Goal: Task Accomplishment & Management: Use online tool/utility

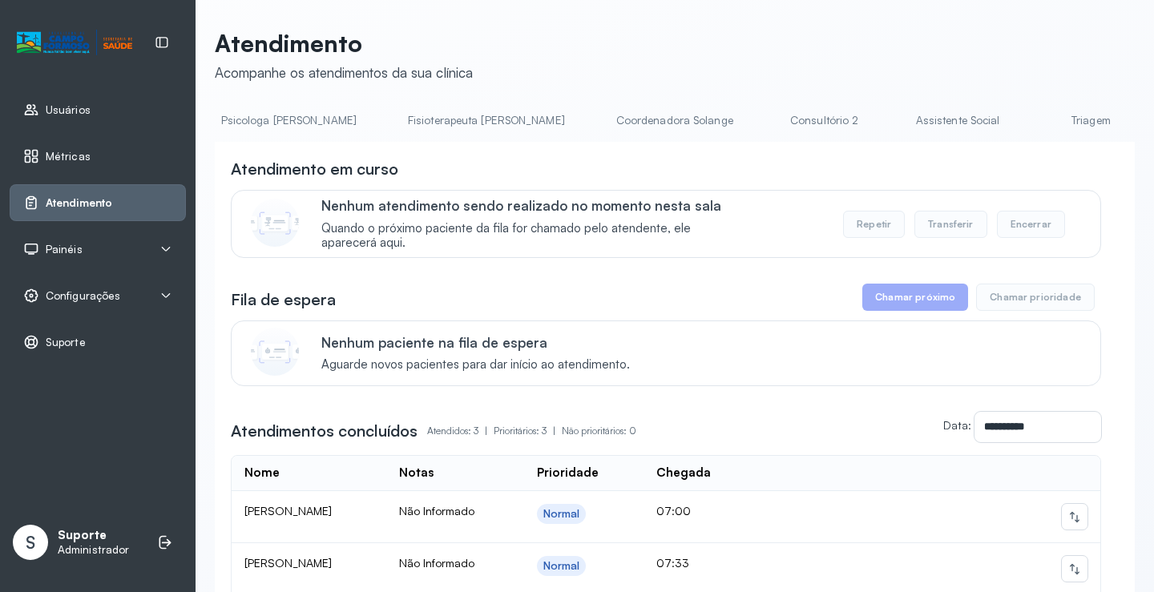
scroll to position [0, 823]
click at [1021, 116] on link "Triagem" at bounding box center [1077, 120] width 112 height 26
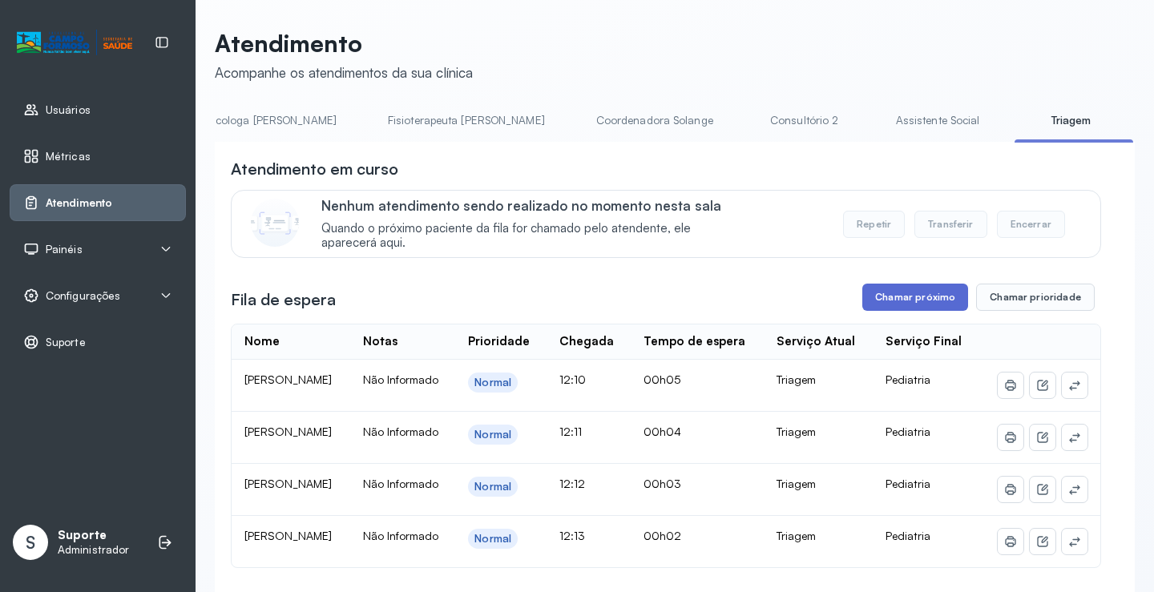
click at [916, 300] on button "Chamar próximo" at bounding box center [915, 297] width 106 height 27
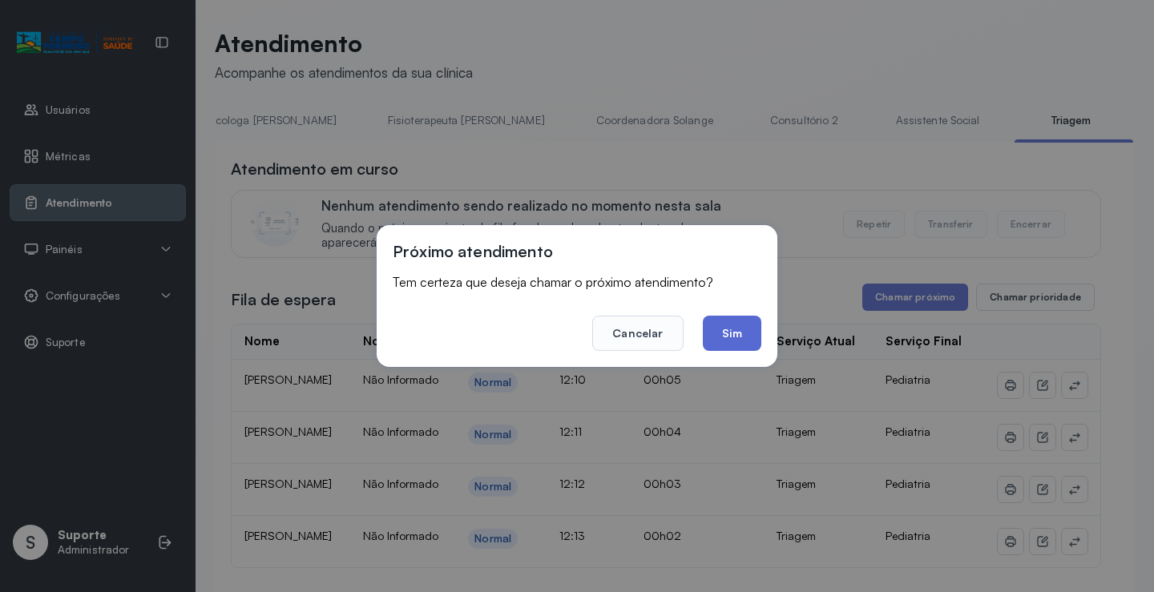
click at [731, 340] on button "Sim" at bounding box center [732, 333] width 58 height 35
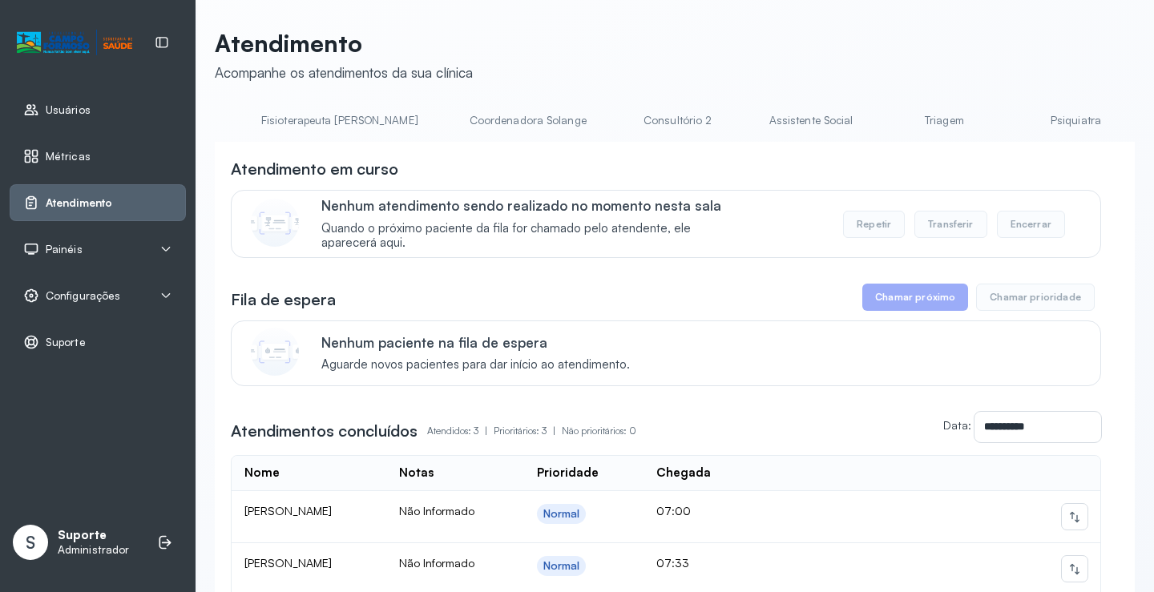
scroll to position [0, 985]
click at [858, 119] on link "Triagem" at bounding box center [914, 120] width 112 height 26
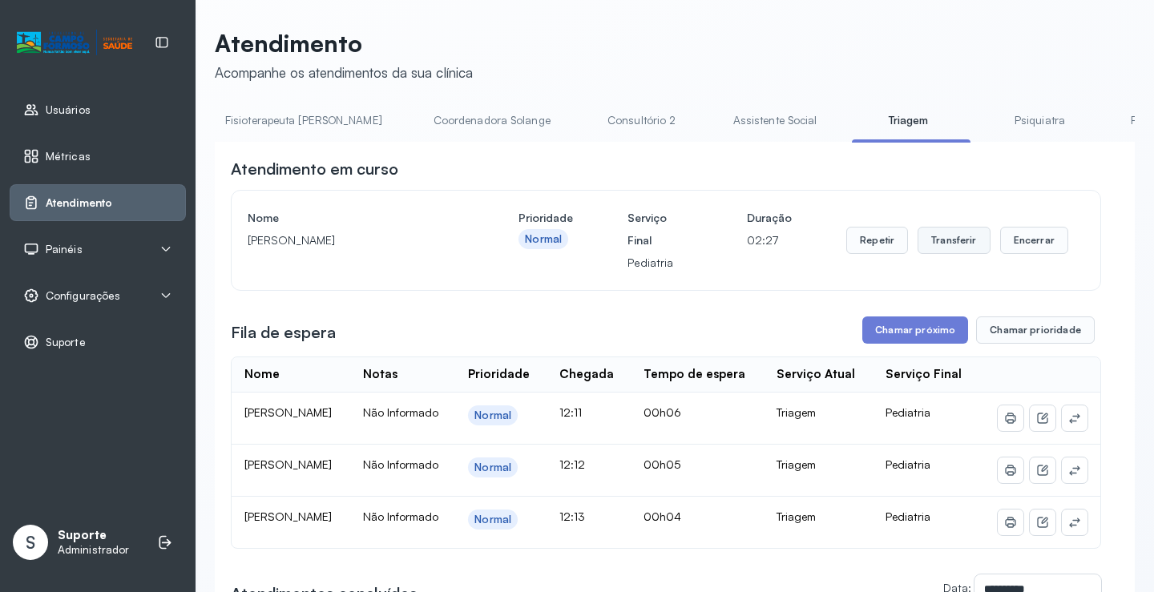
click at [950, 244] on button "Transferir" at bounding box center [953, 240] width 73 height 27
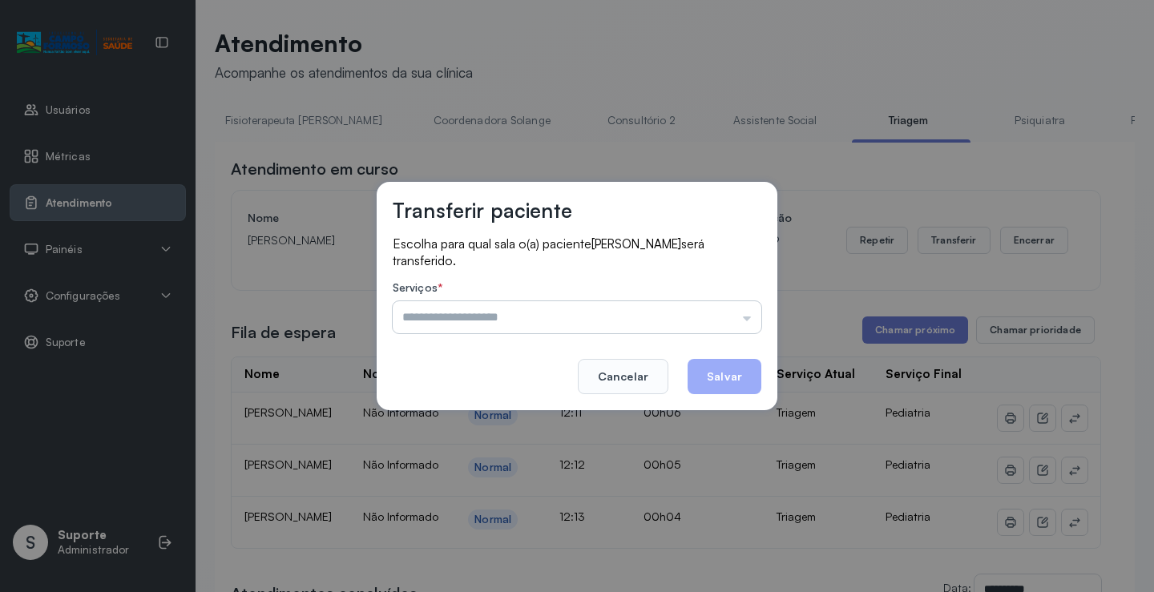
click at [748, 320] on input "text" at bounding box center [577, 317] width 368 height 32
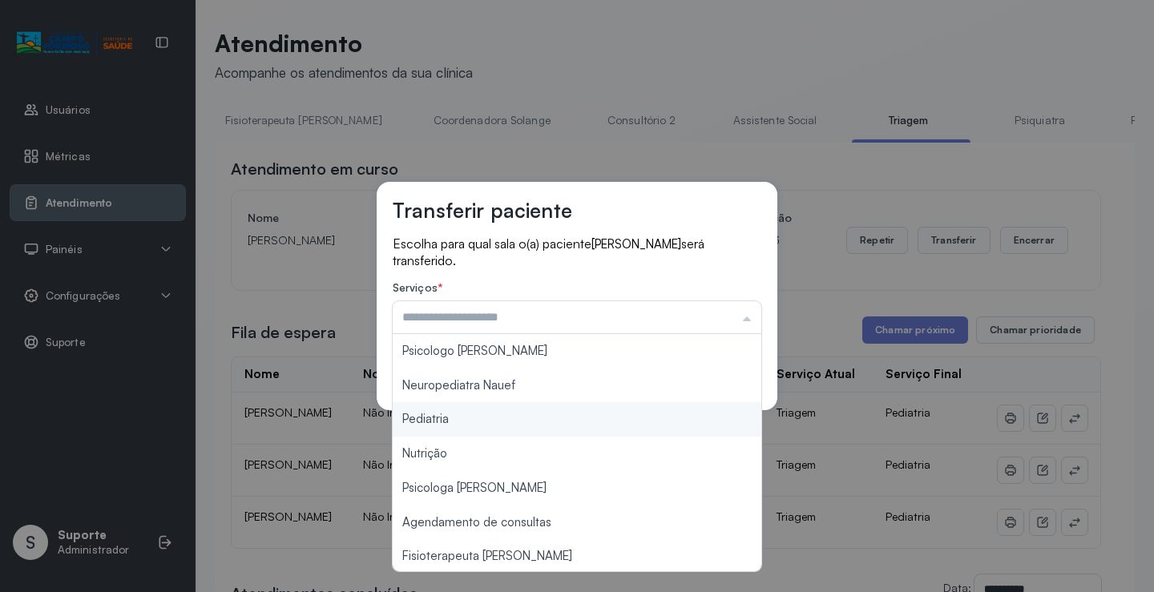
type input "*********"
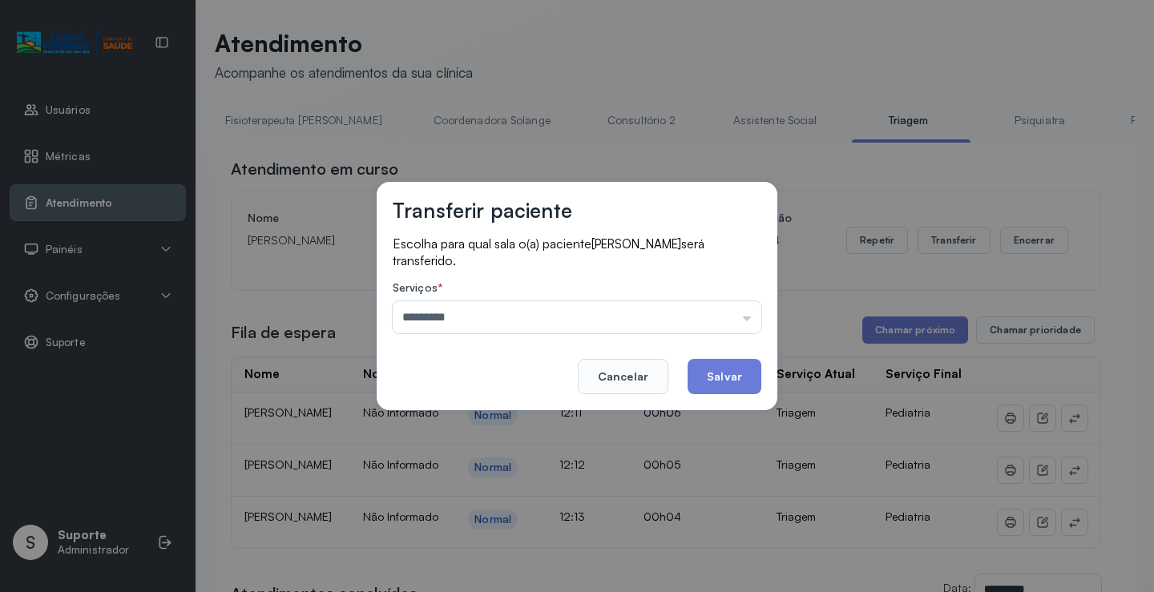
click at [503, 420] on div "Transferir paciente Escolha para qual sala o(a) paciente LUIZ FELIPE FERREIRA D…" at bounding box center [577, 296] width 1154 height 592
click at [741, 376] on button "Salvar" at bounding box center [724, 376] width 74 height 35
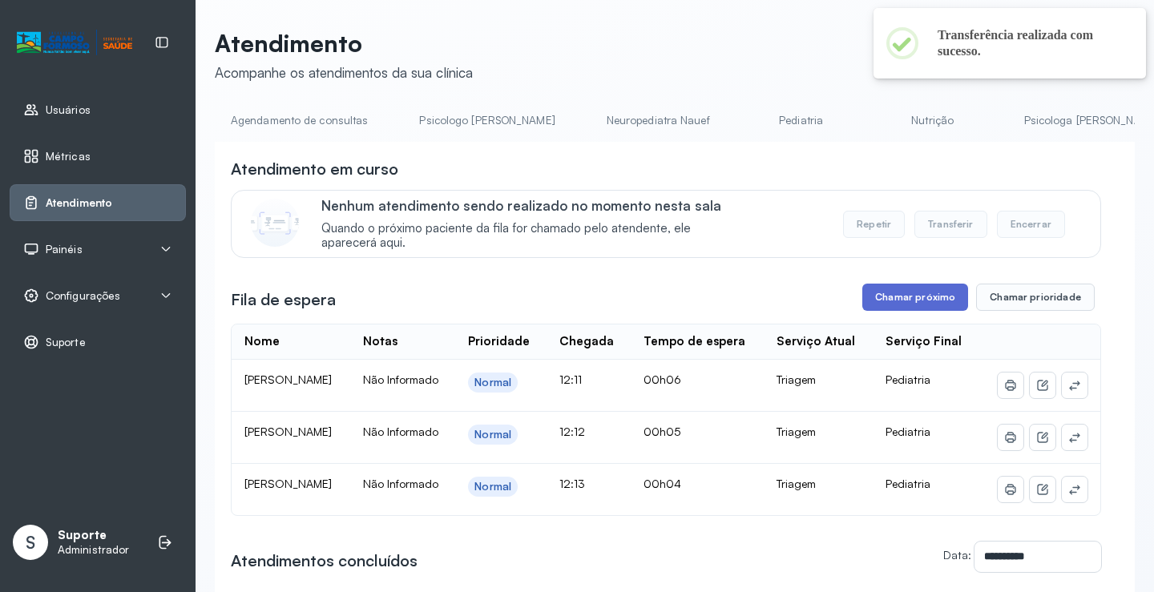
click at [925, 301] on button "Chamar próximo" at bounding box center [915, 297] width 106 height 27
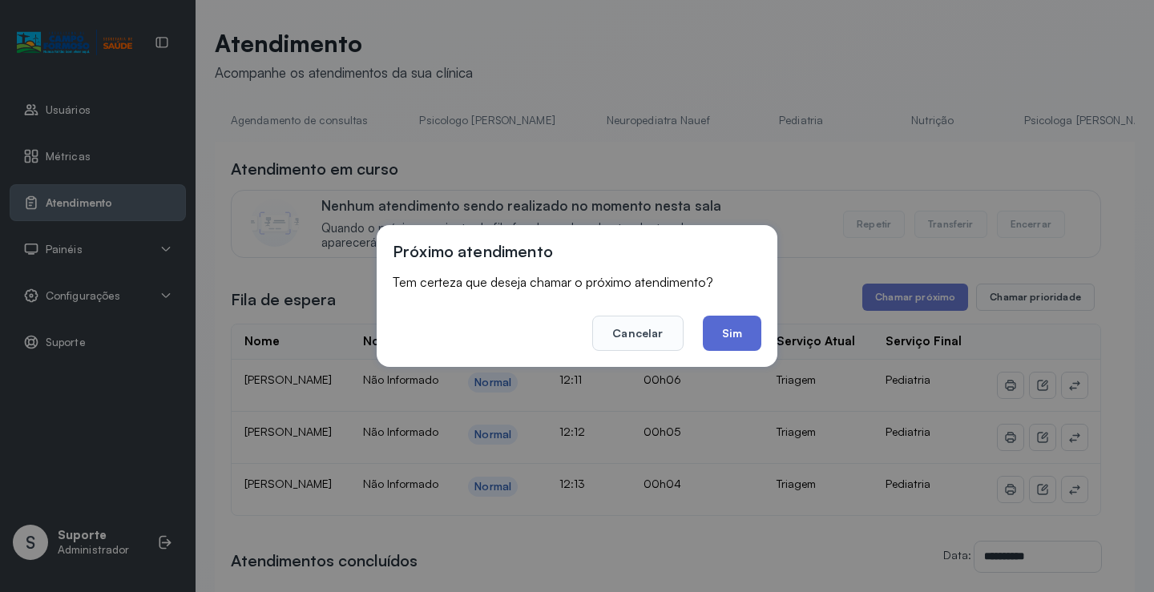
click at [739, 330] on button "Sim" at bounding box center [732, 333] width 58 height 35
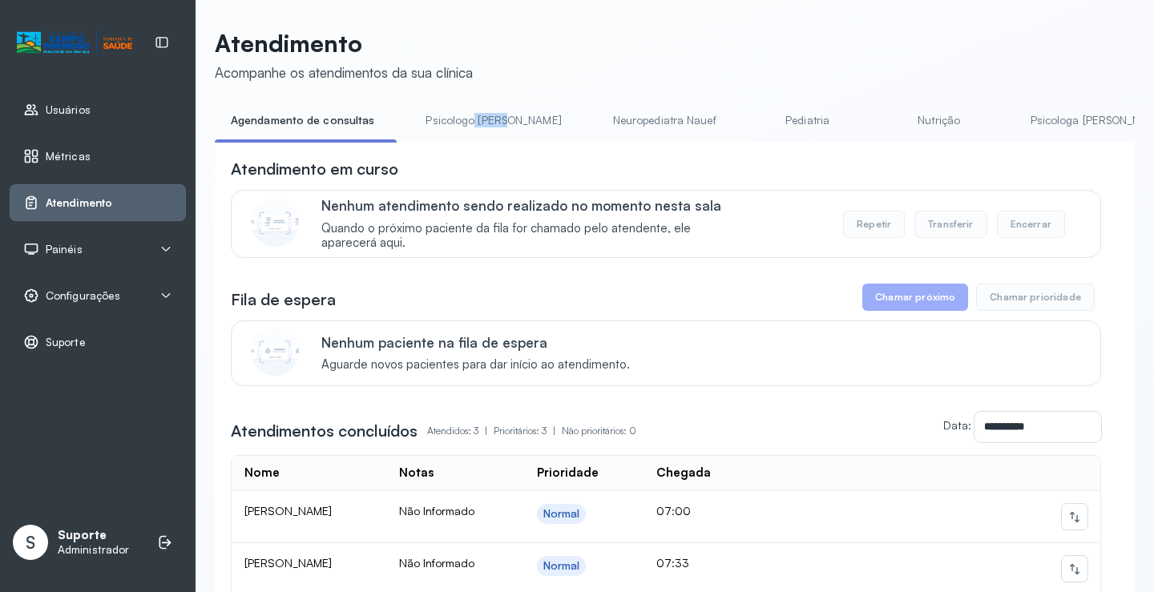
drag, startPoint x: 477, startPoint y: 142, endPoint x: 513, endPoint y: 142, distance: 36.8
click at [513, 142] on li "Psicologo [PERSON_NAME]" at bounding box center [496, 125] width 174 height 36
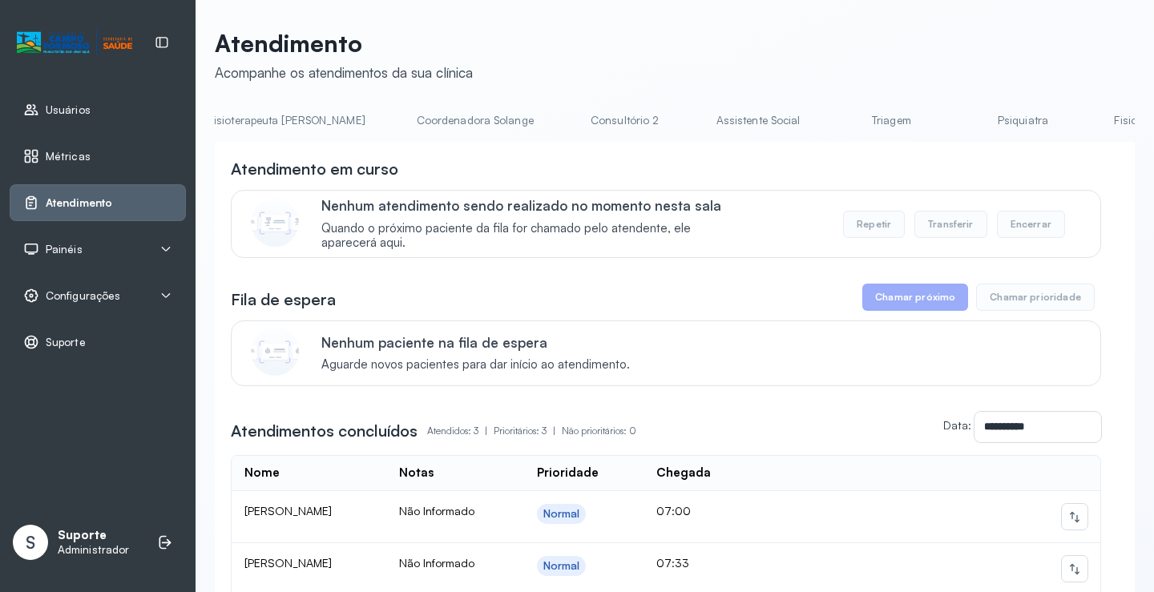
scroll to position [0, 1011]
click at [832, 119] on link "Triagem" at bounding box center [888, 120] width 112 height 26
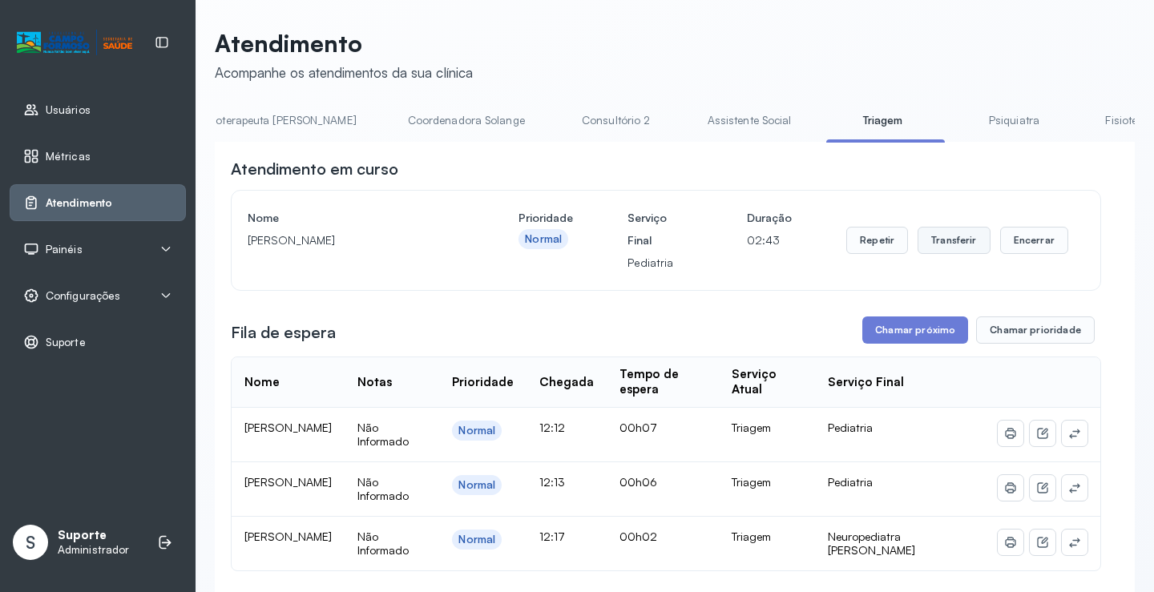
click at [942, 244] on button "Transferir" at bounding box center [953, 240] width 73 height 27
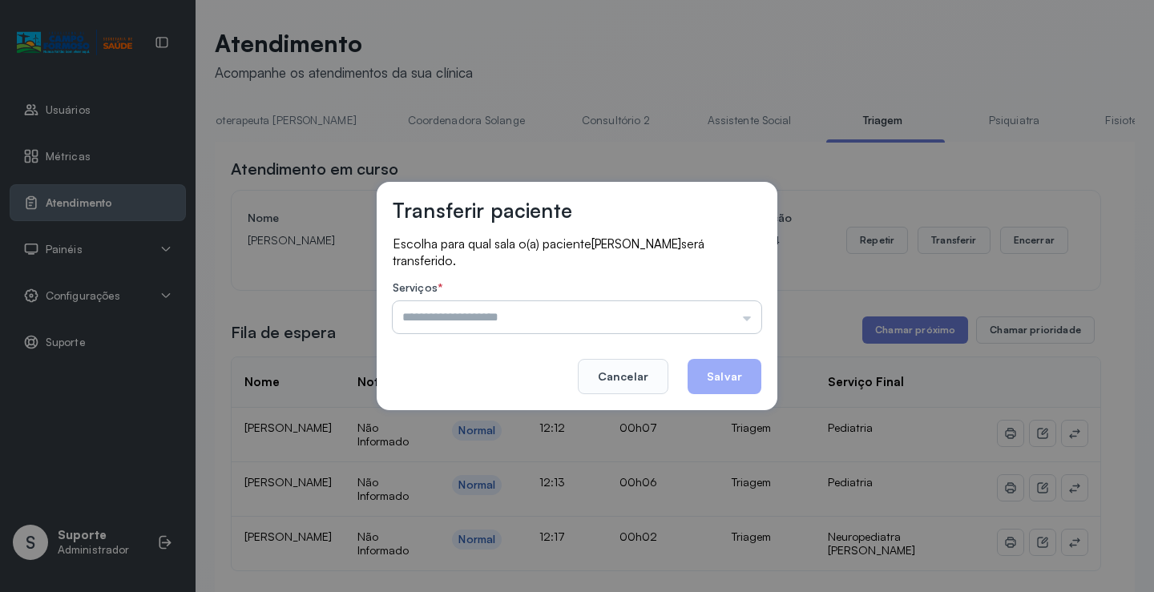
click at [749, 321] on input "text" at bounding box center [577, 317] width 368 height 32
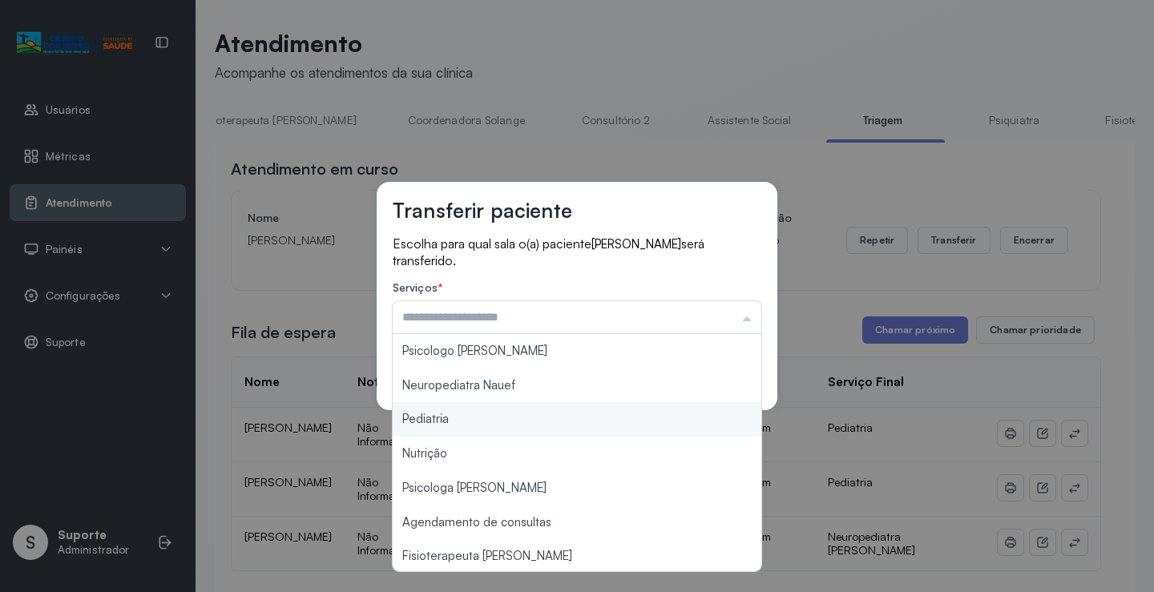
type input "*********"
click at [449, 417] on div "Transferir paciente Escolha para qual sala o(a) paciente ALICE VITORIA GONÇALVE…" at bounding box center [577, 296] width 1154 height 592
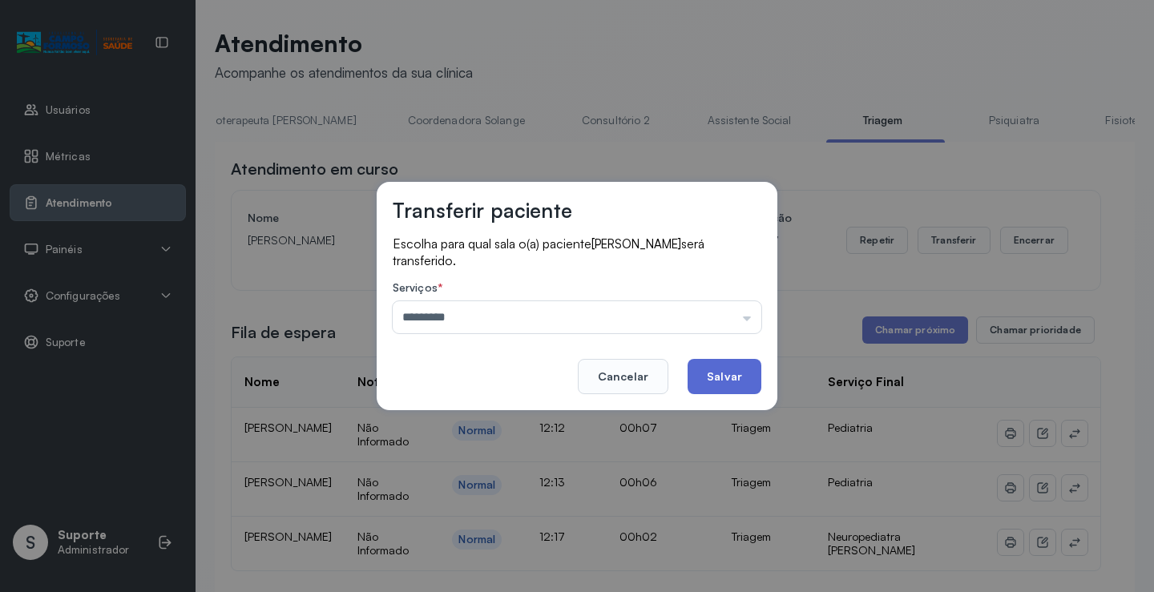
click at [737, 368] on button "Salvar" at bounding box center [724, 376] width 74 height 35
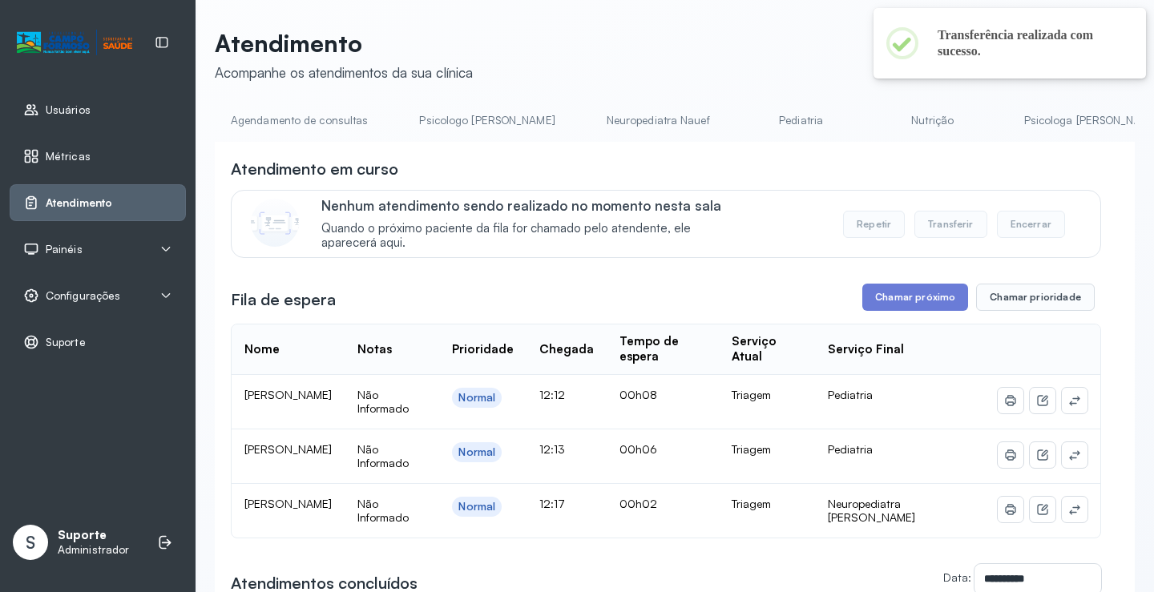
click at [936, 283] on div "**********" at bounding box center [666, 471] width 870 height 626
click at [928, 291] on button "Chamar próximo" at bounding box center [915, 297] width 106 height 27
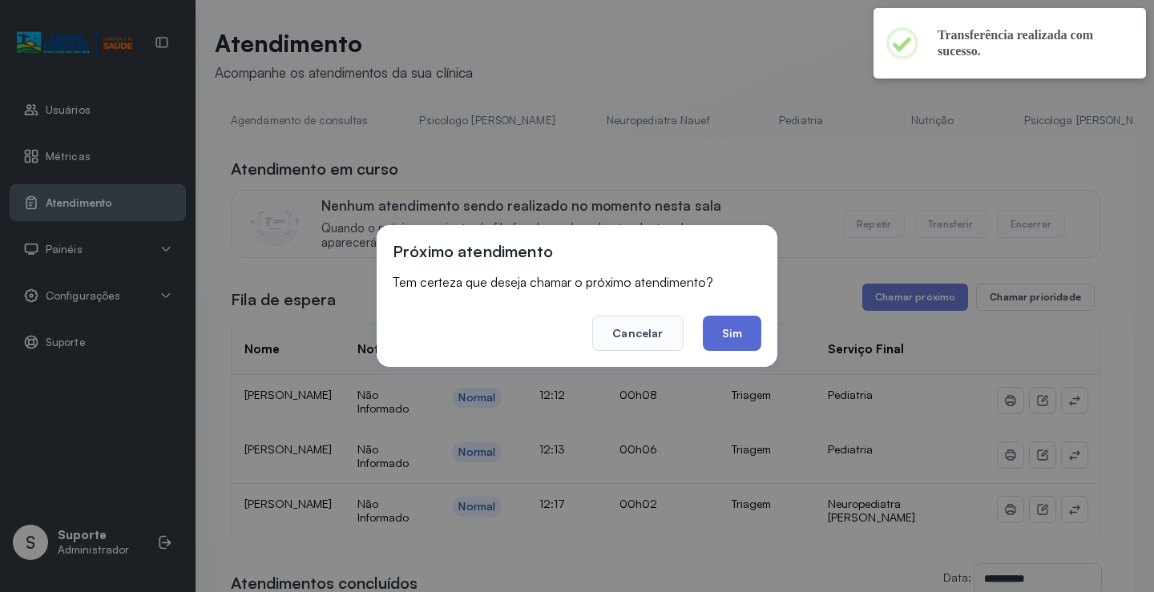
click at [746, 340] on button "Sim" at bounding box center [732, 333] width 58 height 35
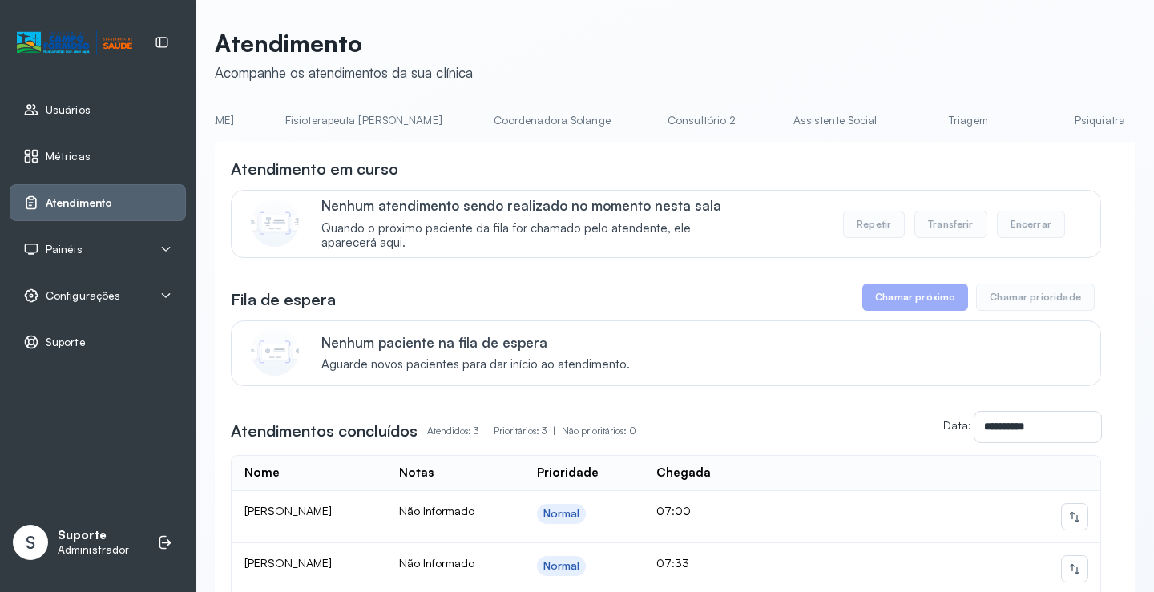
scroll to position [0, 1136]
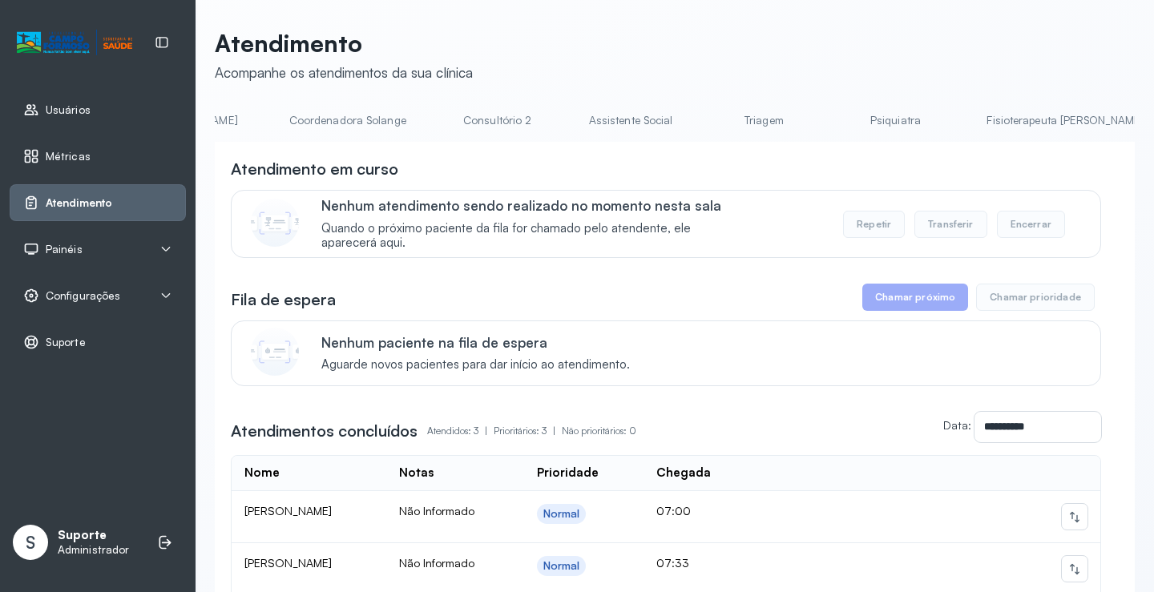
click at [707, 123] on link "Triagem" at bounding box center [763, 120] width 112 height 26
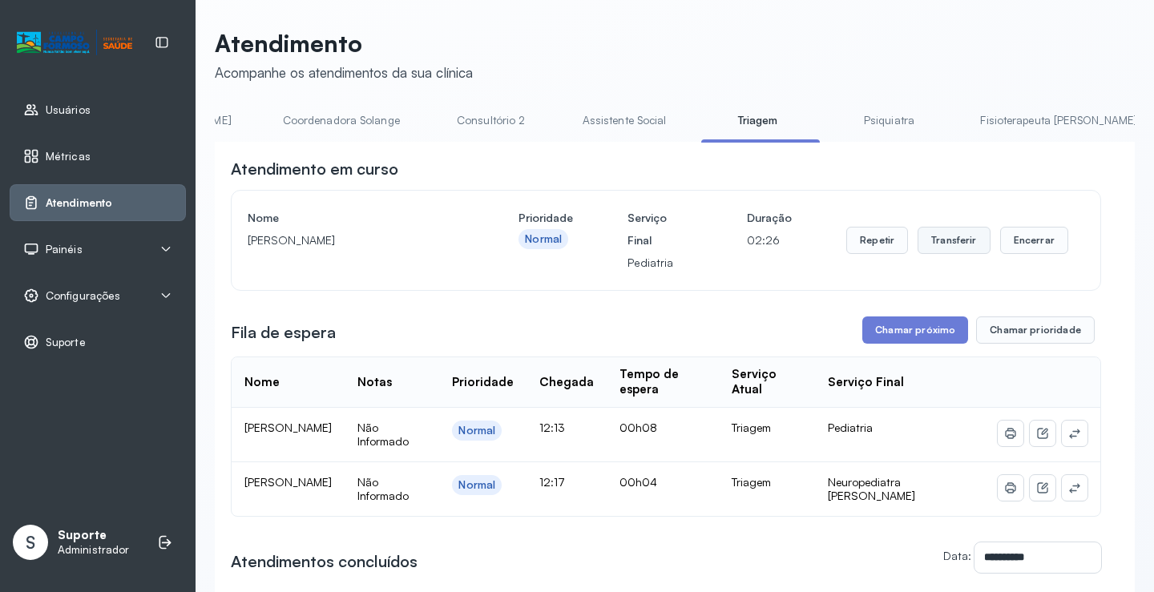
click at [939, 234] on button "Transferir" at bounding box center [953, 240] width 73 height 27
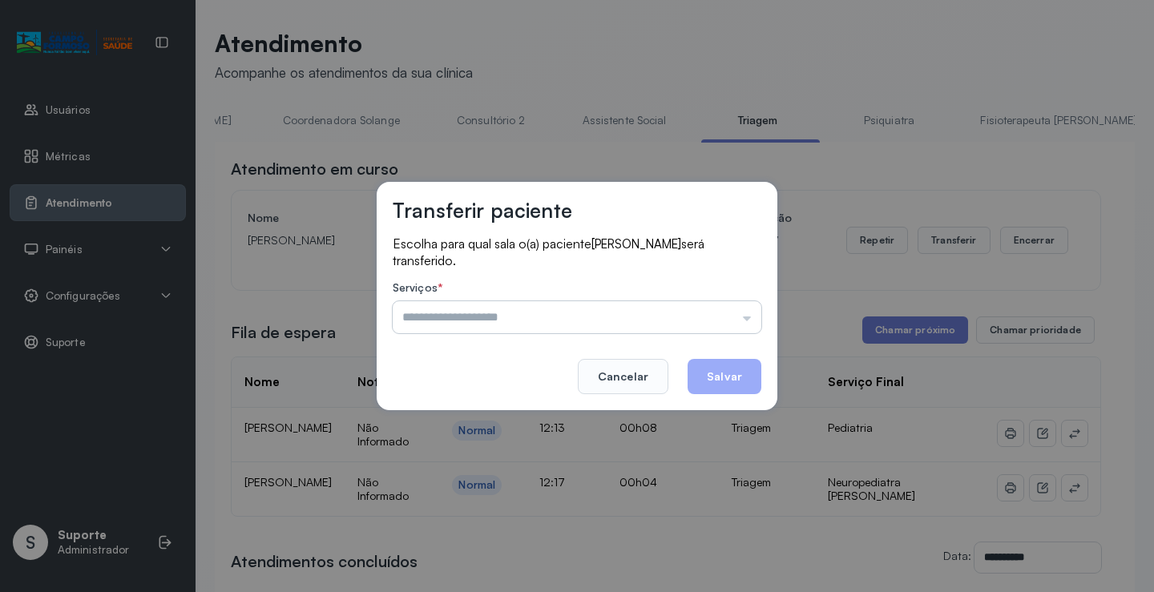
click at [747, 320] on input "text" at bounding box center [577, 317] width 368 height 32
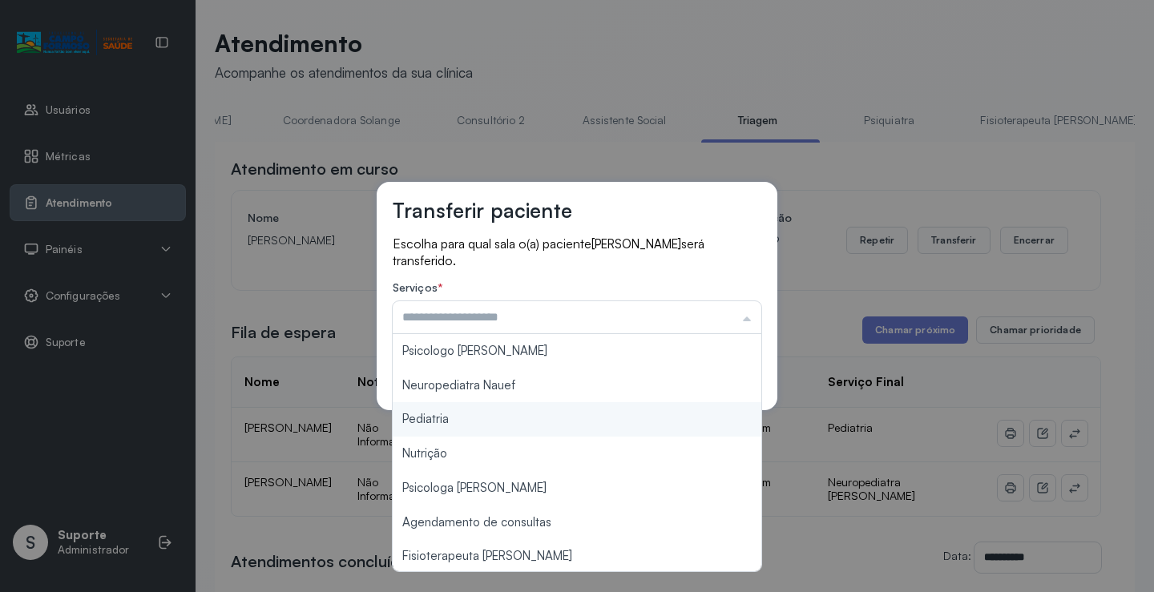
type input "*********"
click at [464, 420] on div "Transferir paciente Escolha para qual sala o(a) paciente ELIZA VIEIRA FERREIRA …" at bounding box center [577, 296] width 1154 height 592
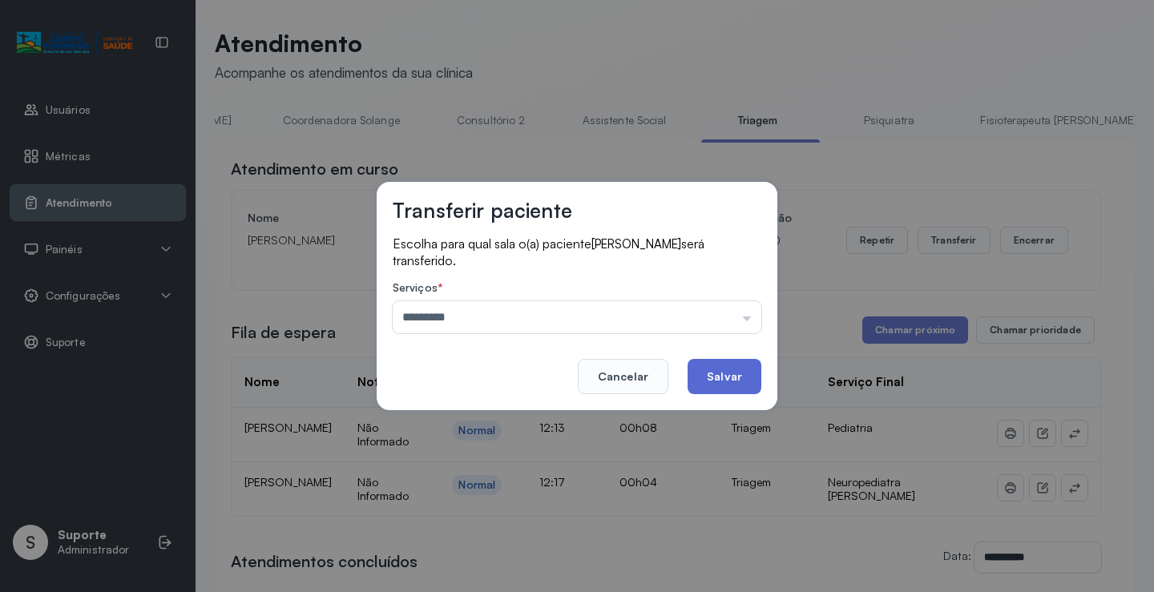
click at [739, 372] on button "Salvar" at bounding box center [724, 376] width 74 height 35
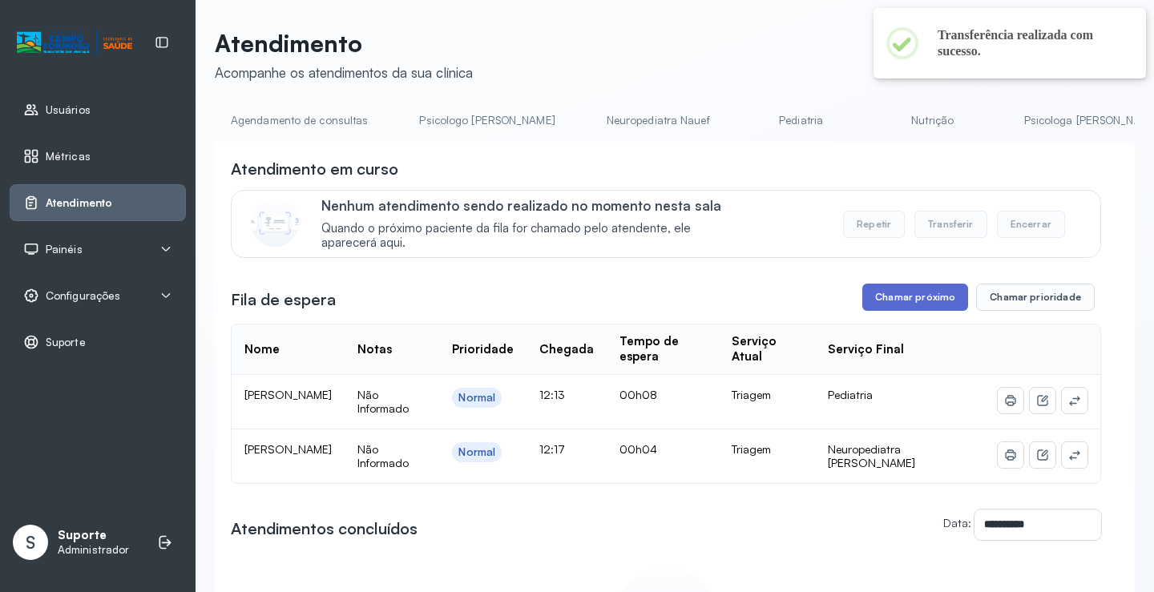
click at [922, 304] on button "Chamar próximo" at bounding box center [915, 297] width 106 height 27
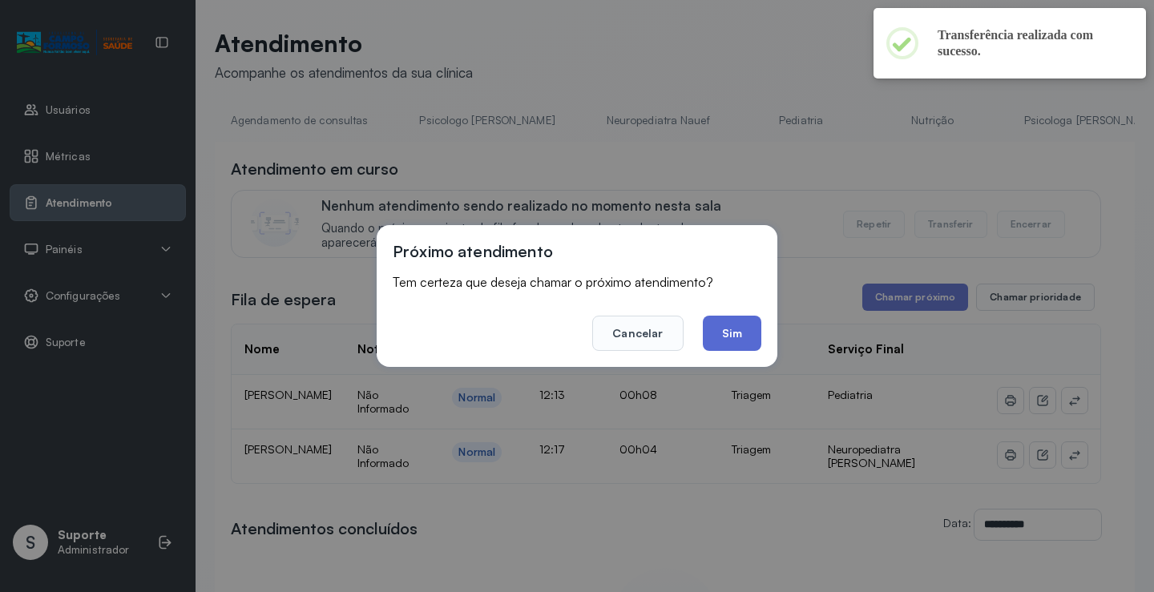
click at [734, 331] on button "Sim" at bounding box center [732, 333] width 58 height 35
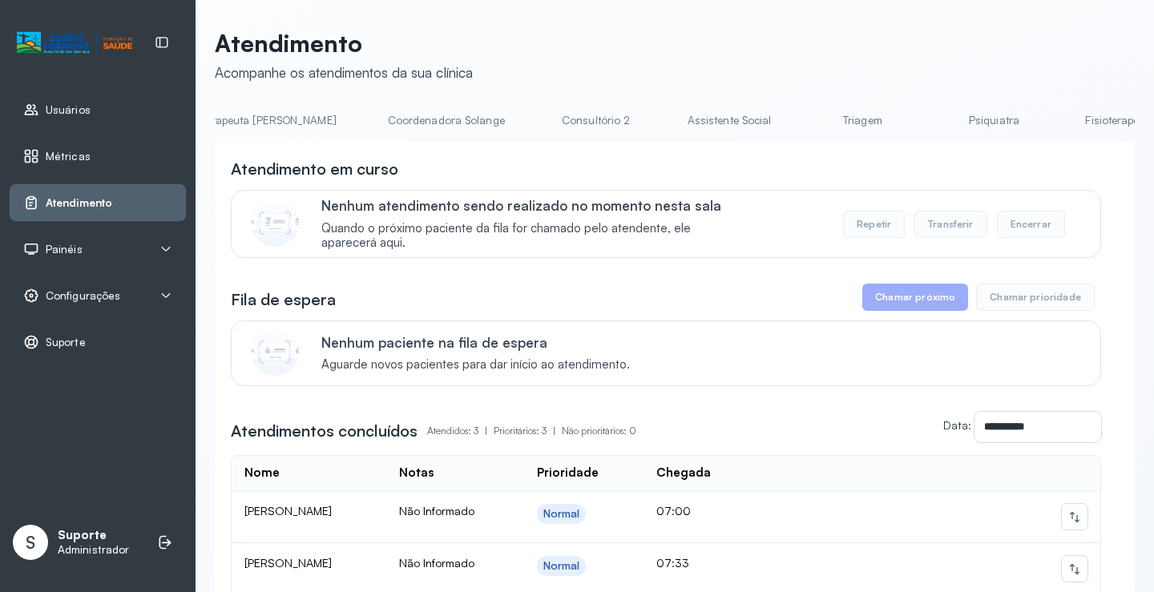
scroll to position [0, 1195]
click at [648, 123] on link "Triagem" at bounding box center [704, 120] width 112 height 26
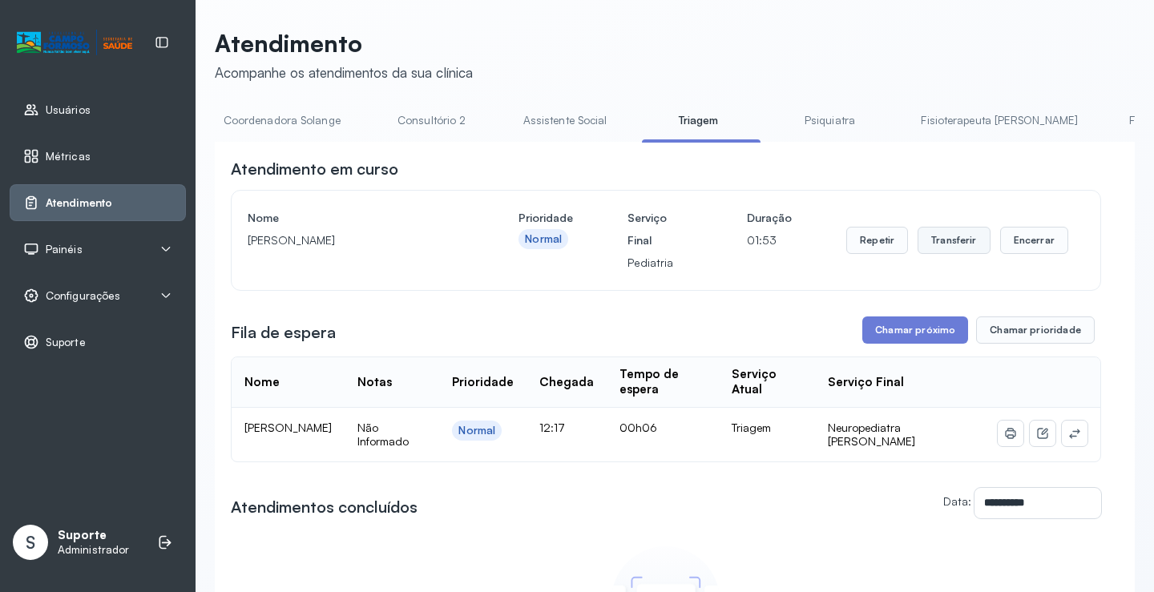
click at [940, 243] on button "Transferir" at bounding box center [953, 240] width 73 height 27
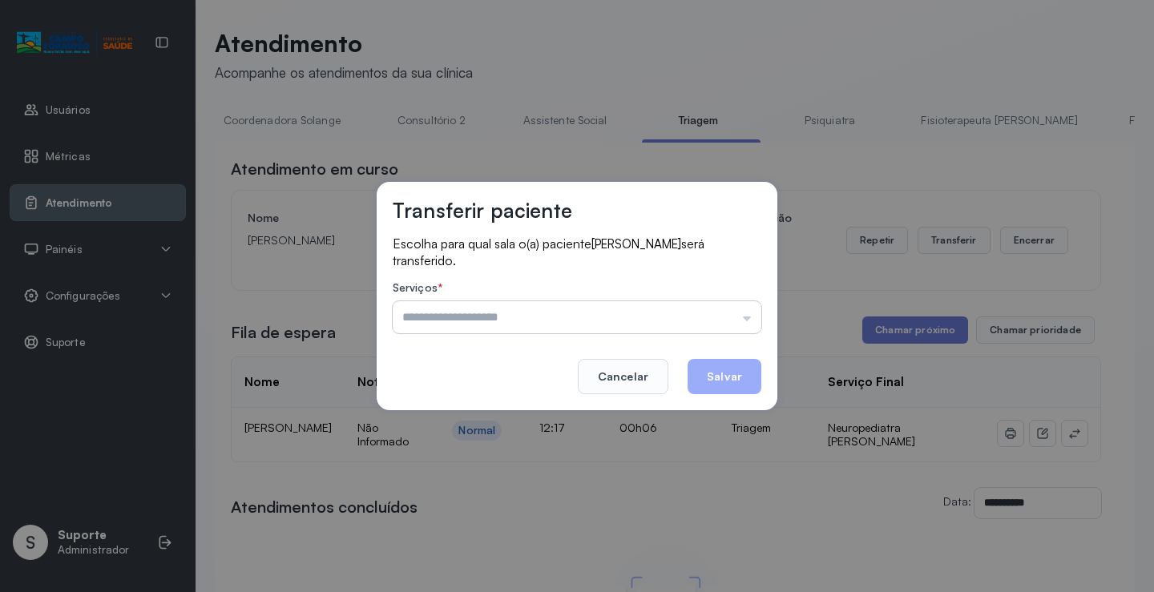
click at [758, 321] on input "text" at bounding box center [577, 317] width 368 height 32
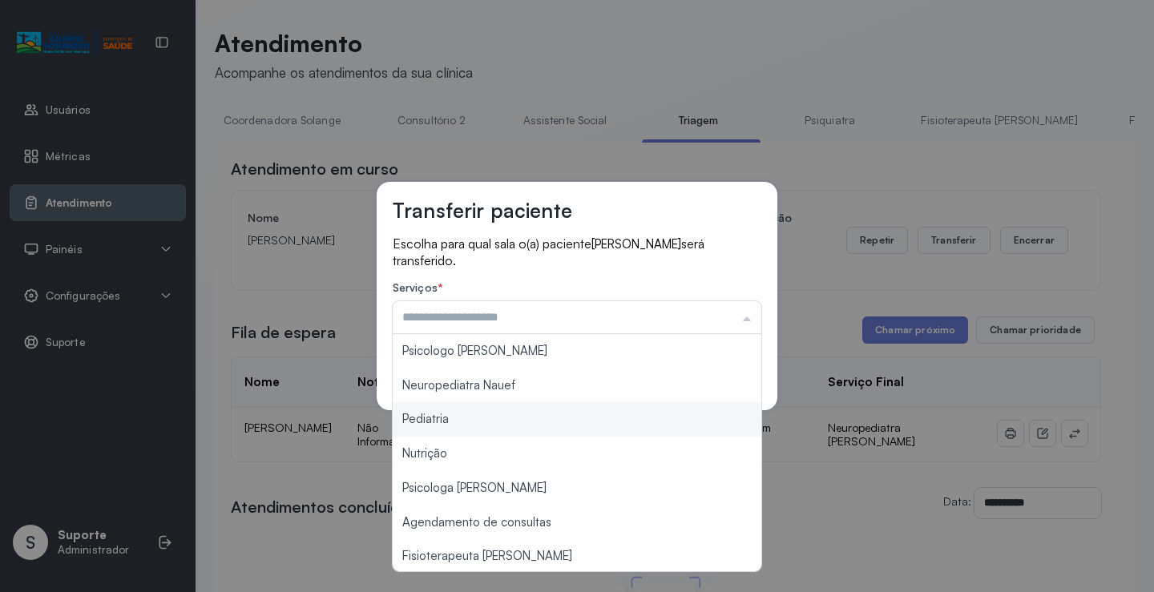
type input "*********"
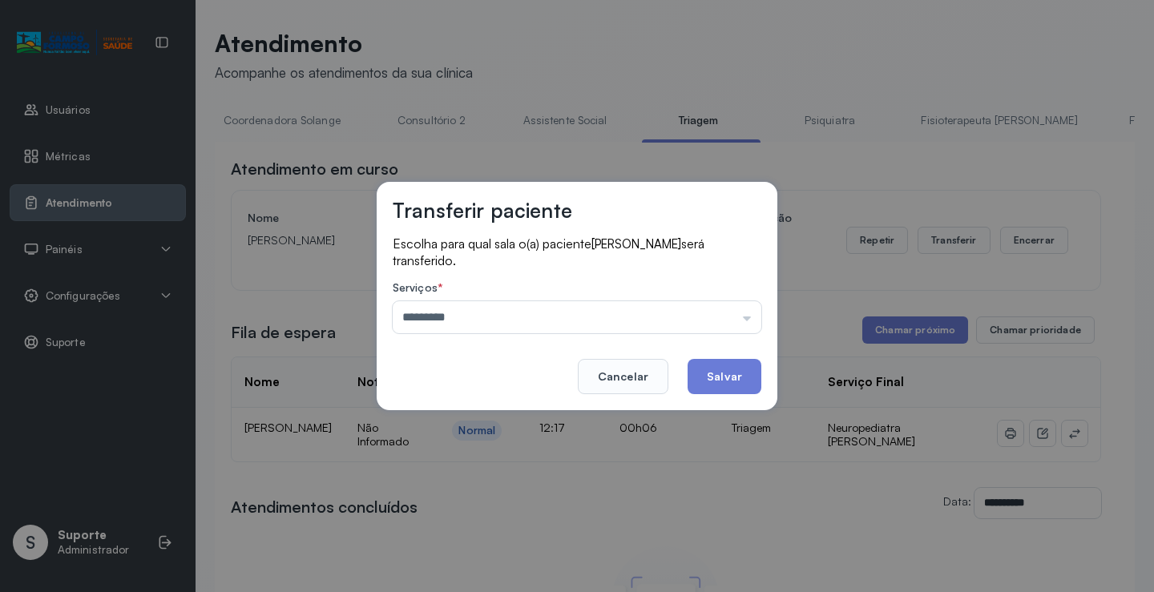
click at [493, 419] on div "Transferir paciente Escolha para qual sala o(a) paciente ISAQUE MARTINS FREITAS…" at bounding box center [577, 296] width 1154 height 592
click at [732, 381] on button "Salvar" at bounding box center [724, 376] width 74 height 35
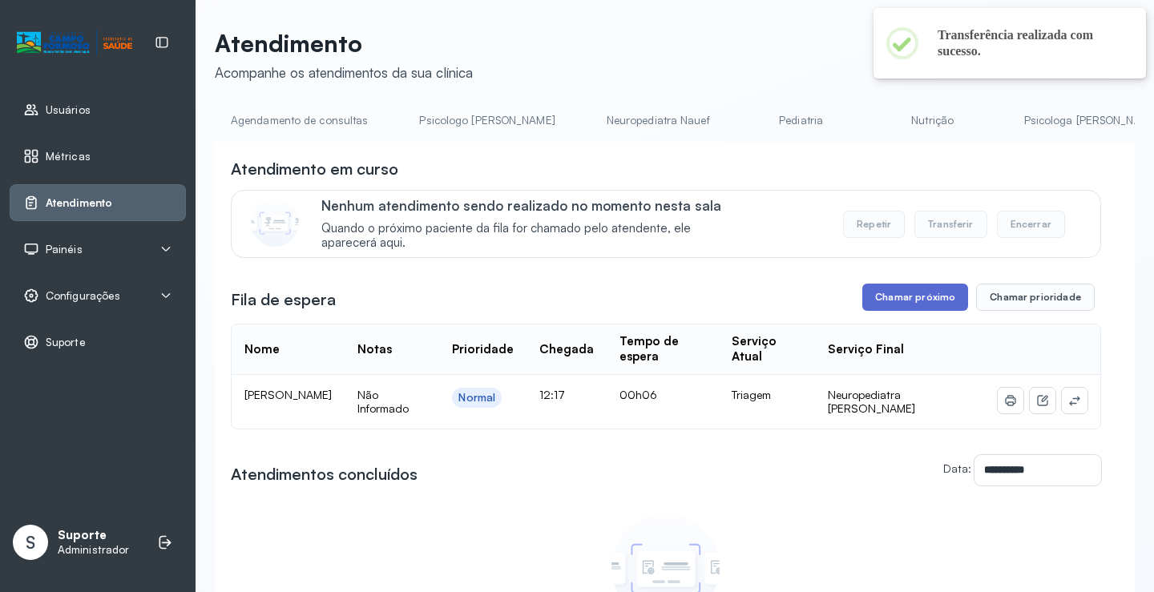
click at [897, 297] on button "Chamar próximo" at bounding box center [915, 297] width 106 height 27
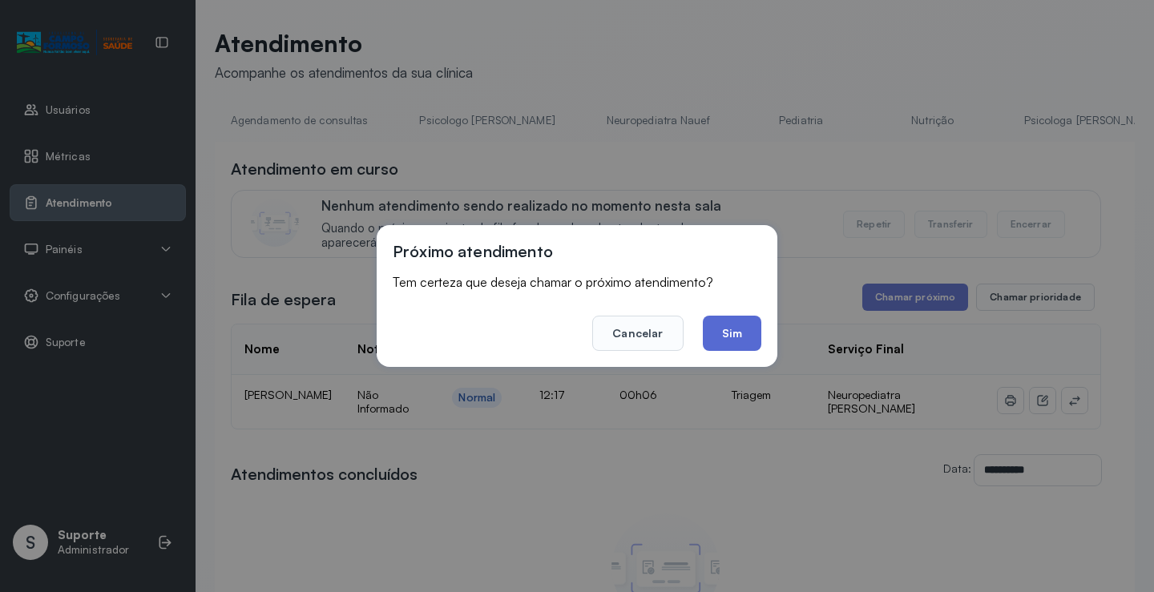
click at [740, 340] on button "Sim" at bounding box center [732, 333] width 58 height 35
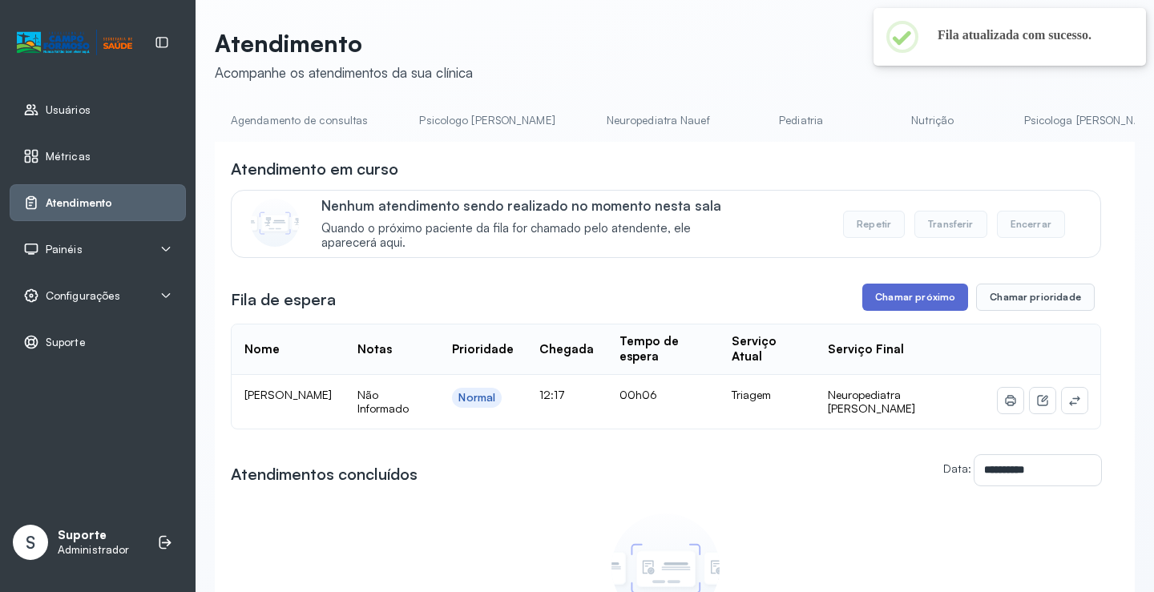
click at [903, 299] on button "Chamar próximo" at bounding box center [915, 297] width 106 height 27
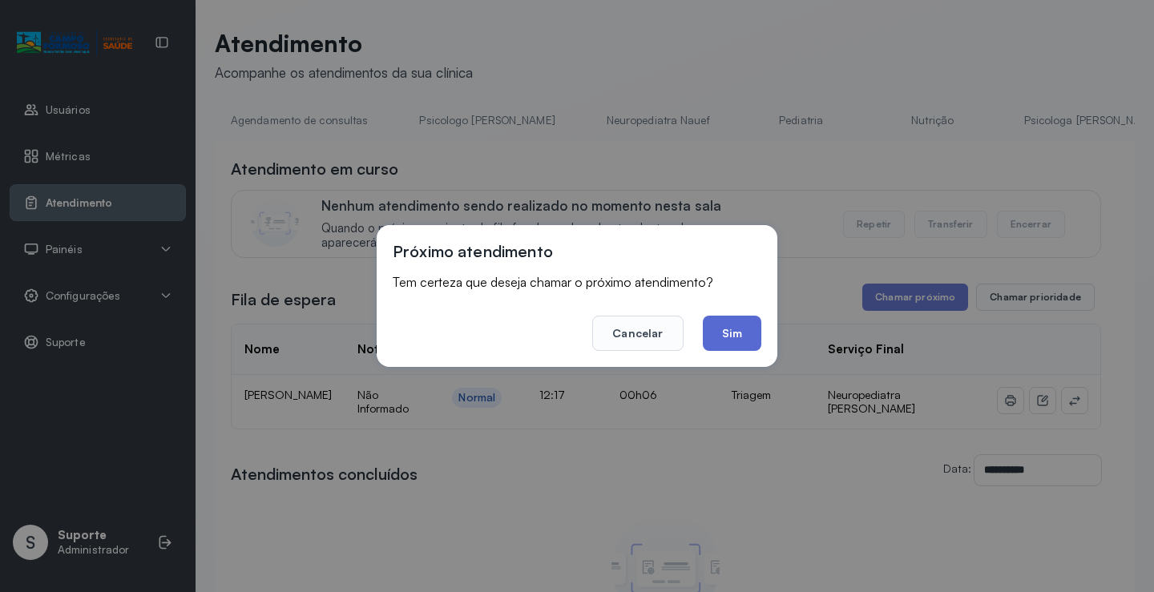
click at [733, 335] on button "Sim" at bounding box center [732, 333] width 58 height 35
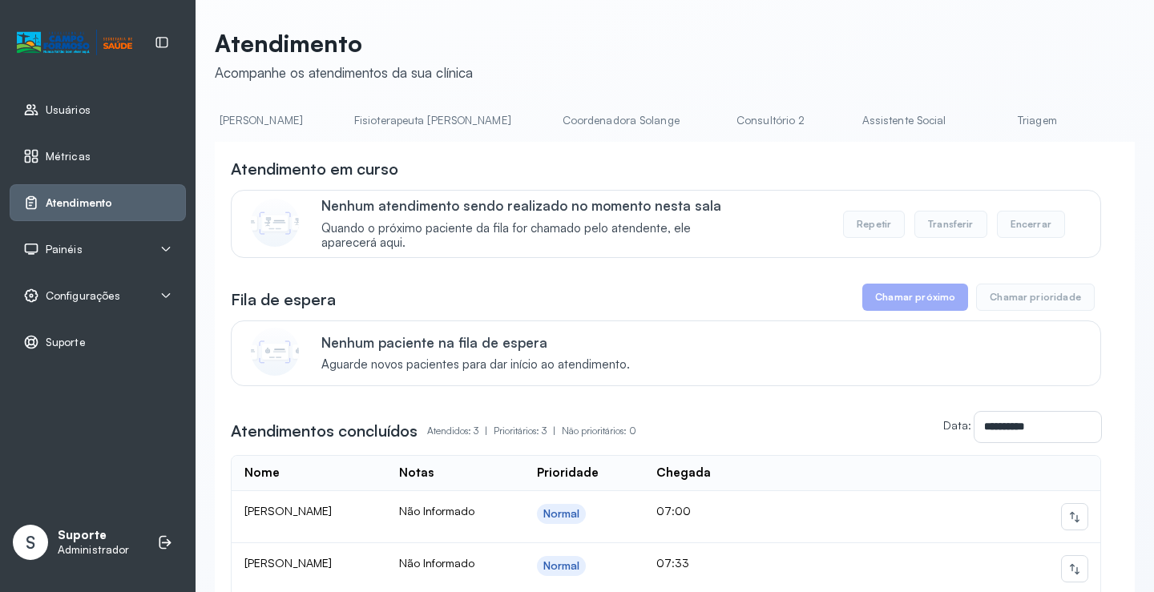
scroll to position [0, 870]
click at [973, 118] on link "Triagem" at bounding box center [1029, 120] width 112 height 26
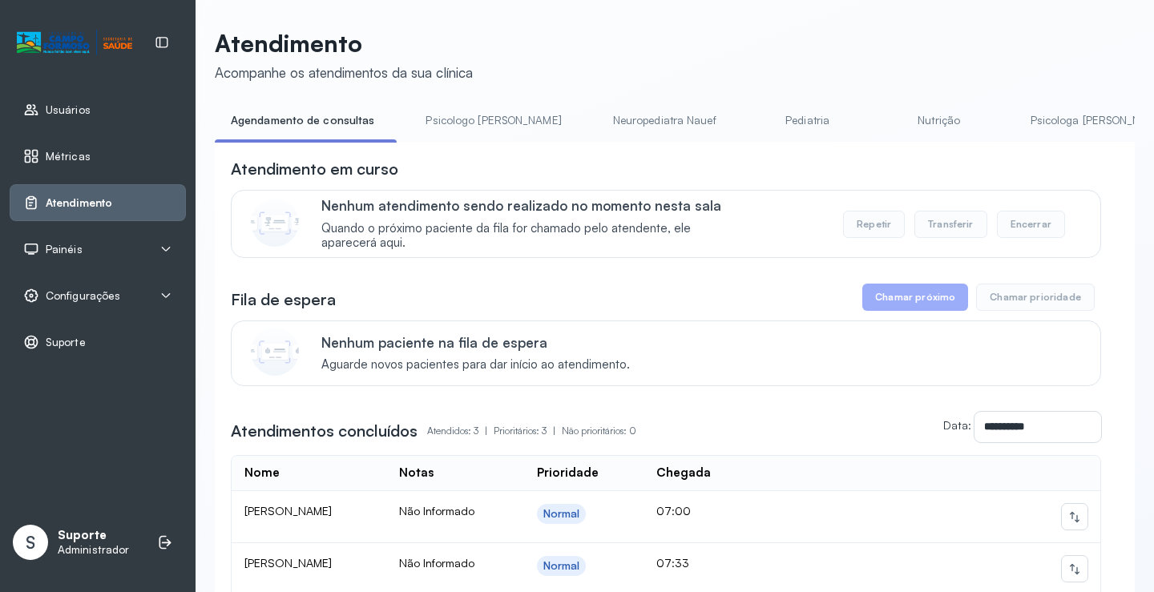
drag, startPoint x: 445, startPoint y: 147, endPoint x: 456, endPoint y: 147, distance: 10.4
click at [456, 147] on div "**********" at bounding box center [675, 446] width 920 height 608
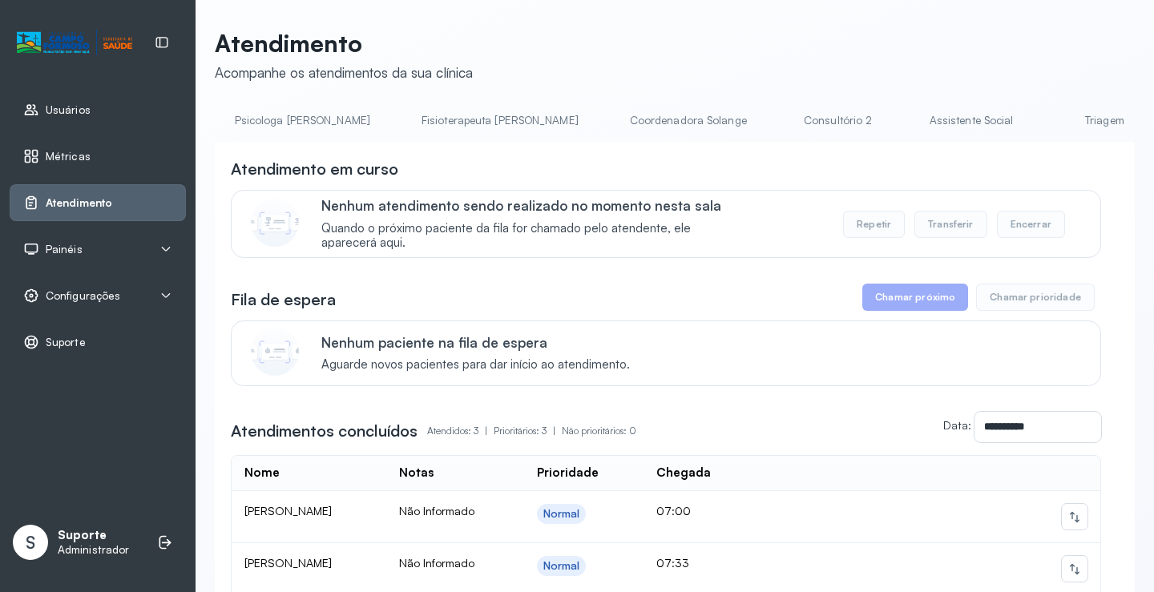
scroll to position [0, 836]
click at [1007, 124] on link "Triagem" at bounding box center [1063, 120] width 112 height 26
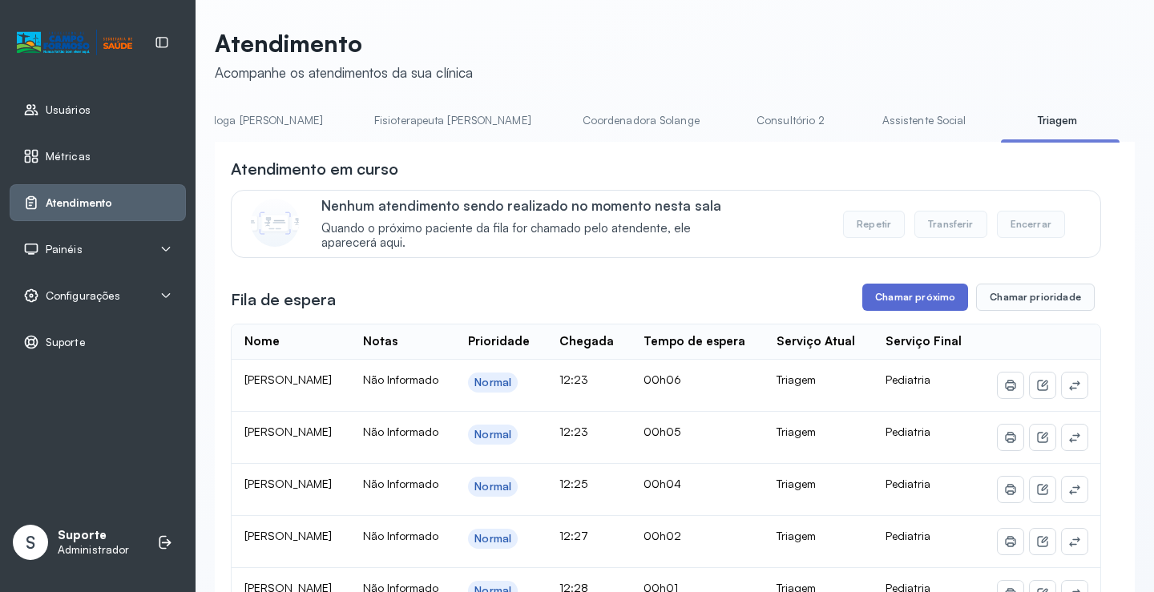
click at [896, 300] on button "Chamar próximo" at bounding box center [915, 297] width 106 height 27
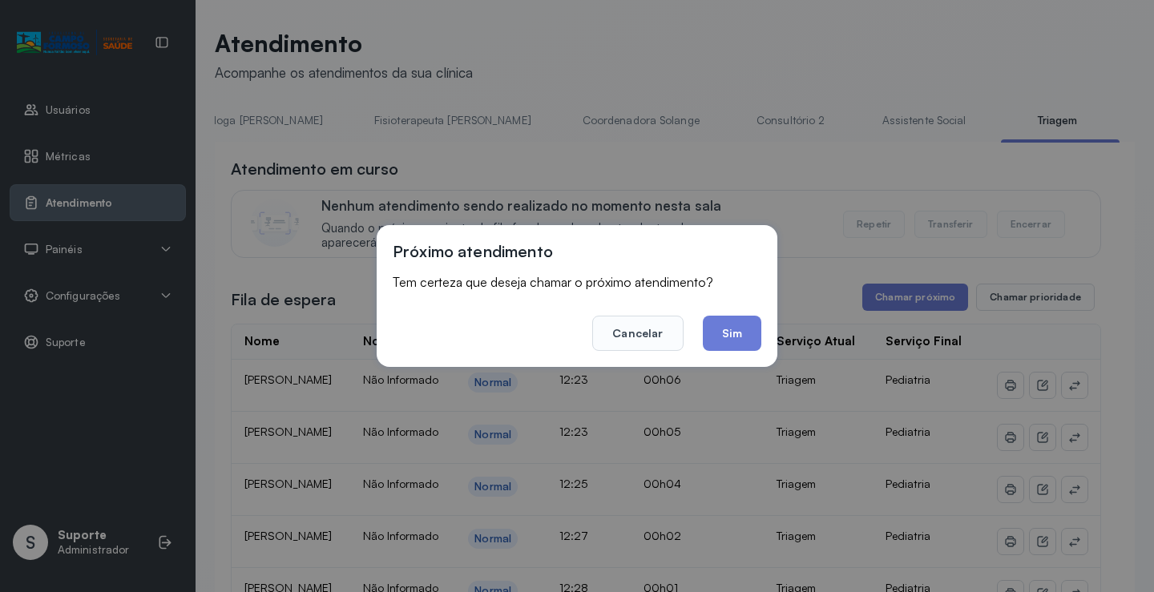
drag, startPoint x: 739, startPoint y: 336, endPoint x: 787, endPoint y: 306, distance: 57.2
click at [741, 335] on button "Sim" at bounding box center [732, 333] width 58 height 35
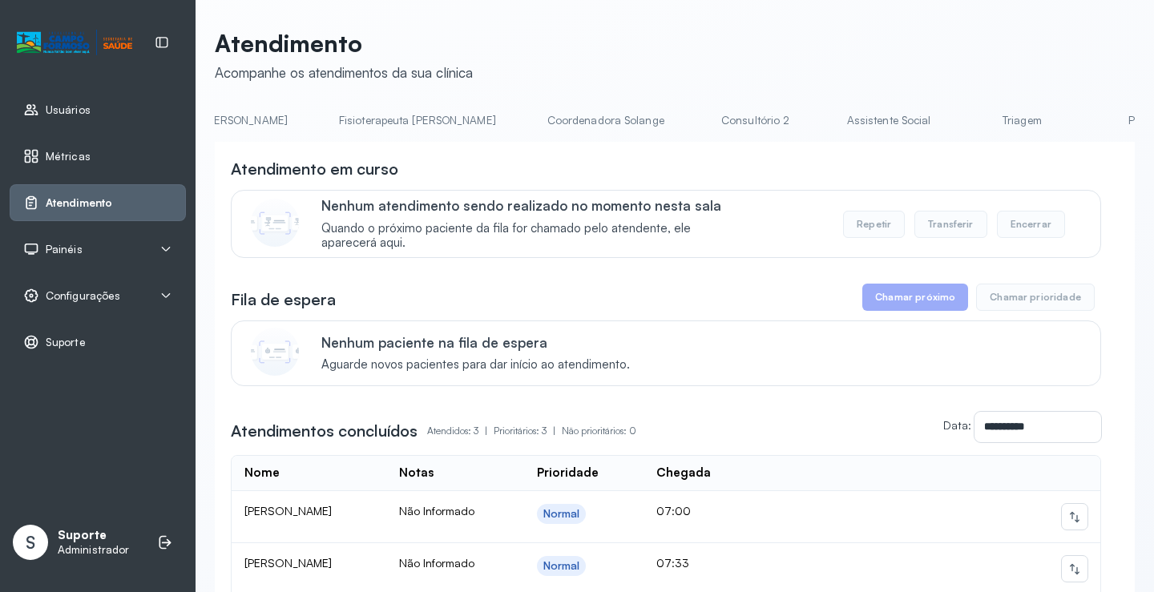
scroll to position [0, 903]
click at [940, 123] on link "Triagem" at bounding box center [996, 120] width 112 height 26
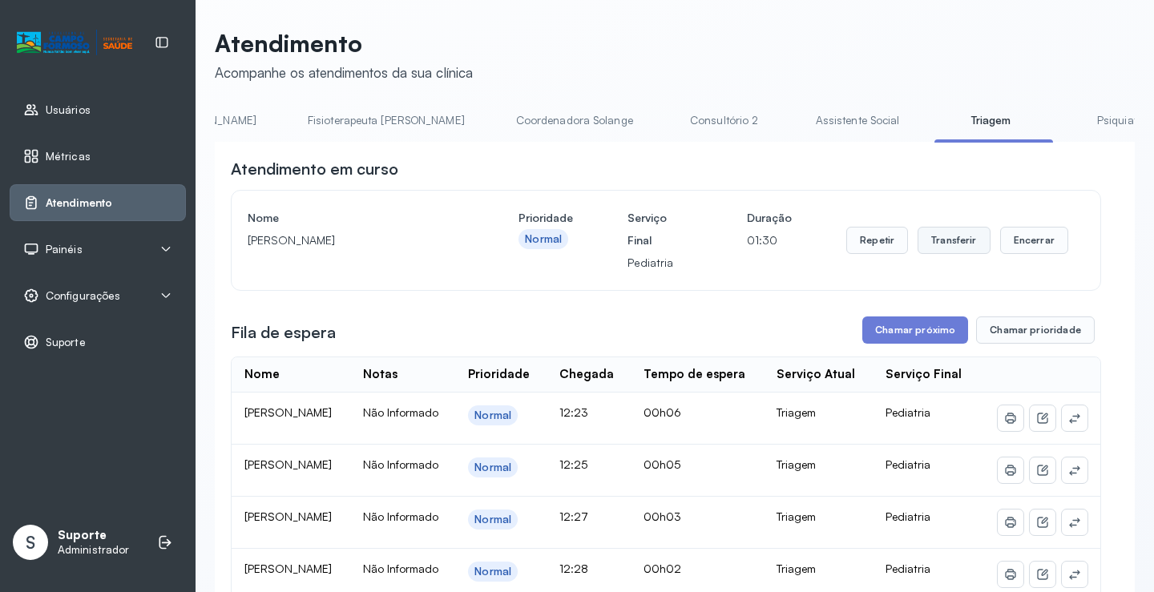
click at [949, 248] on button "Transferir" at bounding box center [953, 240] width 73 height 27
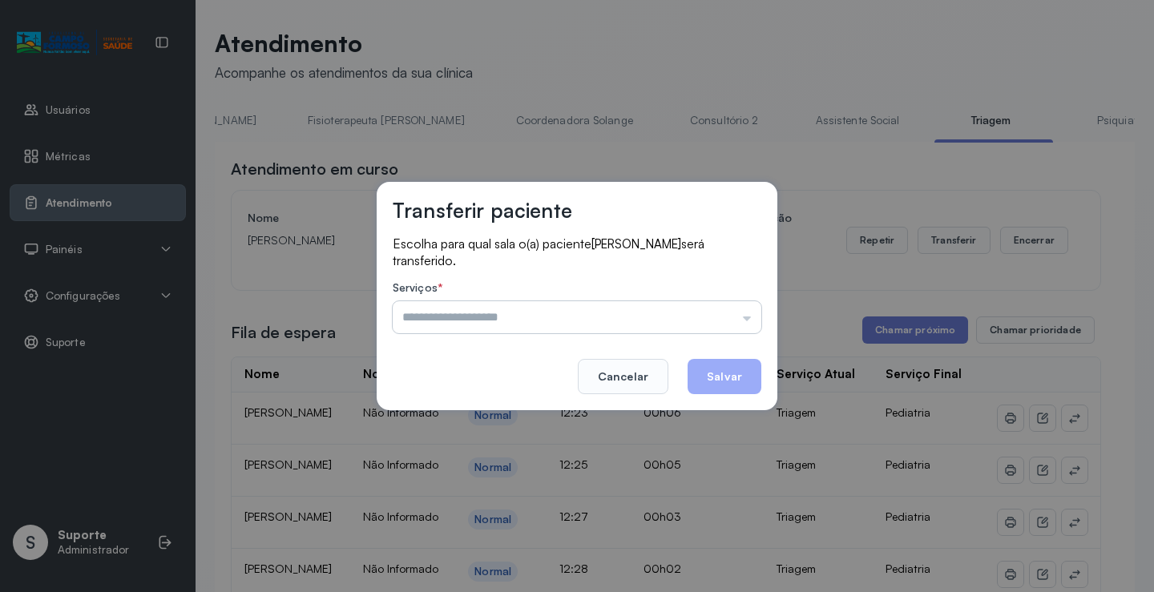
click at [745, 323] on input "text" at bounding box center [577, 317] width 368 height 32
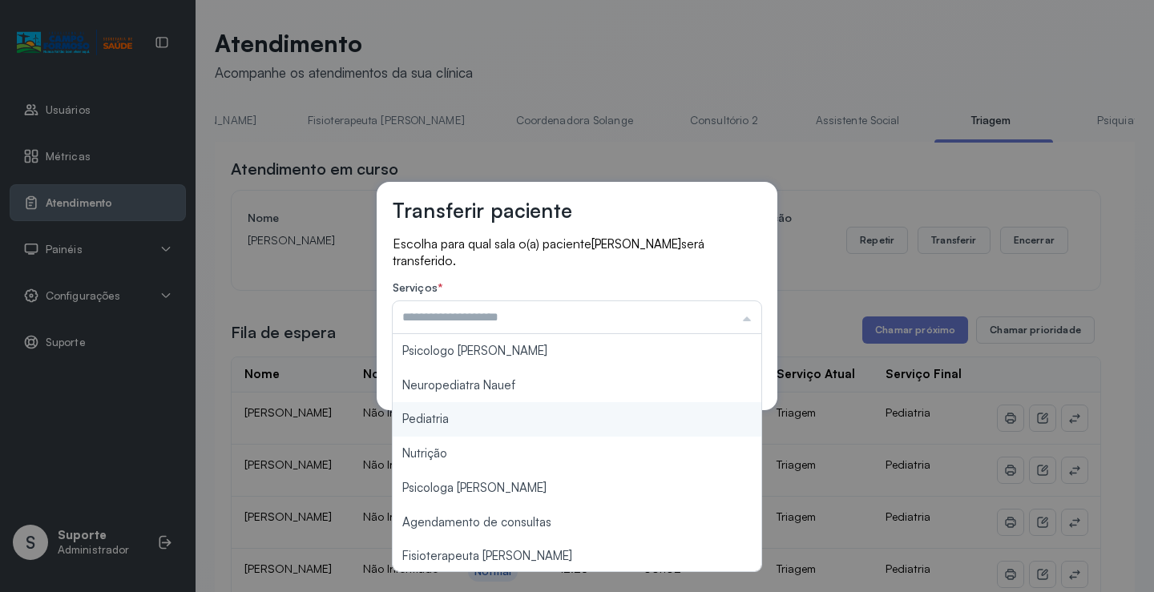
type input "*********"
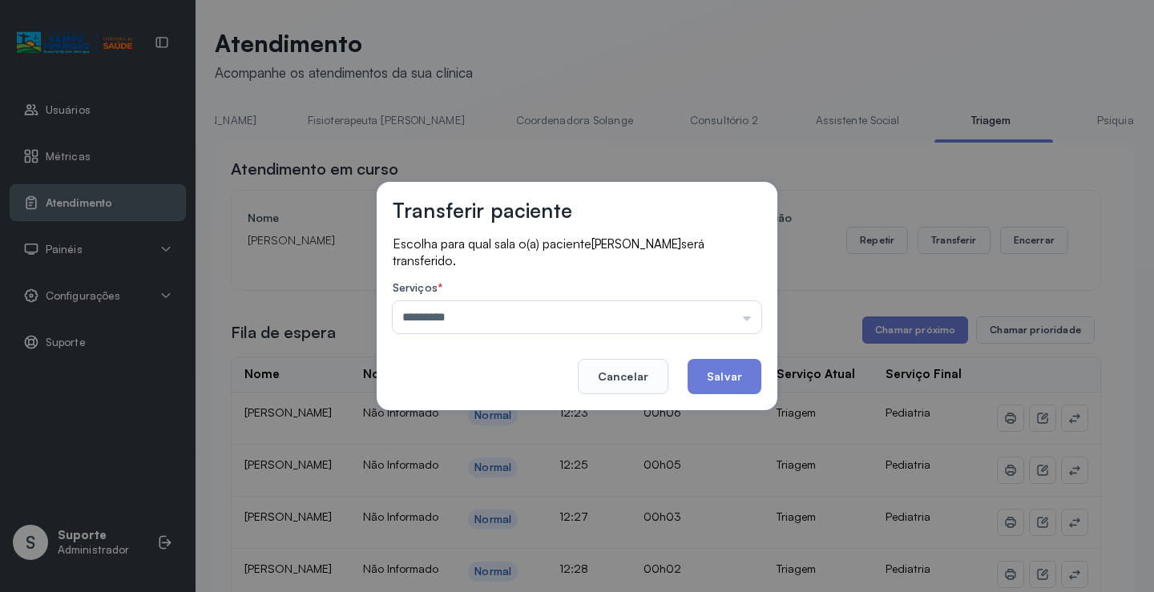
drag, startPoint x: 434, startPoint y: 417, endPoint x: 632, endPoint y: 386, distance: 200.3
click at [441, 417] on div "Transferir paciente Escolha para qual sala o(a) paciente ELOA CARVALHO DOS SANT…" at bounding box center [577, 296] width 1154 height 592
click at [745, 368] on button "Salvar" at bounding box center [724, 376] width 74 height 35
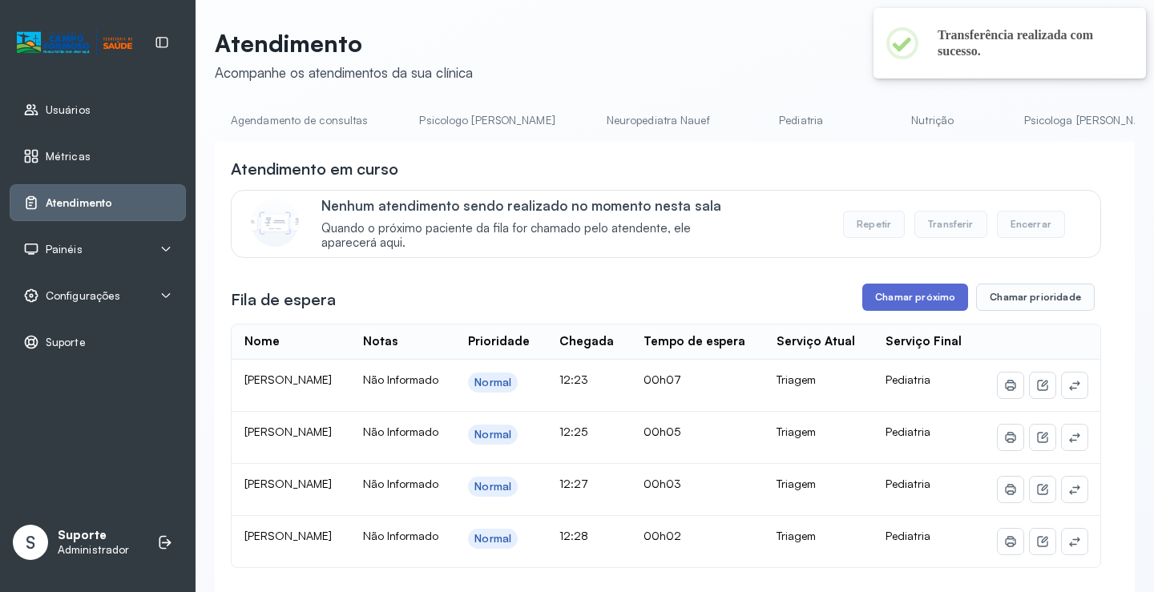
click at [910, 302] on button "Chamar próximo" at bounding box center [915, 297] width 106 height 27
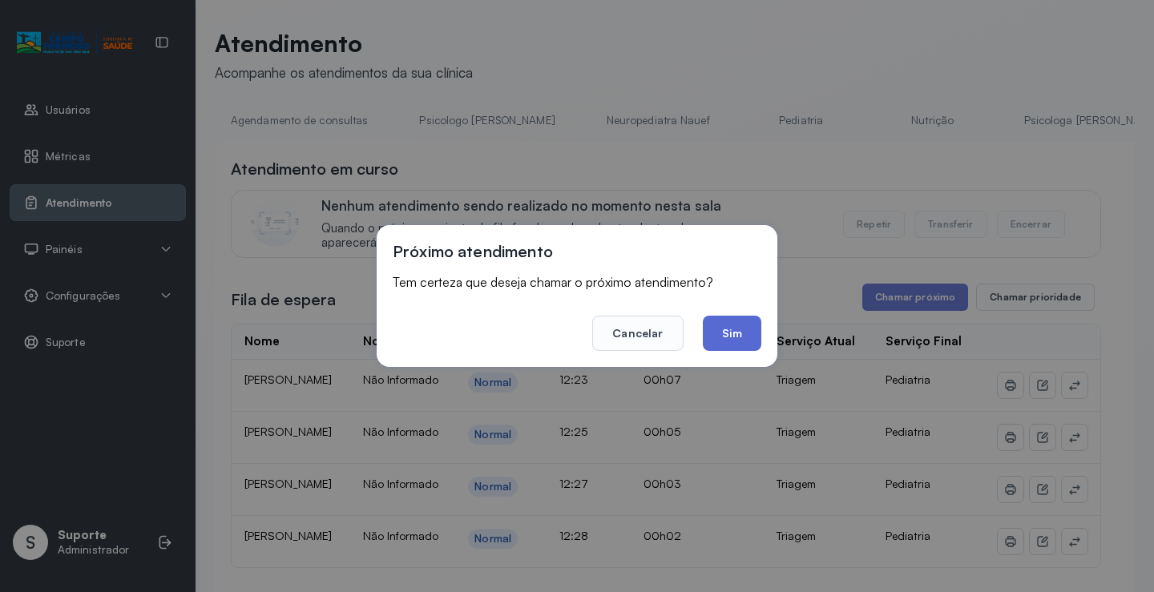
click at [729, 344] on button "Sim" at bounding box center [732, 333] width 58 height 35
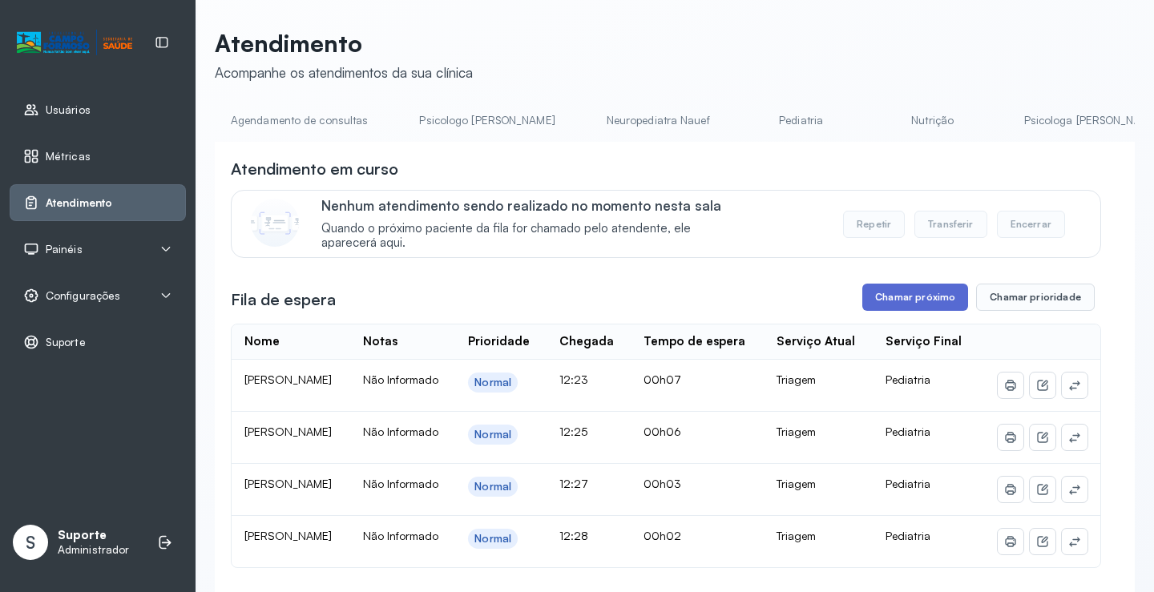
click at [916, 307] on button "Chamar próximo" at bounding box center [915, 297] width 106 height 27
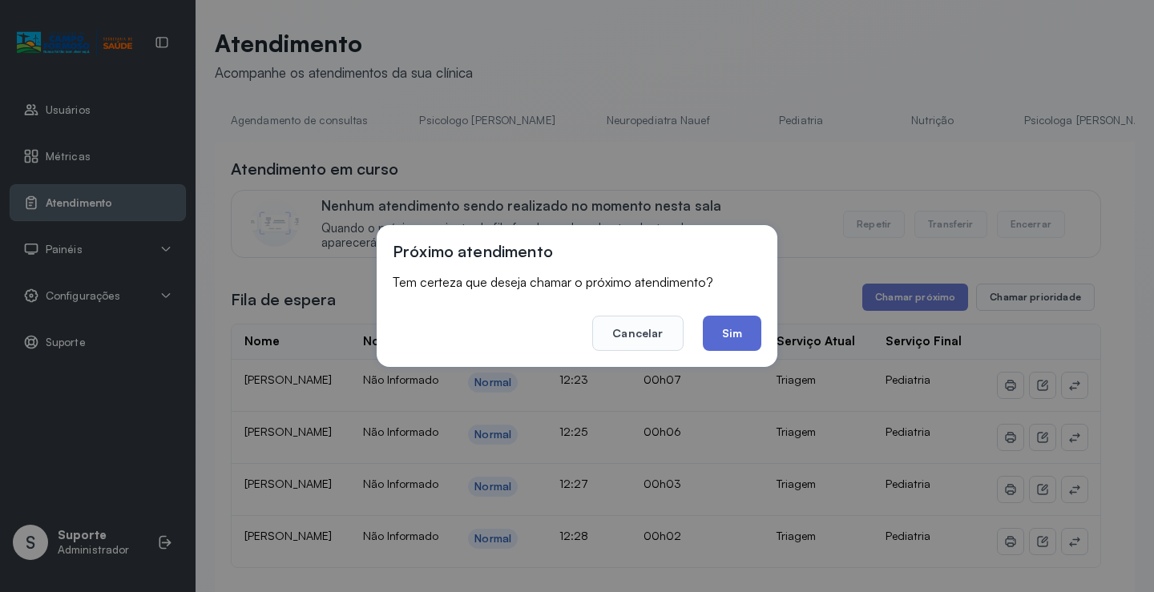
click at [727, 339] on button "Sim" at bounding box center [732, 333] width 58 height 35
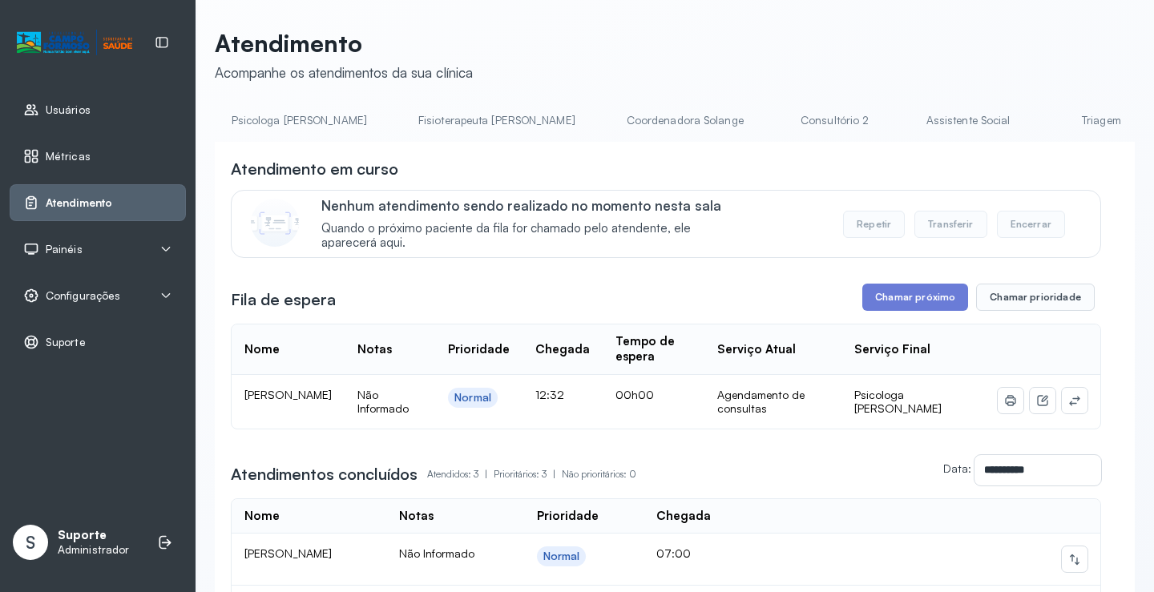
scroll to position [0, 855]
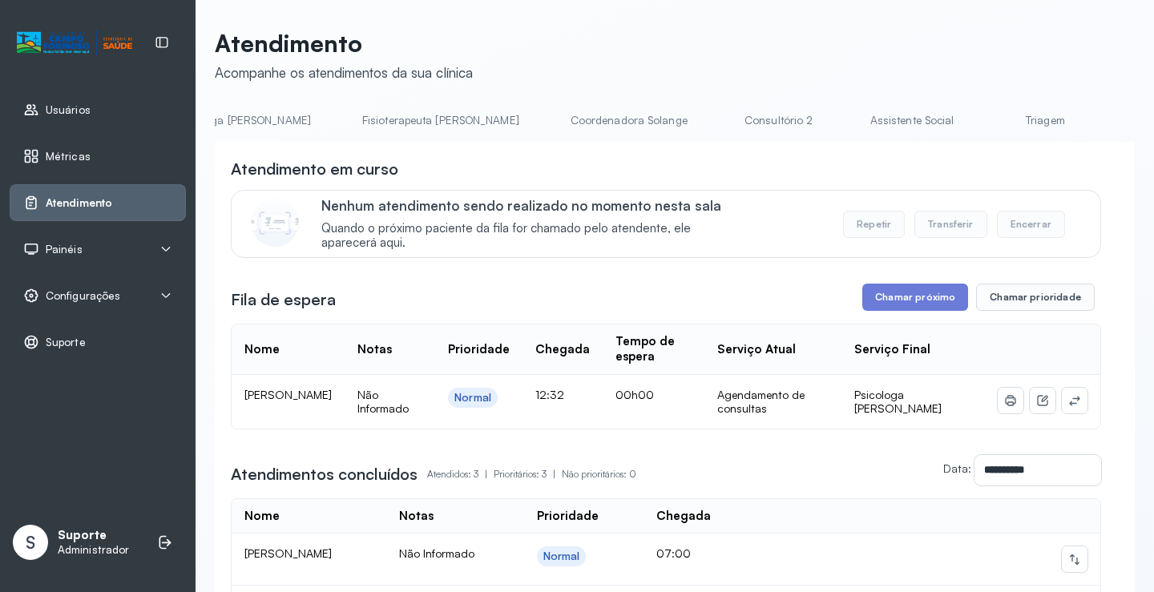
click at [989, 131] on link "Triagem" at bounding box center [1045, 120] width 112 height 26
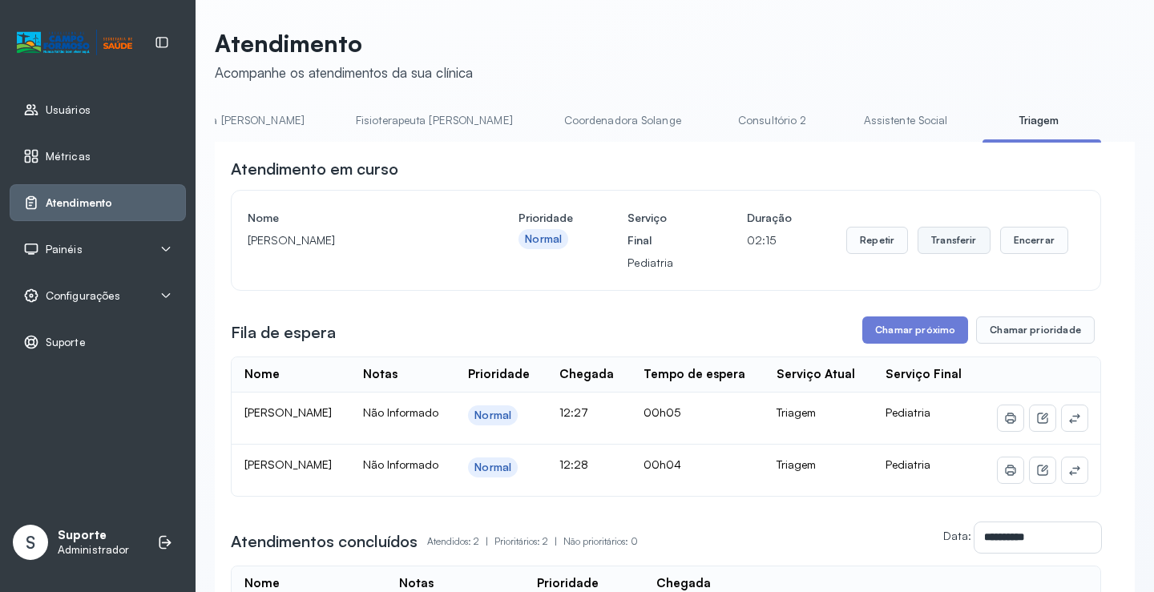
click at [947, 246] on button "Transferir" at bounding box center [953, 240] width 73 height 27
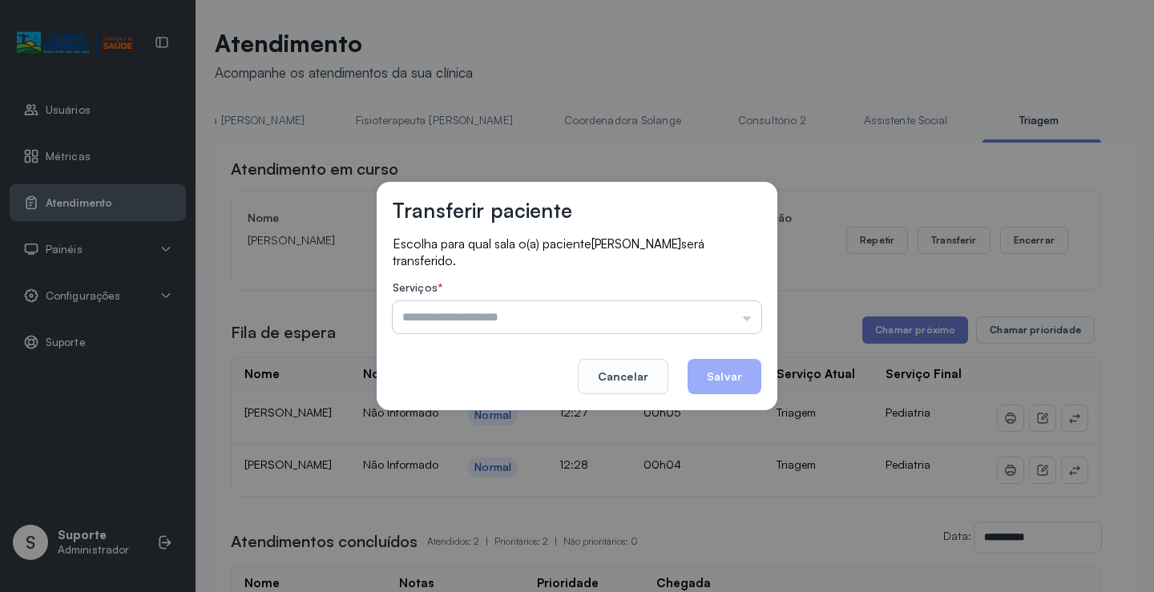
click at [745, 318] on input "text" at bounding box center [577, 317] width 368 height 32
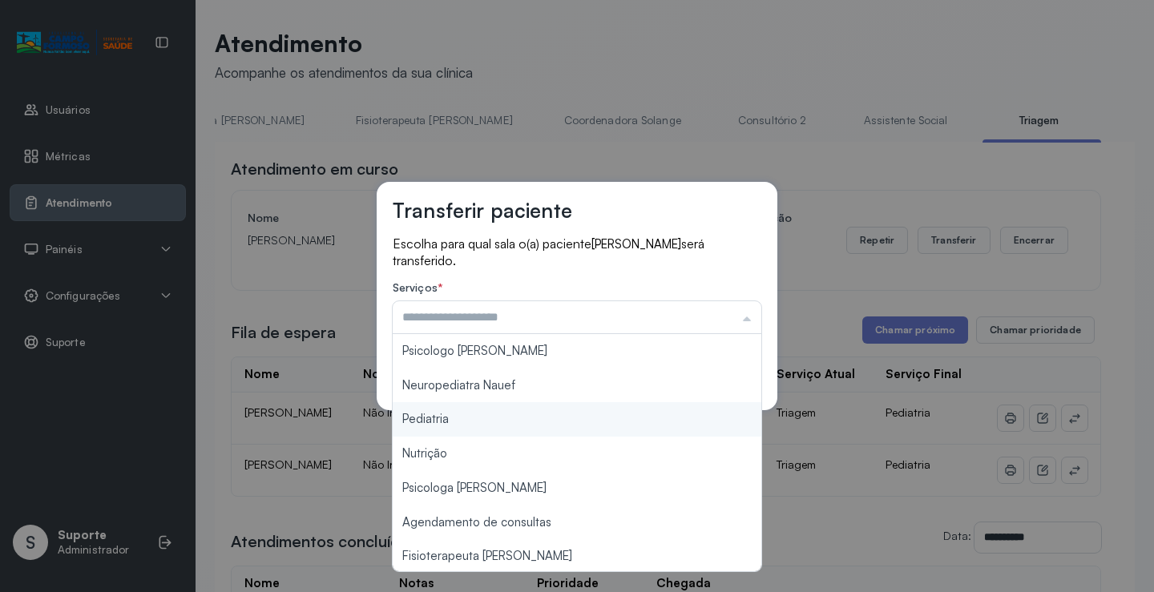
type input "*********"
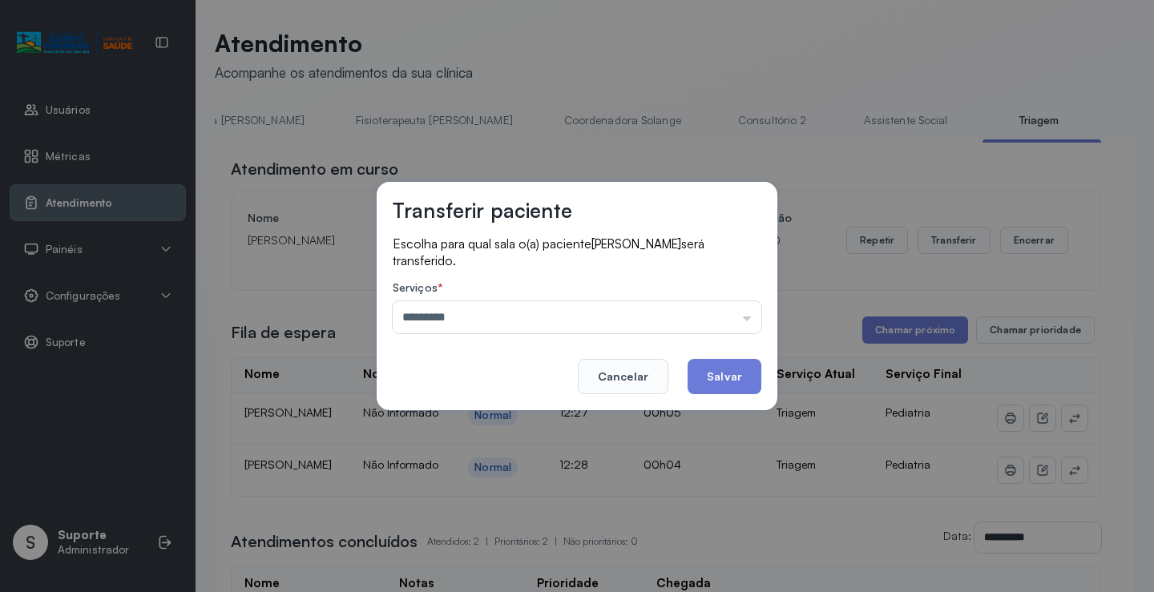
click at [466, 421] on div "Transferir paciente Escolha para qual sala o(a) paciente LUCCA BENICIO VIEIRA D…" at bounding box center [577, 296] width 1154 height 592
click at [716, 368] on button "Salvar" at bounding box center [724, 376] width 74 height 35
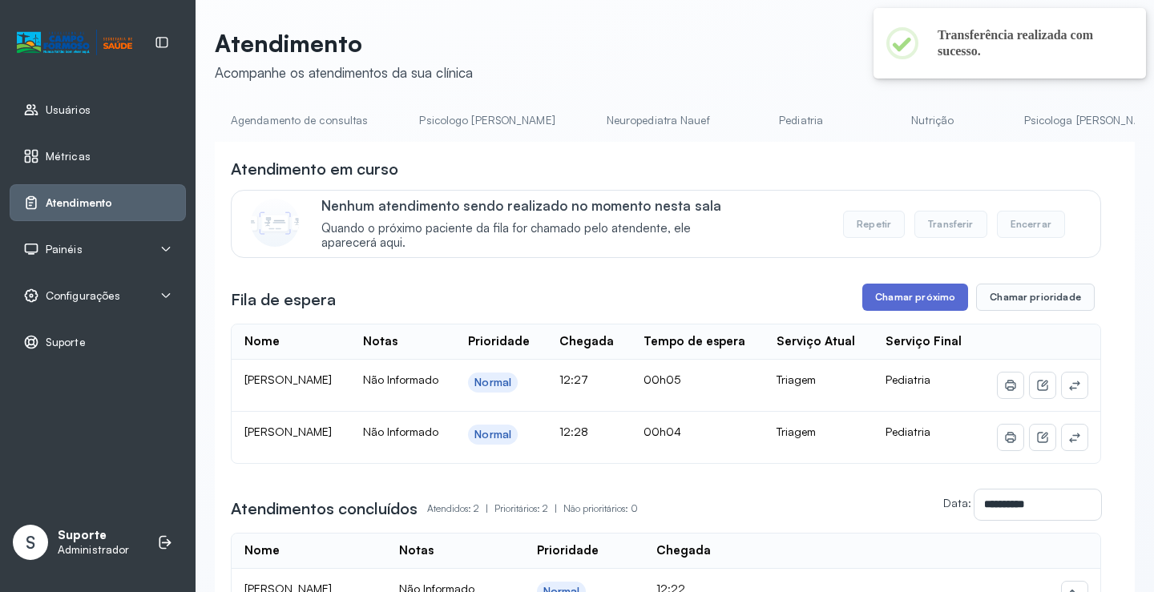
click at [916, 307] on button "Chamar próximo" at bounding box center [915, 297] width 106 height 27
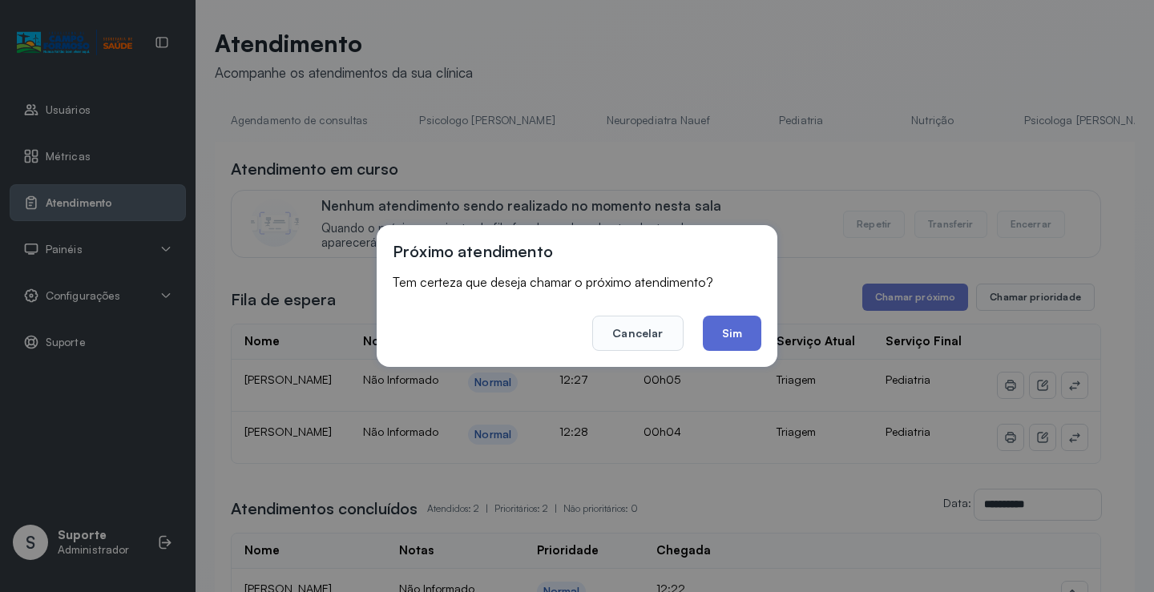
click at [719, 338] on button "Sim" at bounding box center [732, 333] width 58 height 35
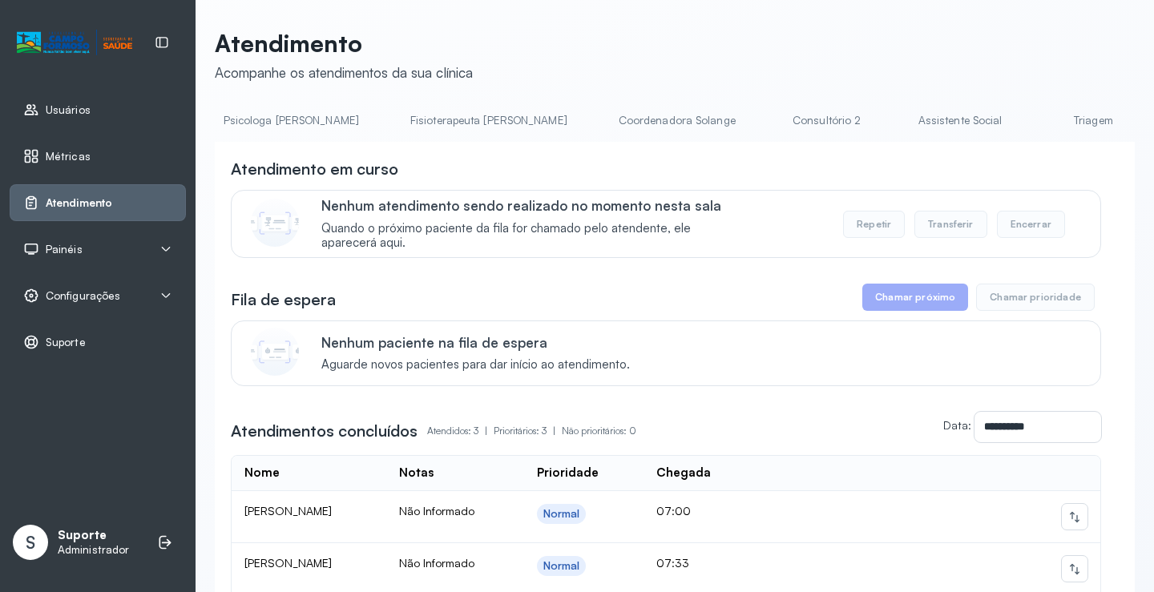
scroll to position [0, 932]
click at [912, 120] on link "Triagem" at bounding box center [968, 120] width 112 height 26
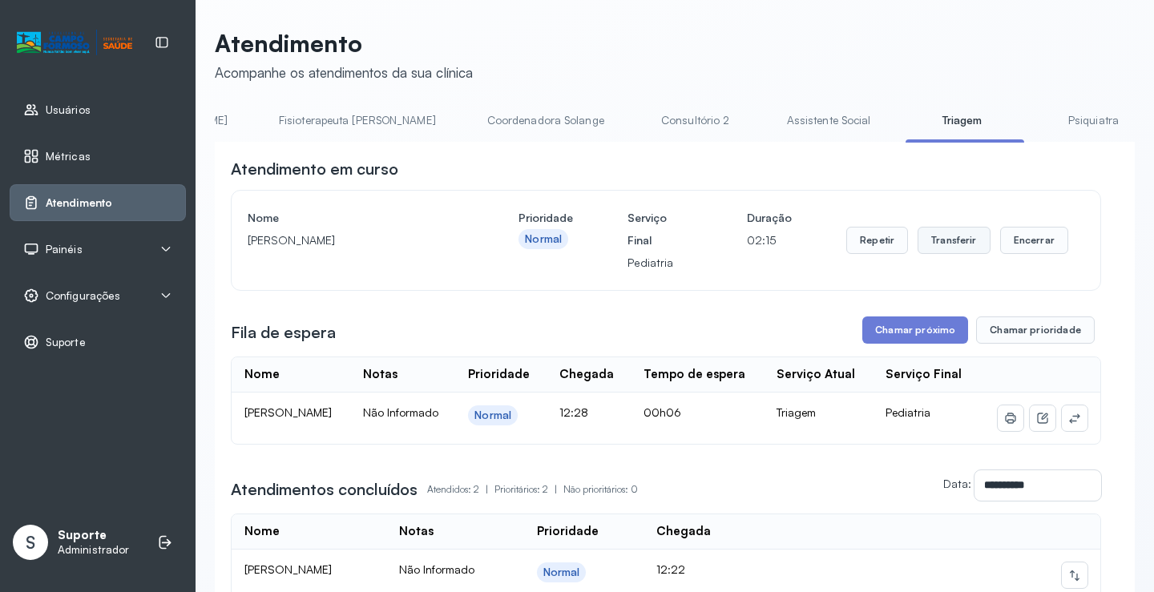
click at [949, 244] on button "Transferir" at bounding box center [953, 240] width 73 height 27
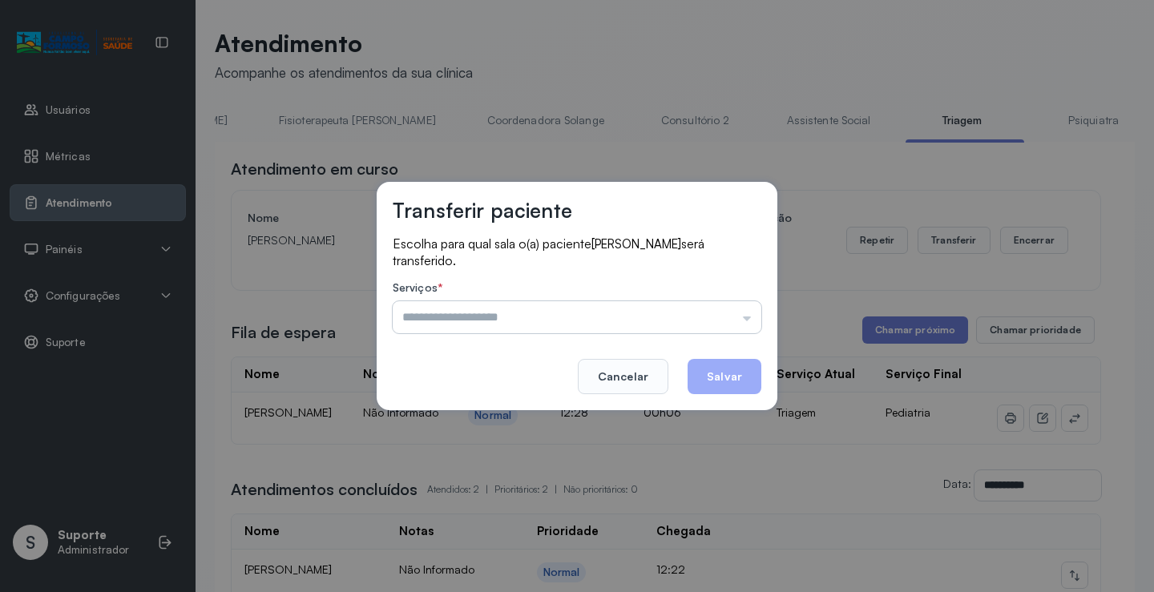
click at [748, 322] on input "text" at bounding box center [577, 317] width 368 height 32
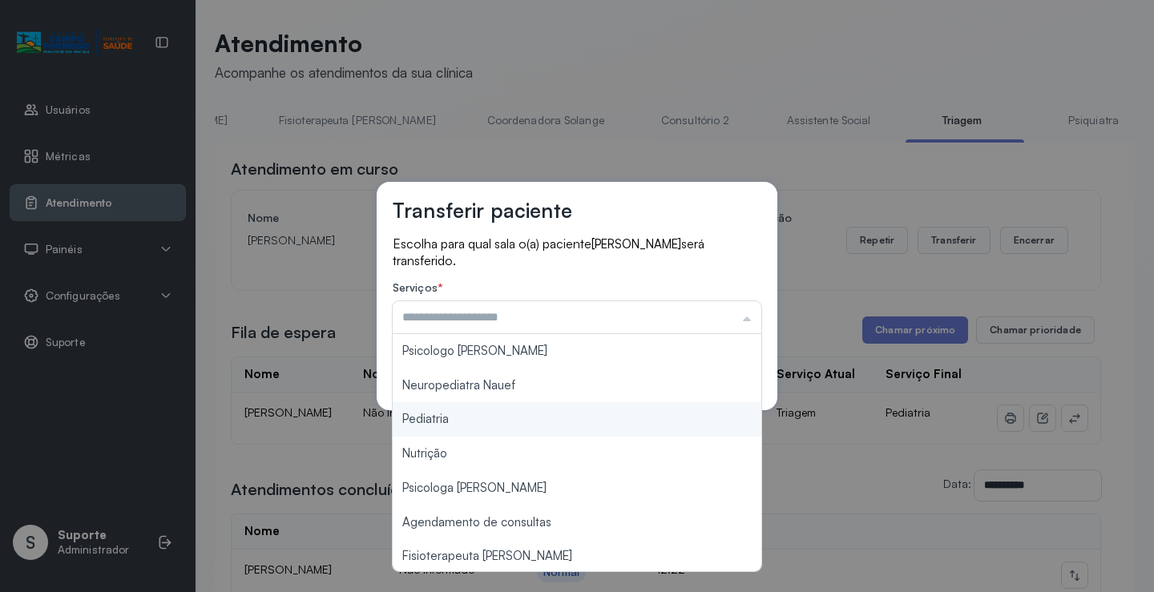
type input "*********"
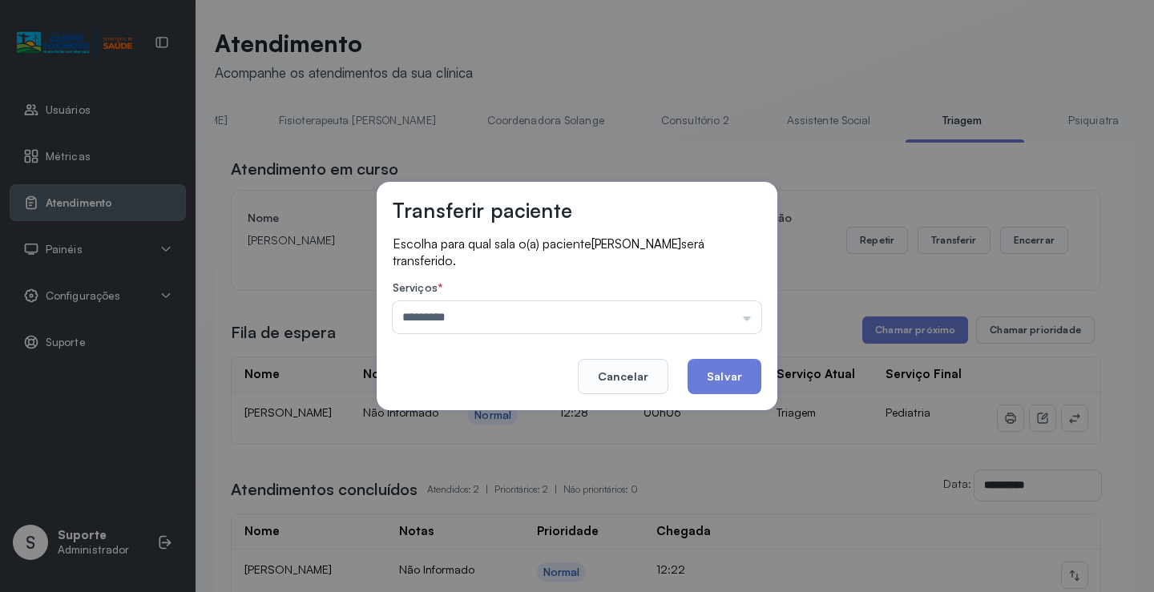
click at [511, 416] on div "Transferir paciente Escolha para qual sala o(a) paciente SAMYRA SOUZA SILVA ser…" at bounding box center [577, 296] width 1154 height 592
click at [723, 376] on button "Salvar" at bounding box center [724, 376] width 74 height 35
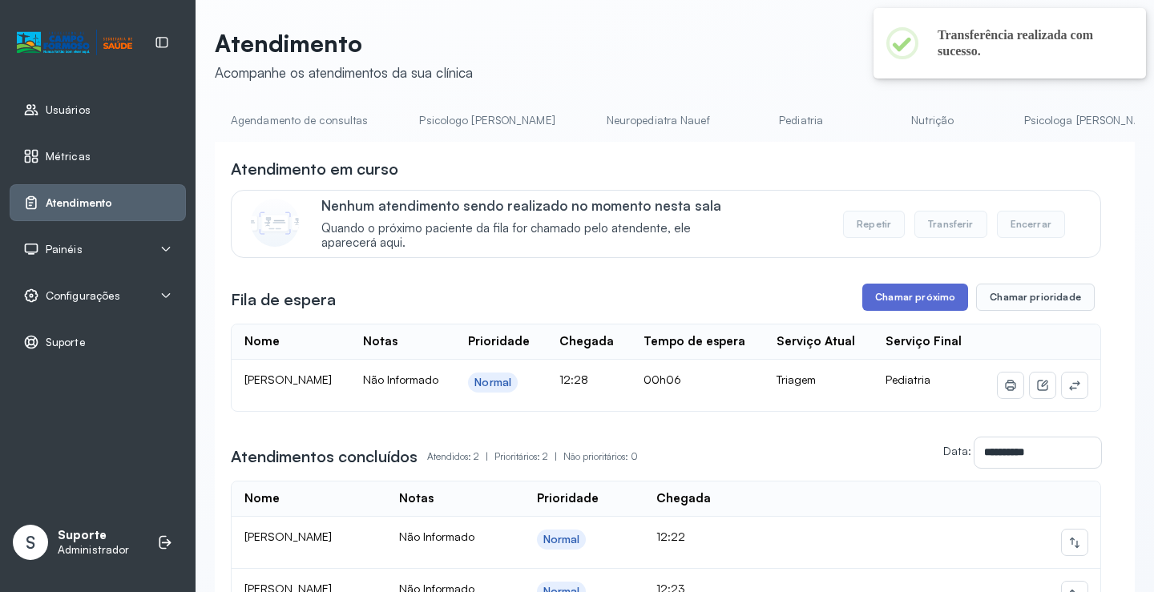
click at [894, 298] on button "Chamar próximo" at bounding box center [915, 297] width 106 height 27
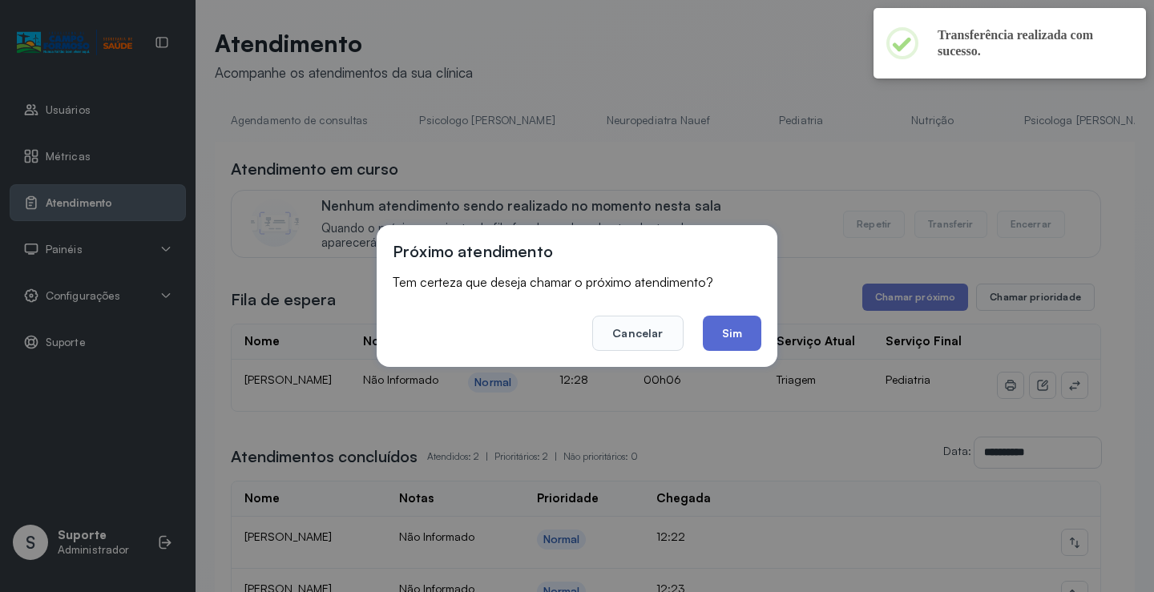
click at [723, 332] on button "Sim" at bounding box center [732, 333] width 58 height 35
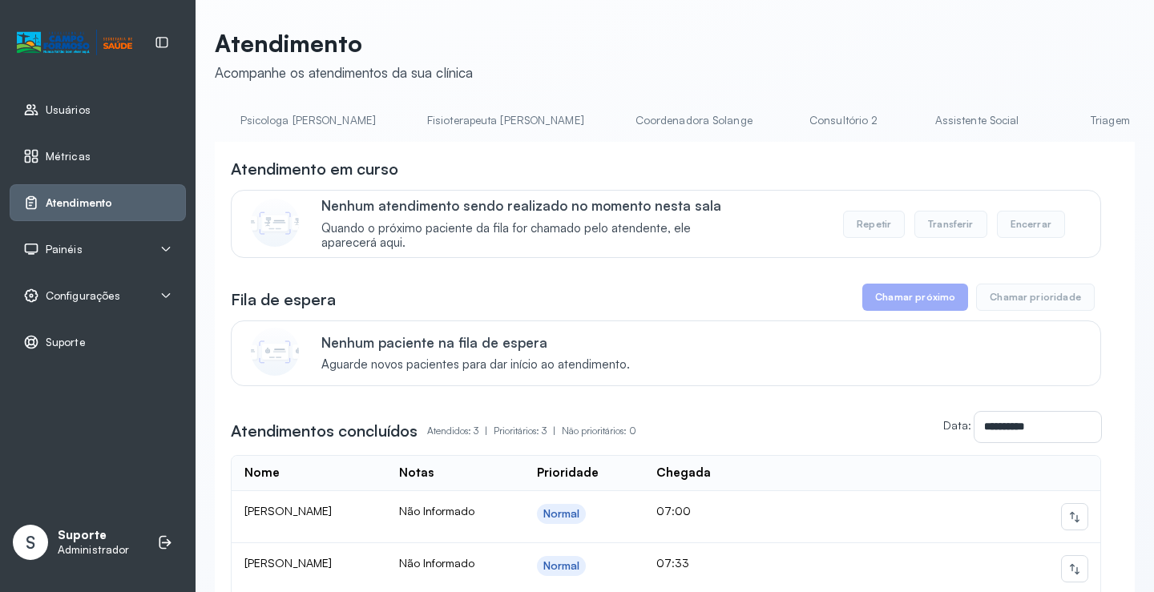
scroll to position [0, 804]
click at [1039, 119] on link "Triagem" at bounding box center [1095, 120] width 112 height 26
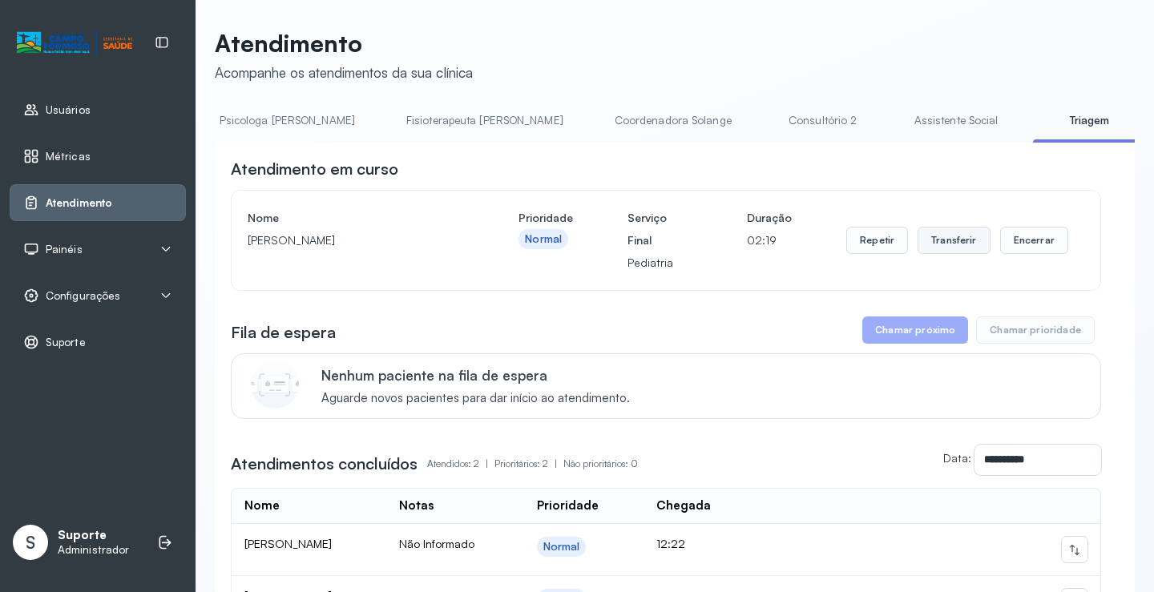
click at [950, 245] on button "Transferir" at bounding box center [953, 240] width 73 height 27
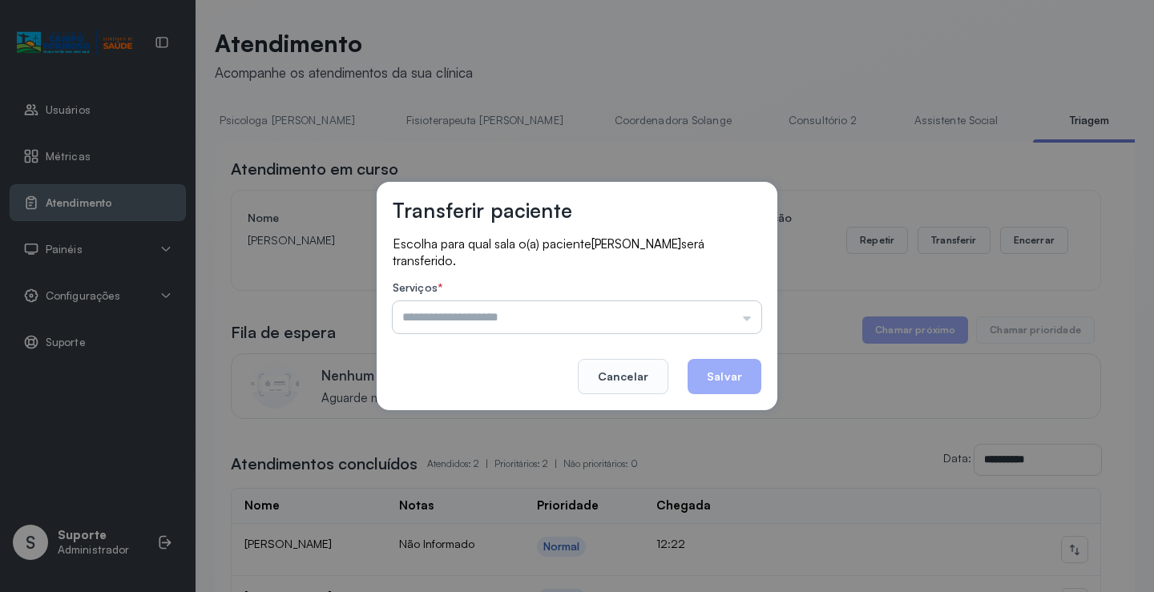
click at [743, 320] on input "text" at bounding box center [577, 317] width 368 height 32
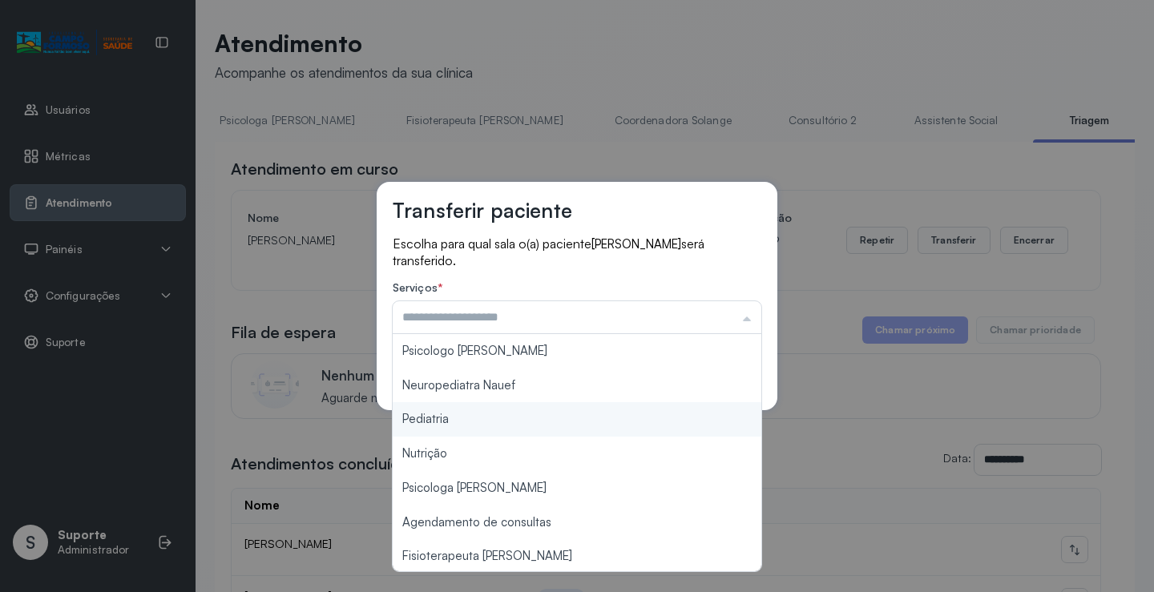
type input "*********"
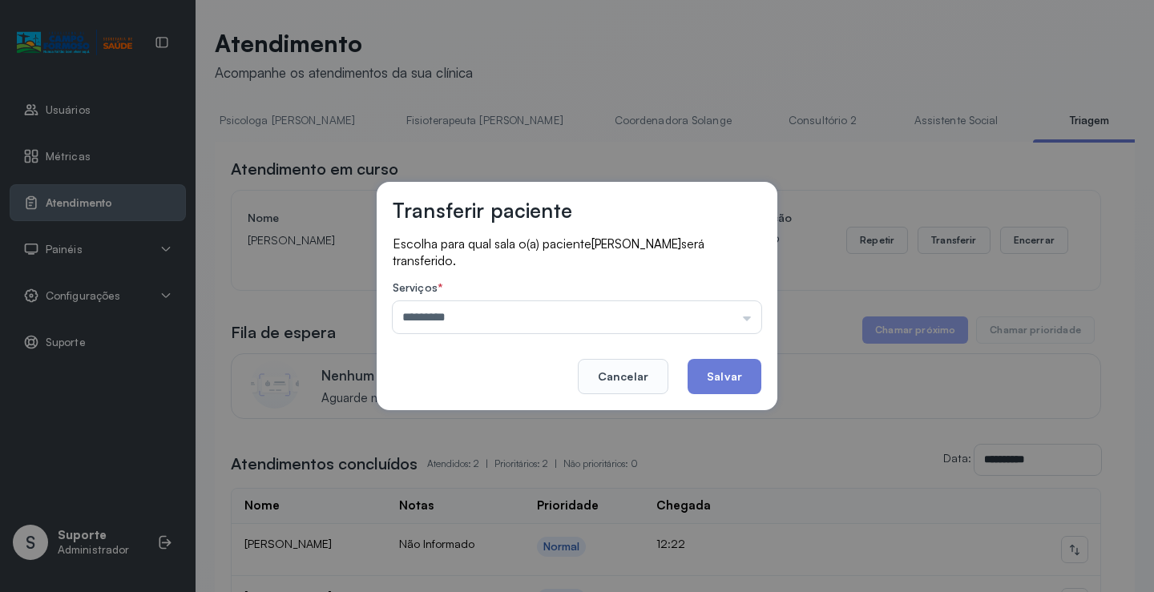
click at [470, 417] on div "Transferir paciente Escolha para qual sala o(a) paciente [PERSON_NAME] será tra…" at bounding box center [577, 296] width 1154 height 592
click at [728, 371] on button "Salvar" at bounding box center [724, 376] width 74 height 35
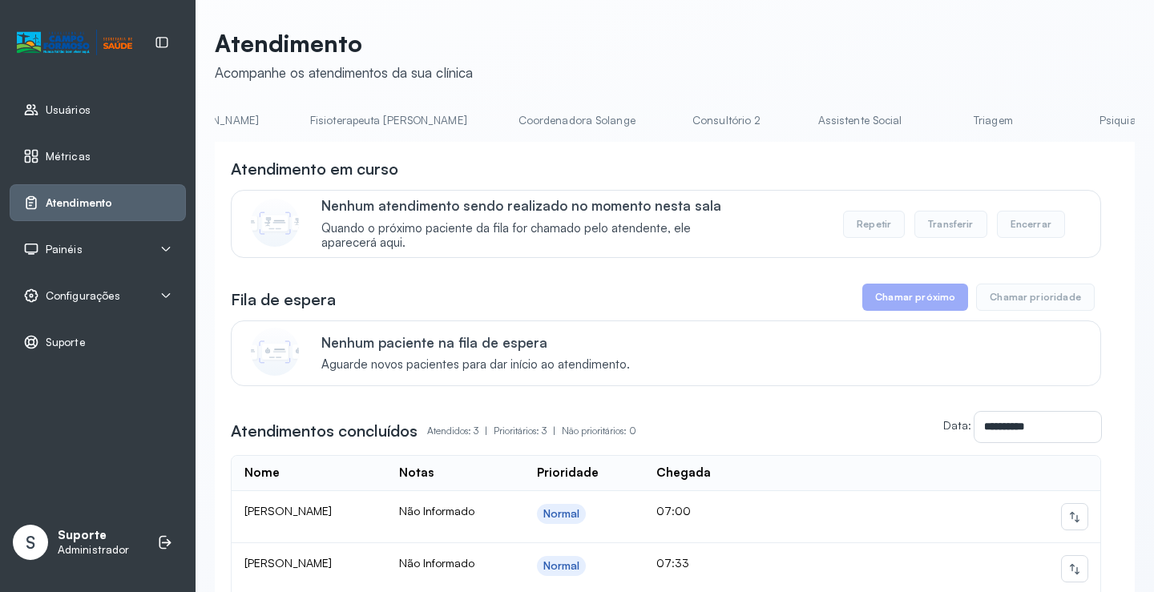
scroll to position [0, 924]
click at [919, 120] on link "Triagem" at bounding box center [975, 120] width 112 height 26
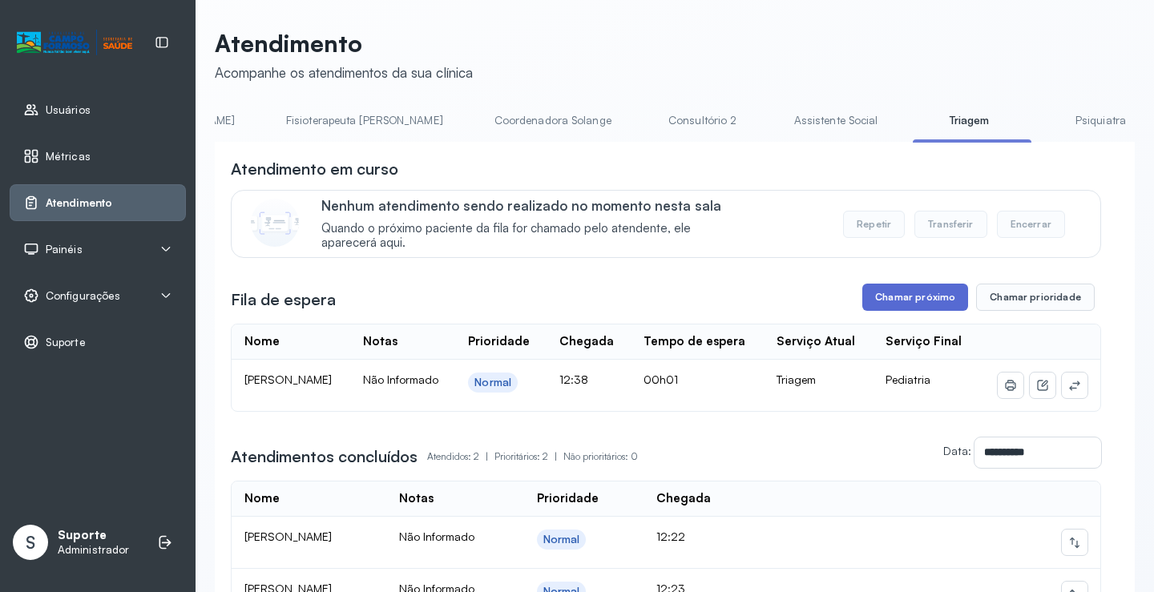
click at [914, 304] on button "Chamar próximo" at bounding box center [915, 297] width 106 height 27
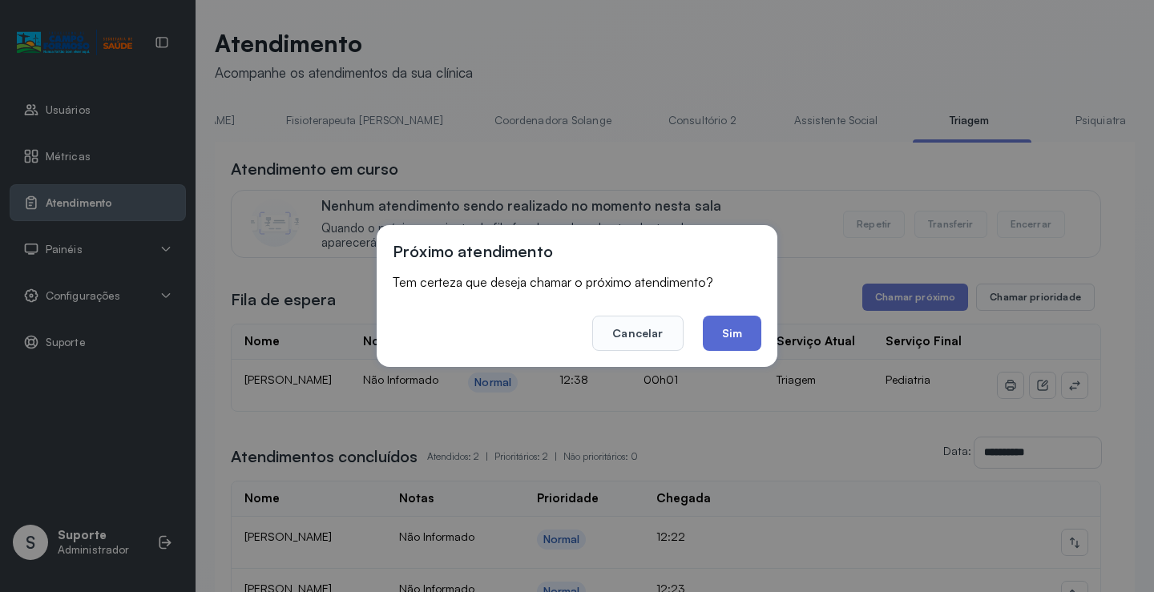
click at [731, 334] on button "Sim" at bounding box center [732, 333] width 58 height 35
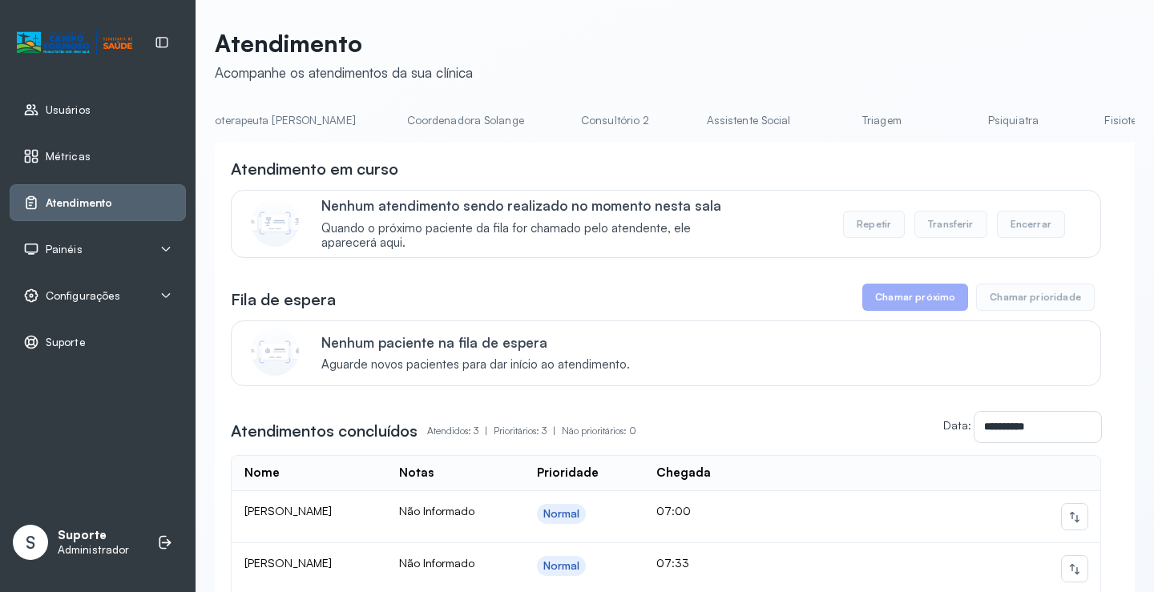
scroll to position [0, 1038]
click at [805, 117] on link "Triagem" at bounding box center [861, 120] width 112 height 26
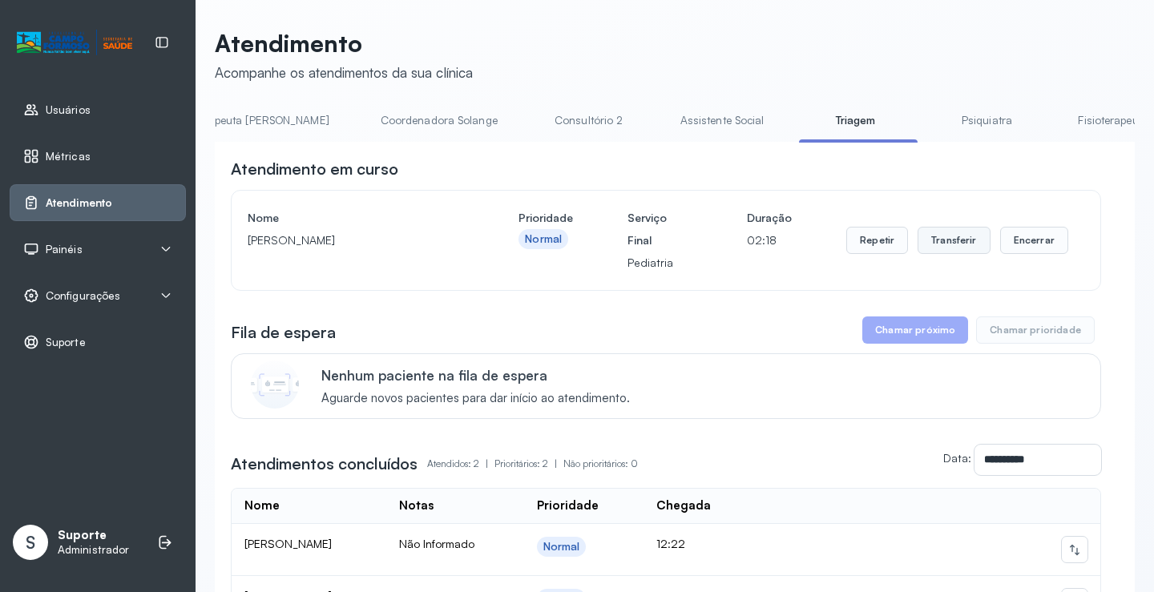
click at [953, 232] on button "Transferir" at bounding box center [953, 240] width 73 height 27
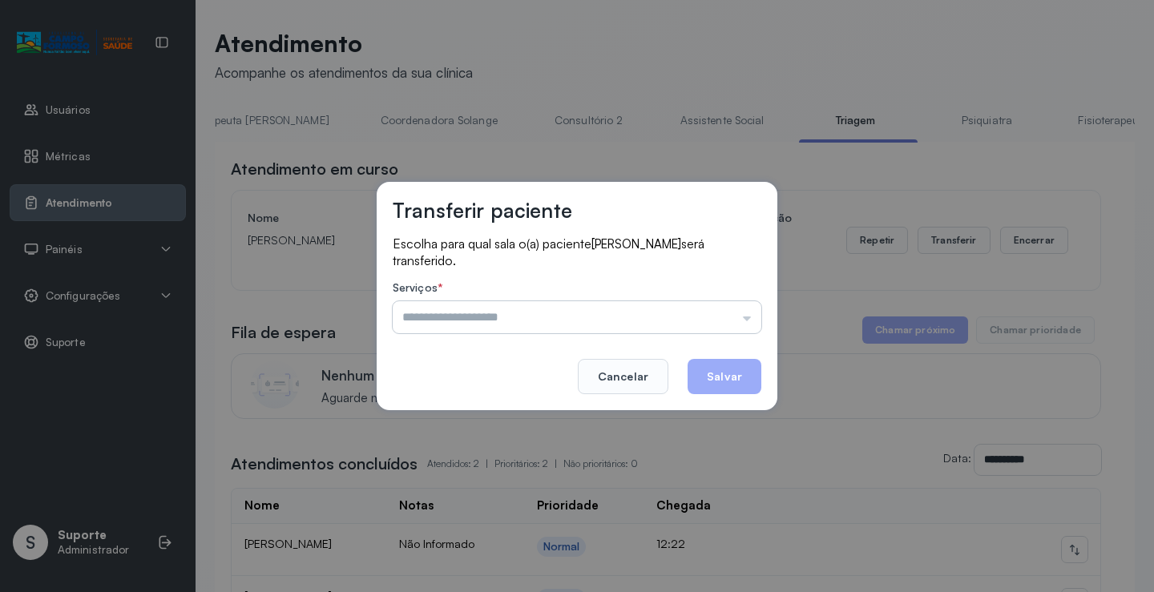
click at [747, 321] on input "text" at bounding box center [577, 317] width 368 height 32
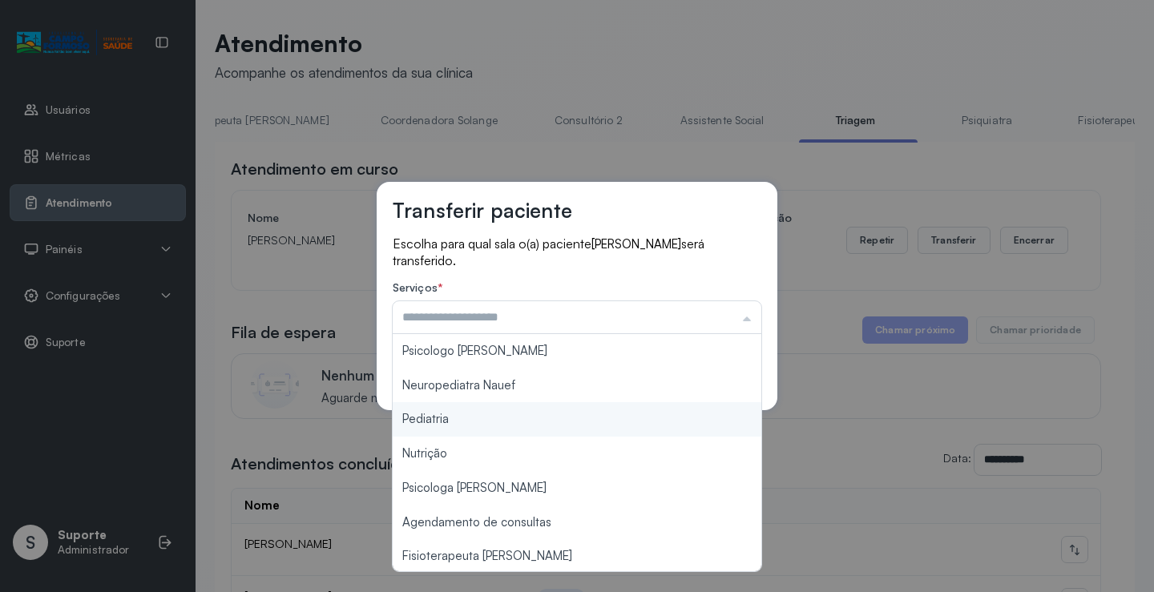
type input "*********"
click at [505, 418] on div "Transferir paciente Escolha para qual sala o(a) paciente [PERSON_NAME] será tra…" at bounding box center [577, 296] width 1154 height 592
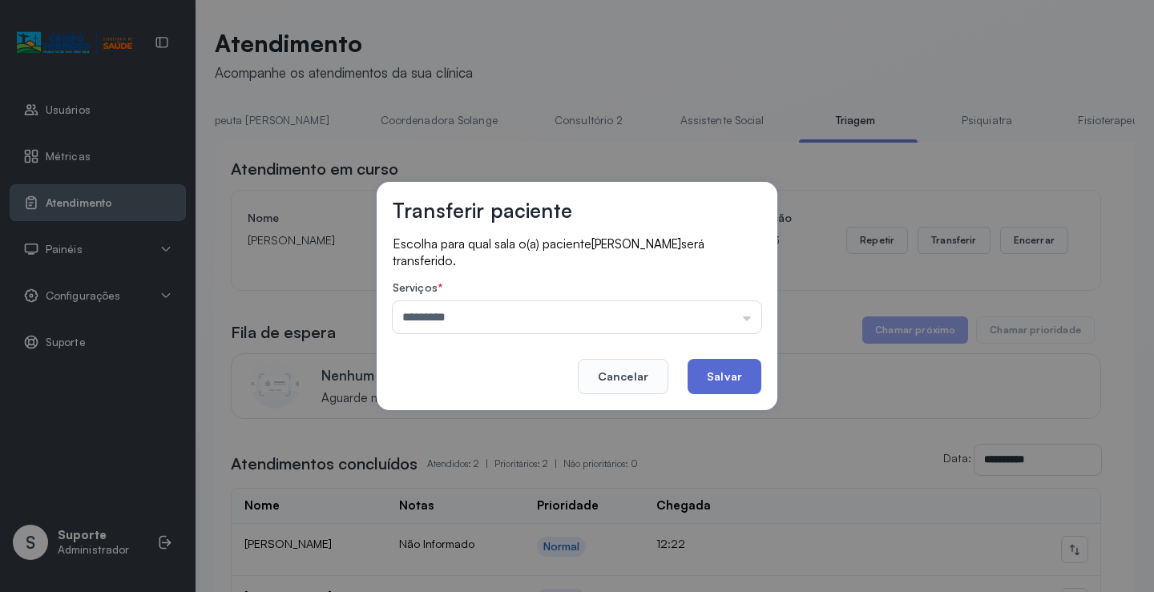
click at [723, 377] on button "Salvar" at bounding box center [724, 376] width 74 height 35
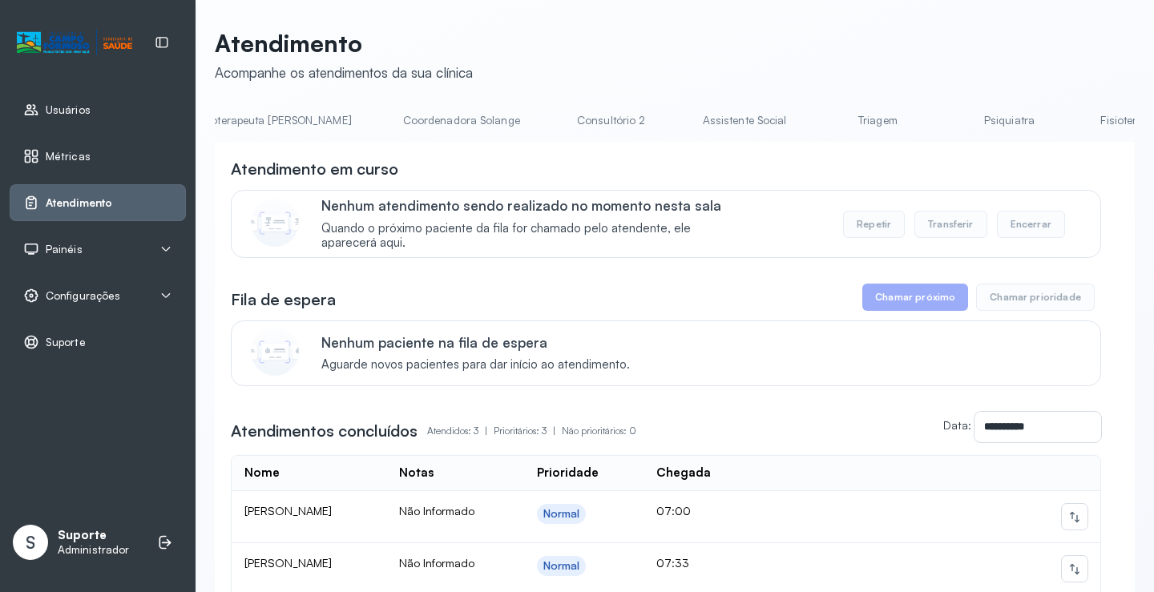
scroll to position [0, 1122]
click at [721, 123] on link "Triagem" at bounding box center [777, 120] width 112 height 26
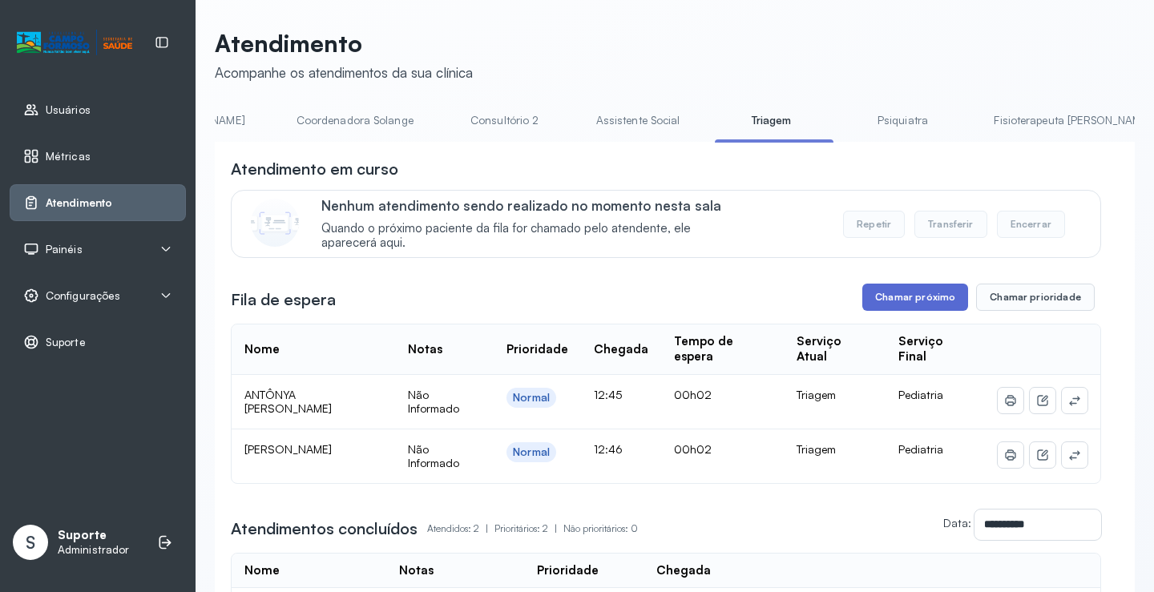
click at [905, 302] on button "Chamar próximo" at bounding box center [915, 297] width 106 height 27
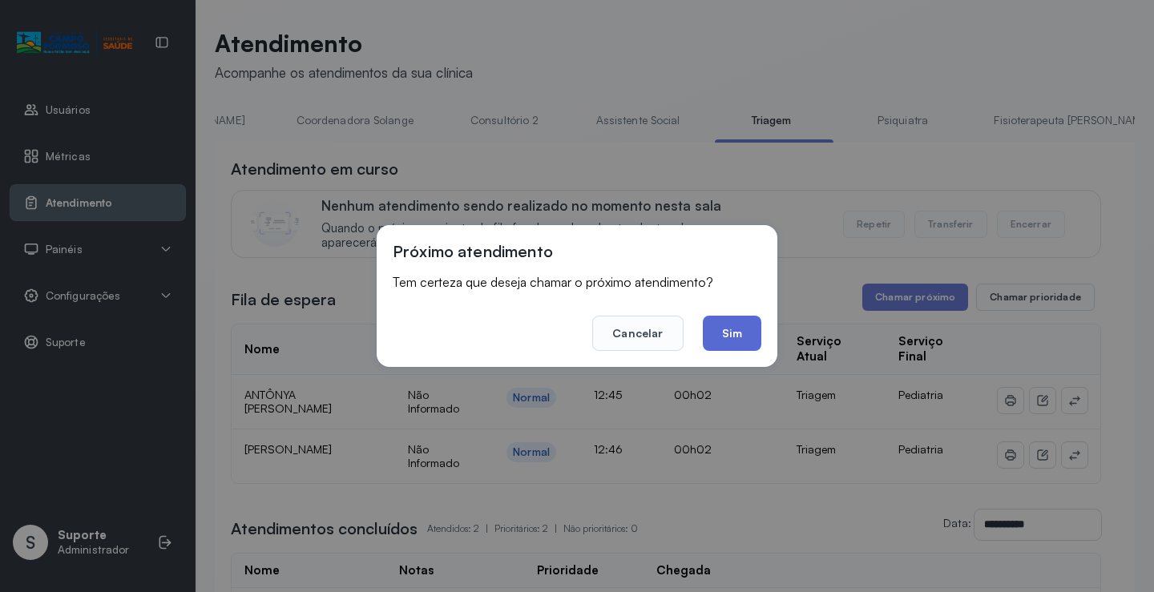
drag, startPoint x: 732, startPoint y: 331, endPoint x: 747, endPoint y: 325, distance: 16.2
click at [747, 325] on button "Sim" at bounding box center [732, 333] width 58 height 35
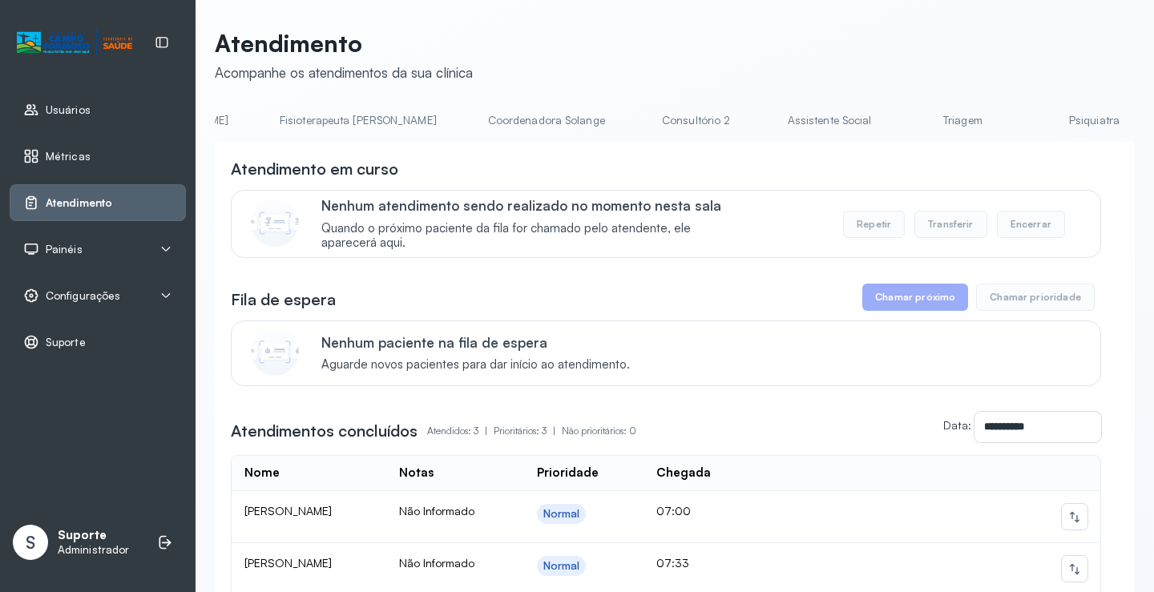
scroll to position [0, 989]
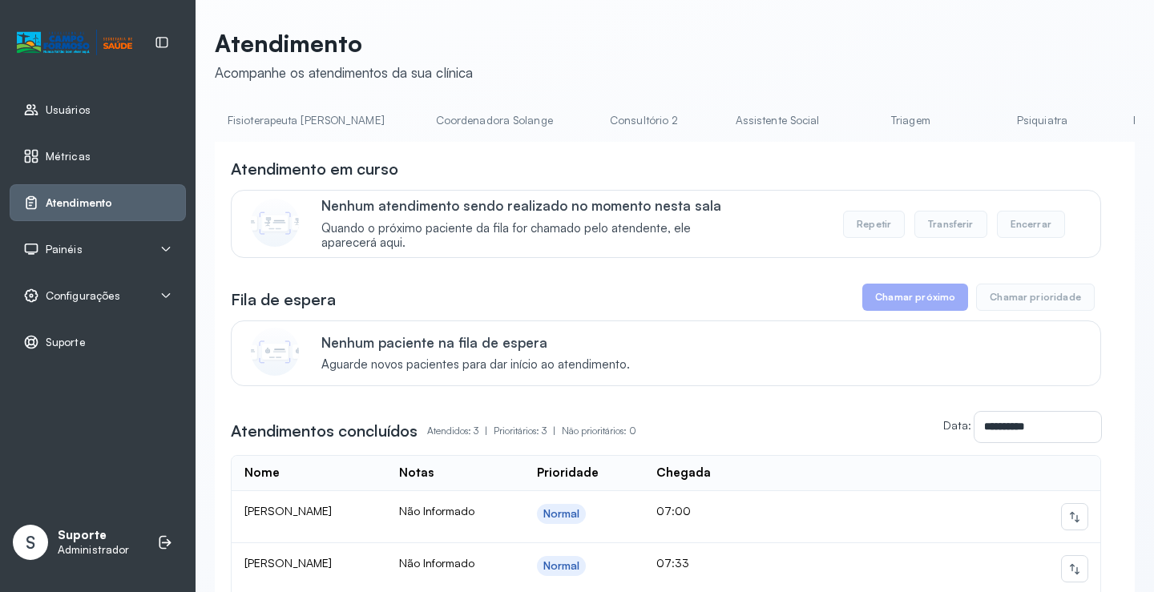
click at [854, 127] on link "Triagem" at bounding box center [910, 120] width 112 height 26
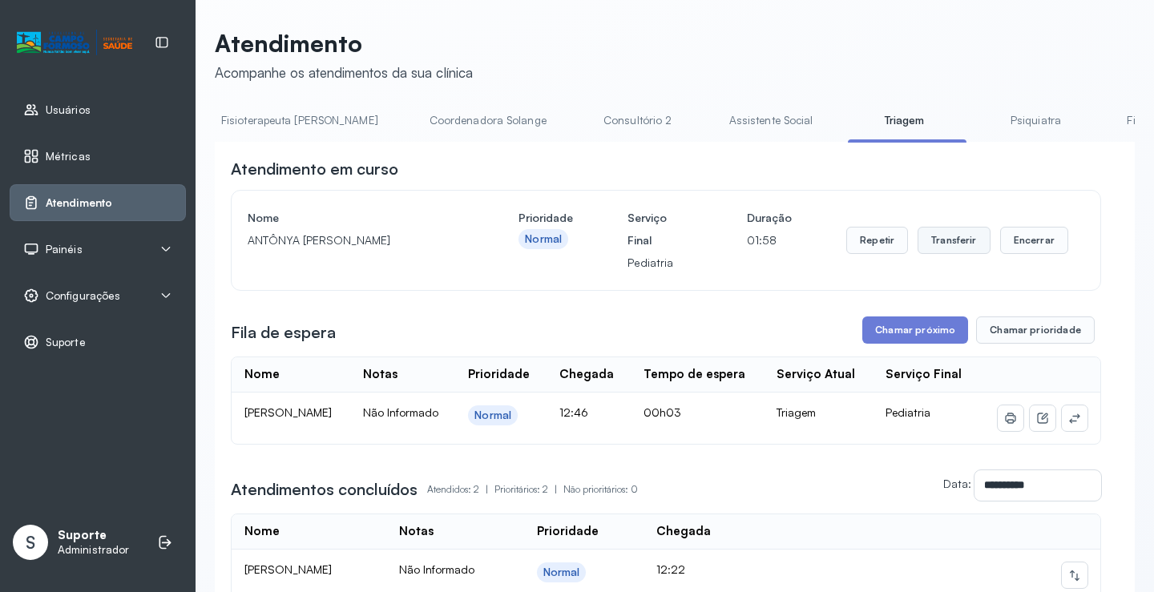
click at [940, 244] on button "Transferir" at bounding box center [953, 240] width 73 height 27
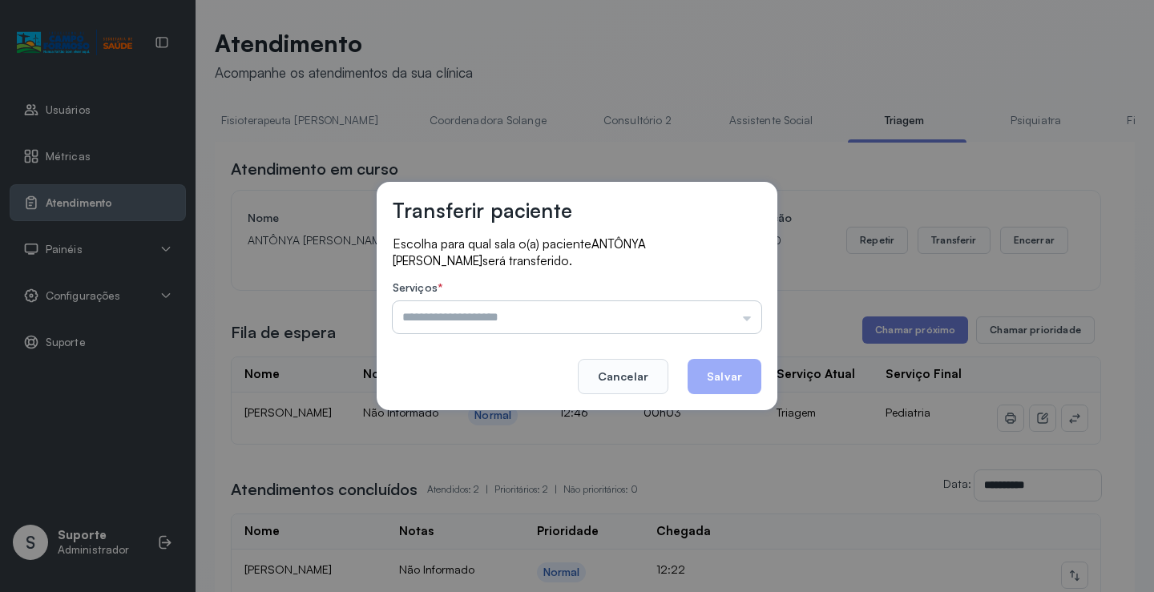
click at [750, 321] on input "text" at bounding box center [577, 317] width 368 height 32
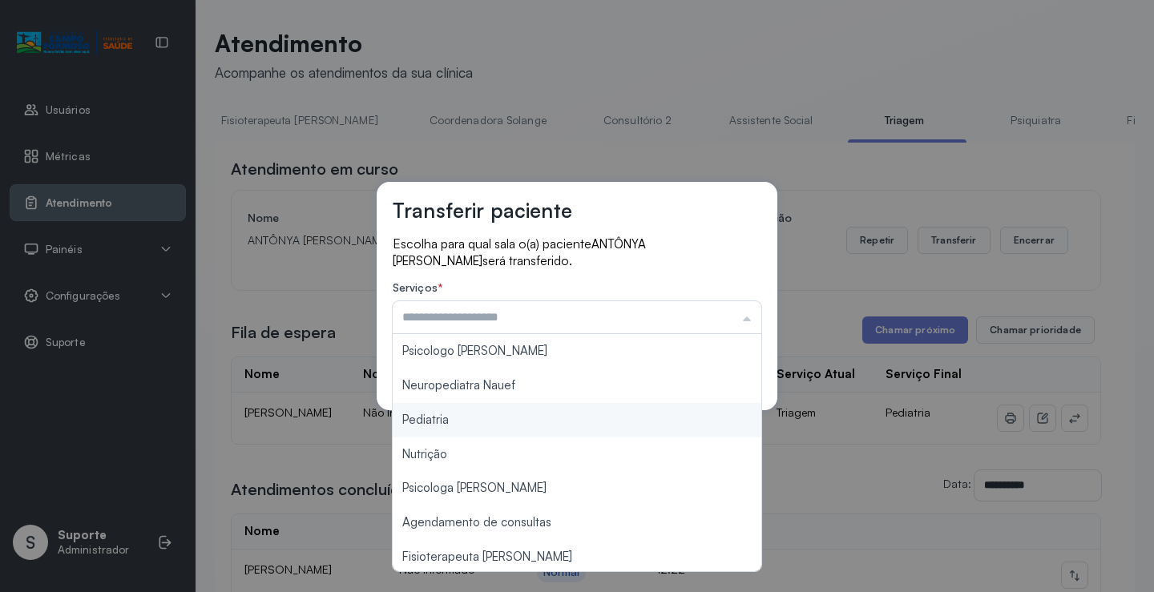
type input "*********"
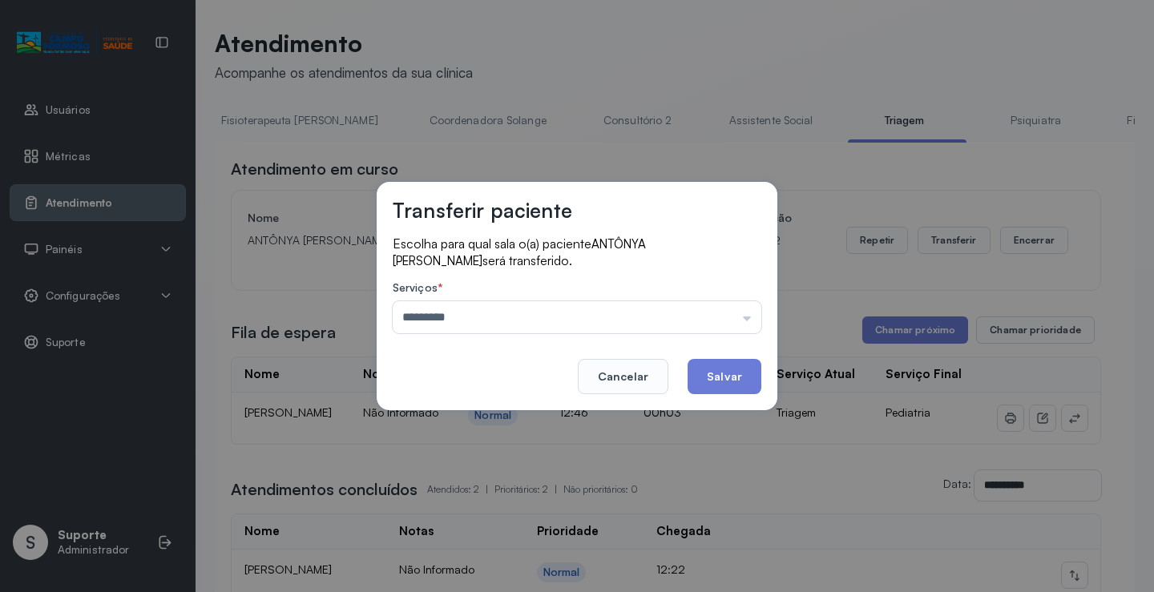
click at [465, 417] on div "Transferir paciente Escolha para qual sala o(a) paciente ANTÔNYA VALENTINA DOS …" at bounding box center [577, 296] width 1154 height 592
click at [731, 376] on button "Salvar" at bounding box center [724, 376] width 74 height 35
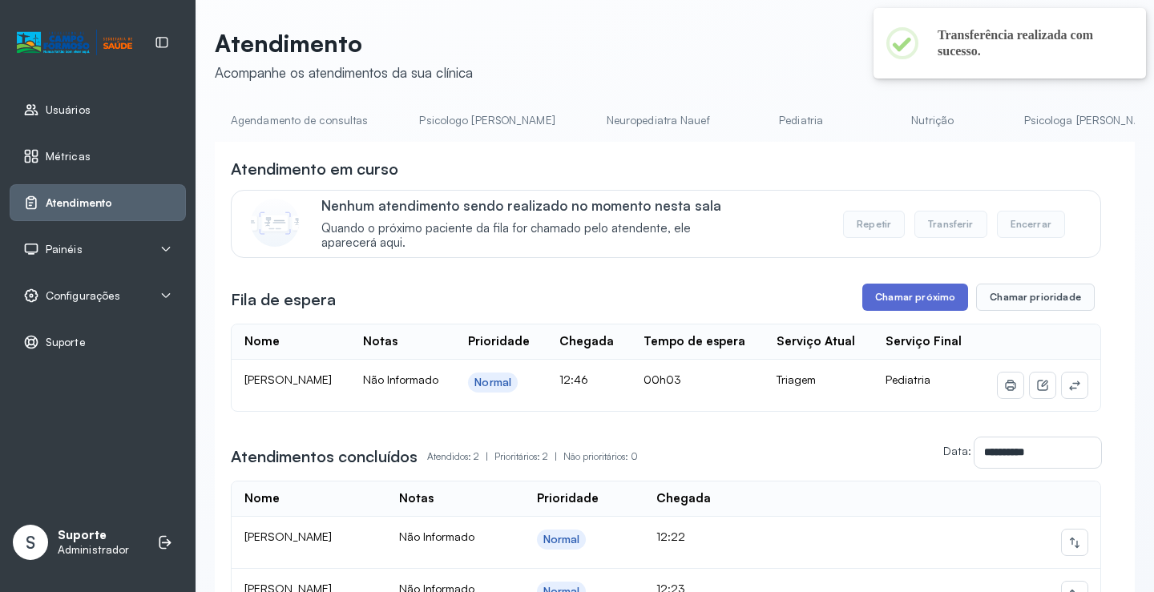
click at [906, 300] on button "Chamar próximo" at bounding box center [915, 297] width 106 height 27
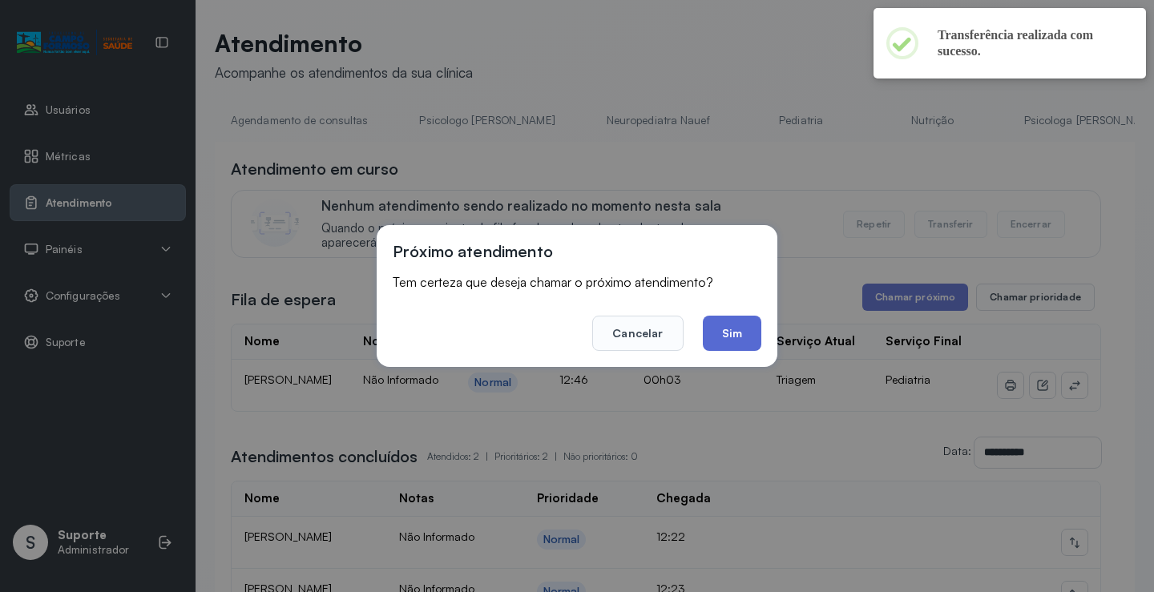
click at [719, 333] on button "Sim" at bounding box center [732, 333] width 58 height 35
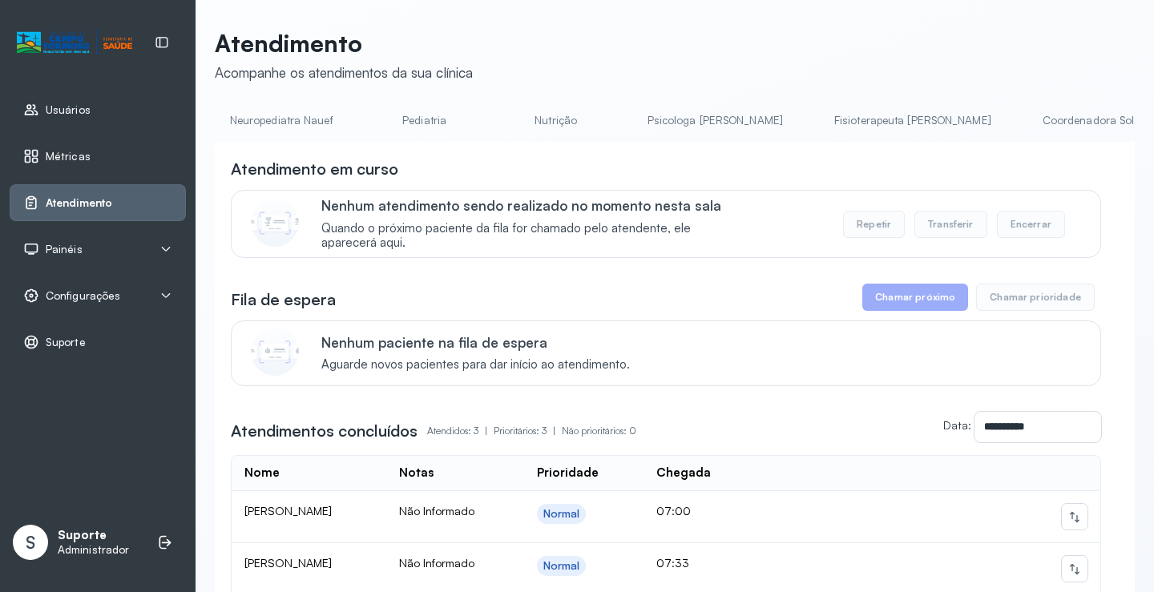
scroll to position [0, 976]
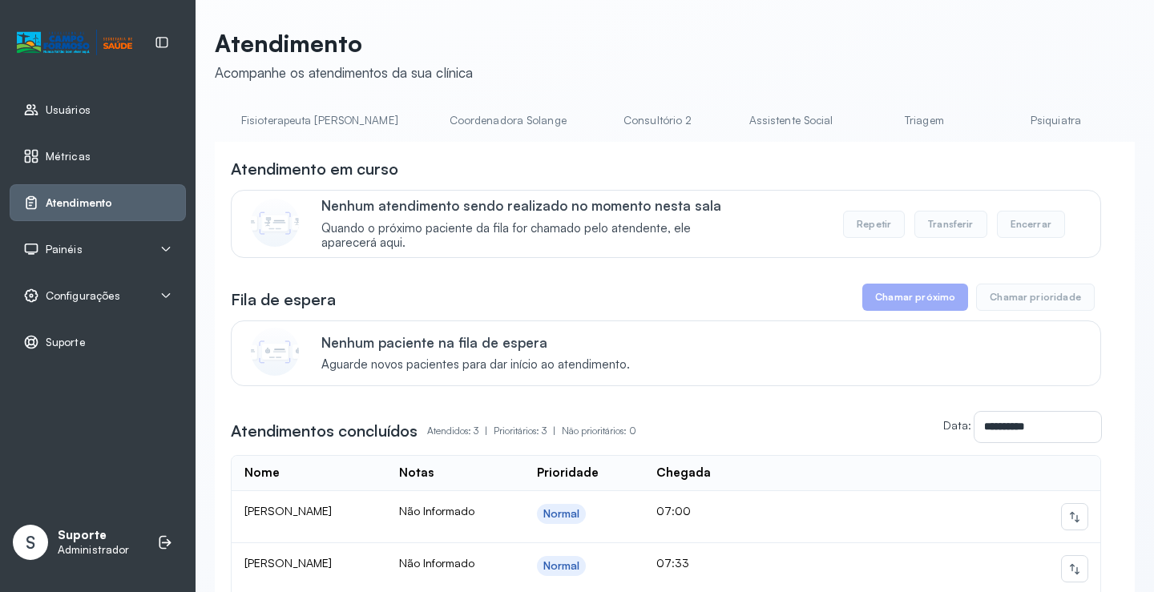
click at [868, 124] on link "Triagem" at bounding box center [924, 120] width 112 height 26
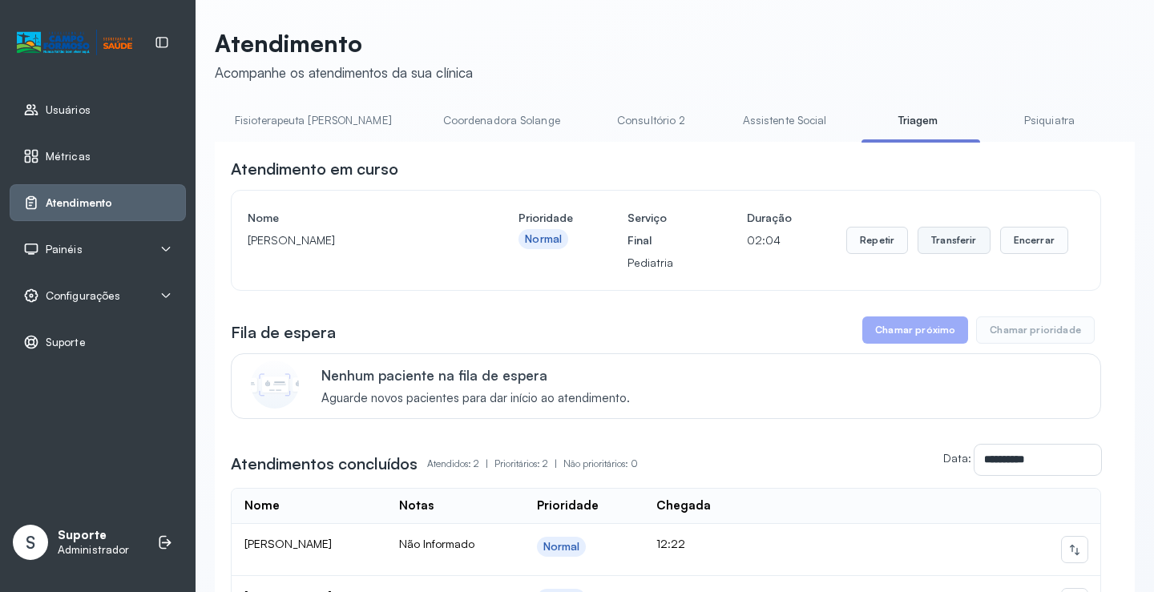
click at [962, 246] on button "Transferir" at bounding box center [953, 240] width 73 height 27
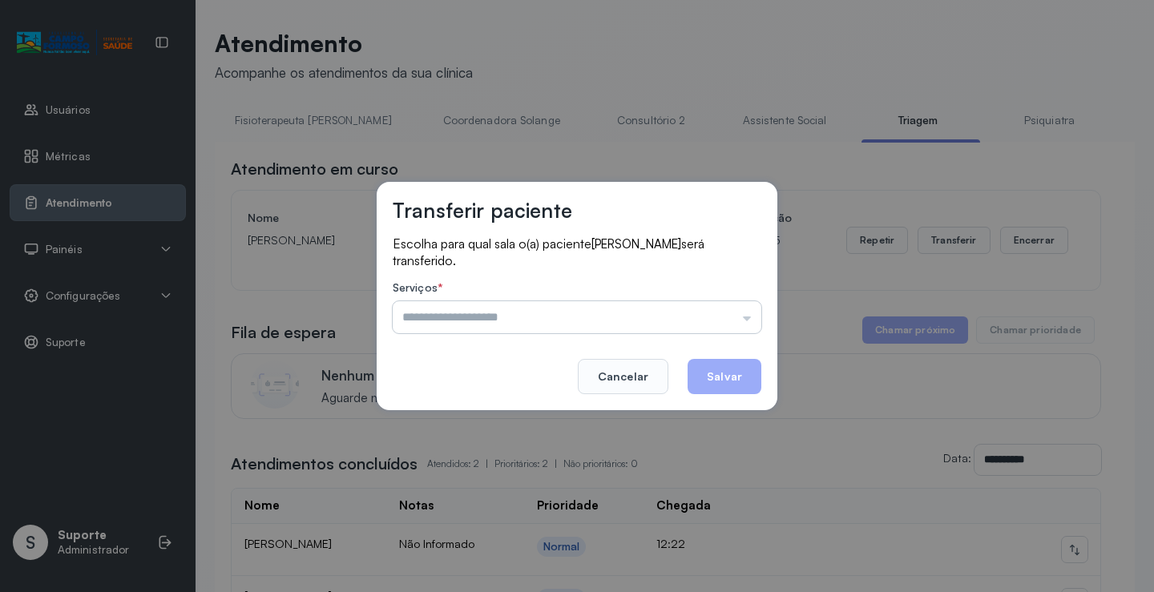
click at [753, 317] on input "text" at bounding box center [577, 317] width 368 height 32
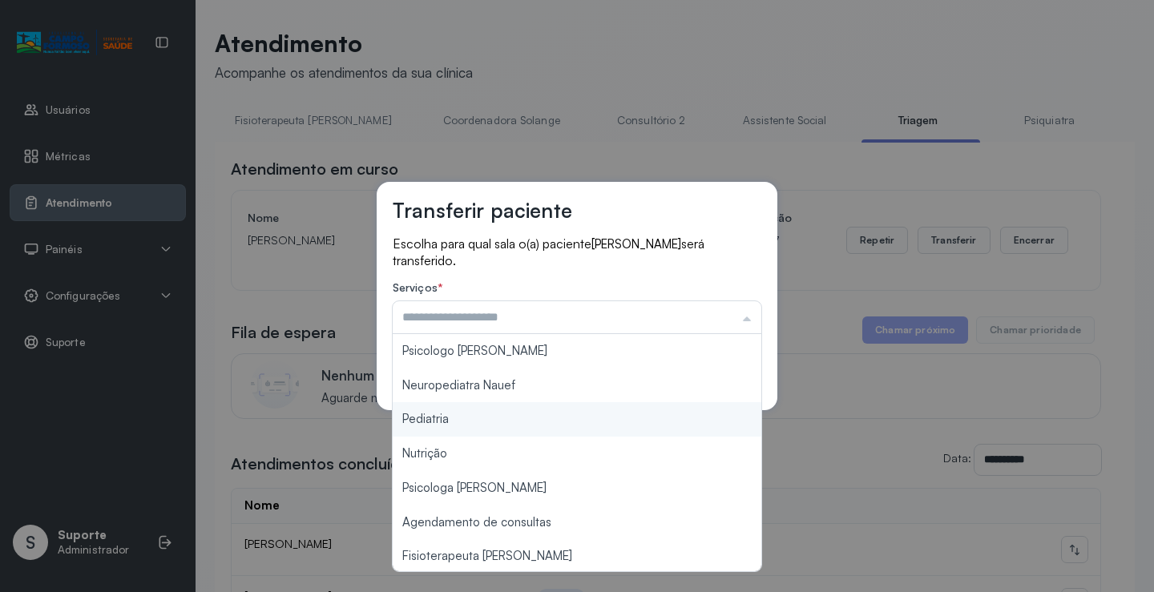
type input "*********"
click at [499, 421] on div "Transferir paciente Escolha para qual sala o(a) paciente CHARLES ALBERTO DIAS D…" at bounding box center [577, 296] width 1154 height 592
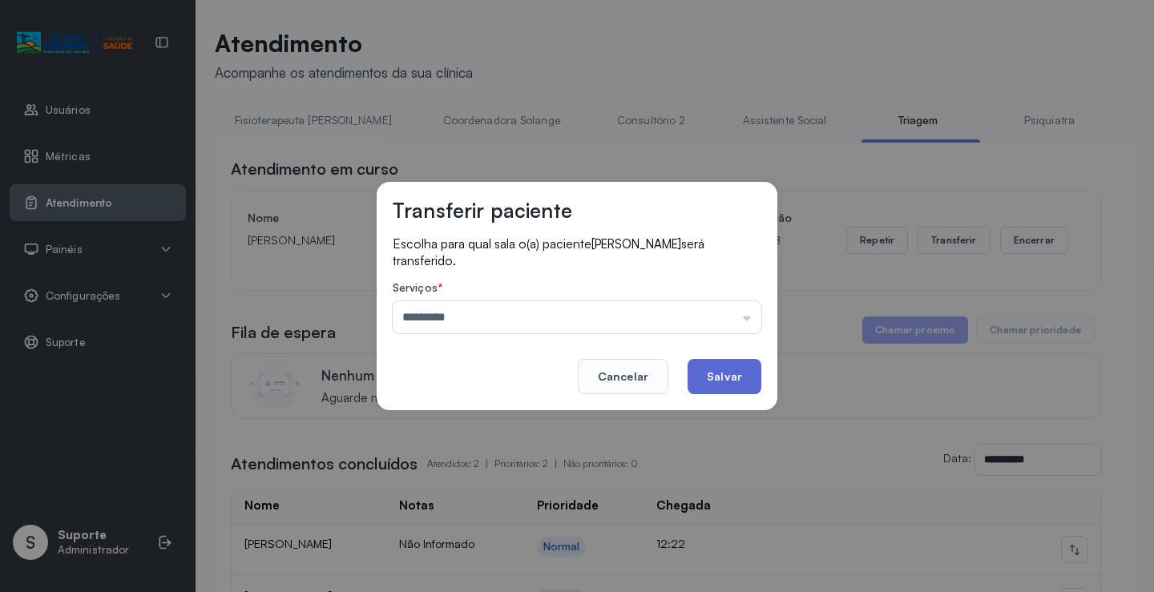
click at [707, 372] on button "Salvar" at bounding box center [724, 376] width 74 height 35
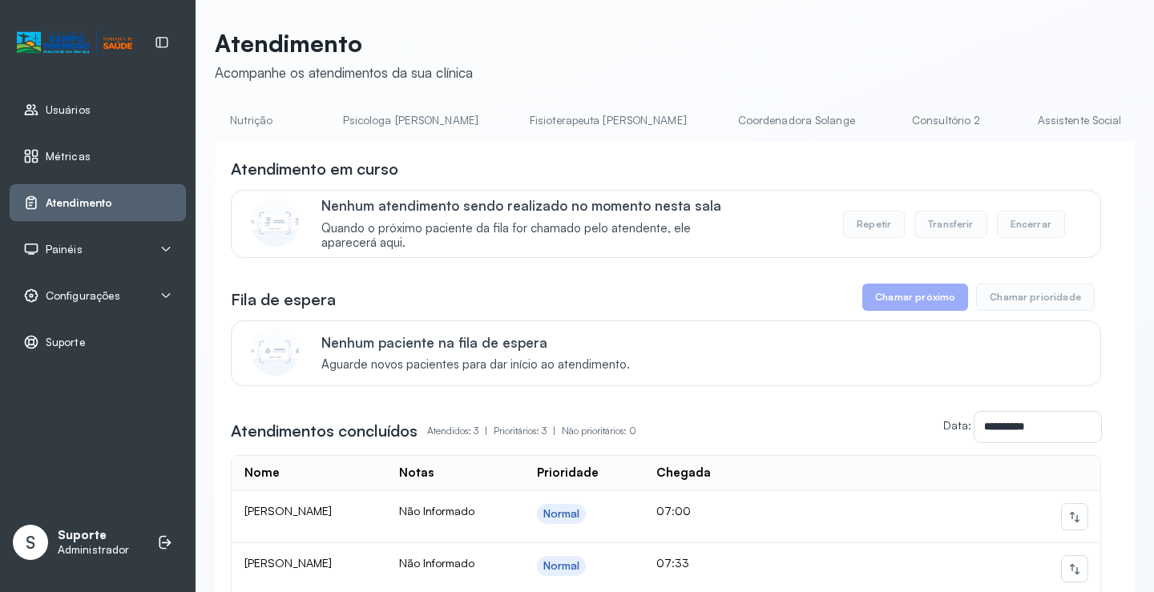
scroll to position [0, 801]
click at [1042, 119] on link "Triagem" at bounding box center [1098, 120] width 112 height 26
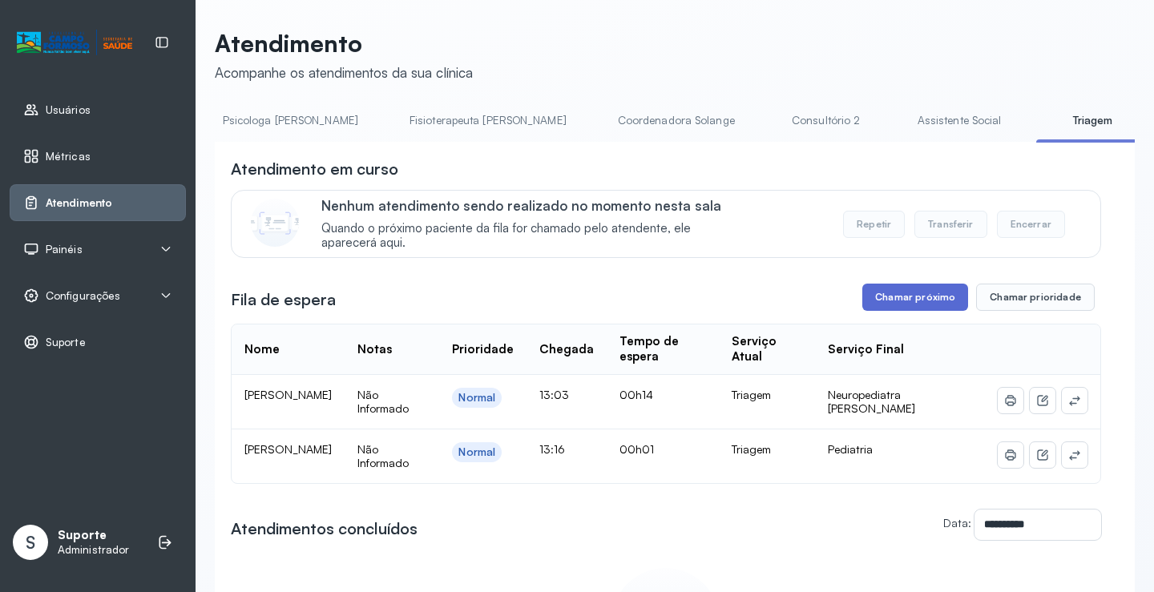
click at [915, 307] on button "Chamar próximo" at bounding box center [915, 297] width 106 height 27
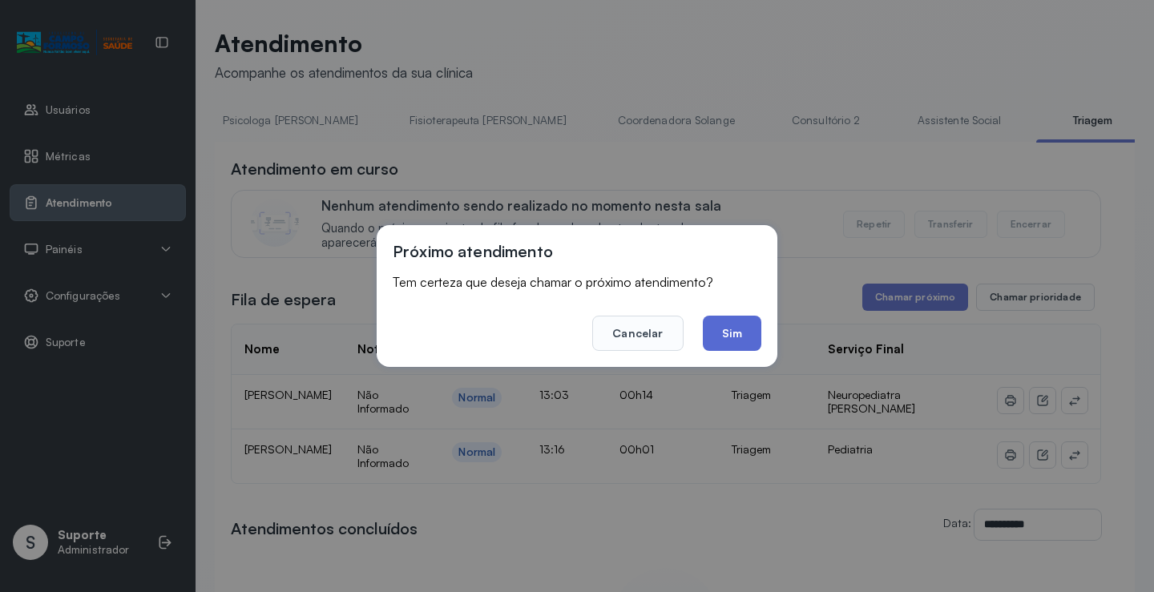
click at [740, 330] on button "Sim" at bounding box center [732, 333] width 58 height 35
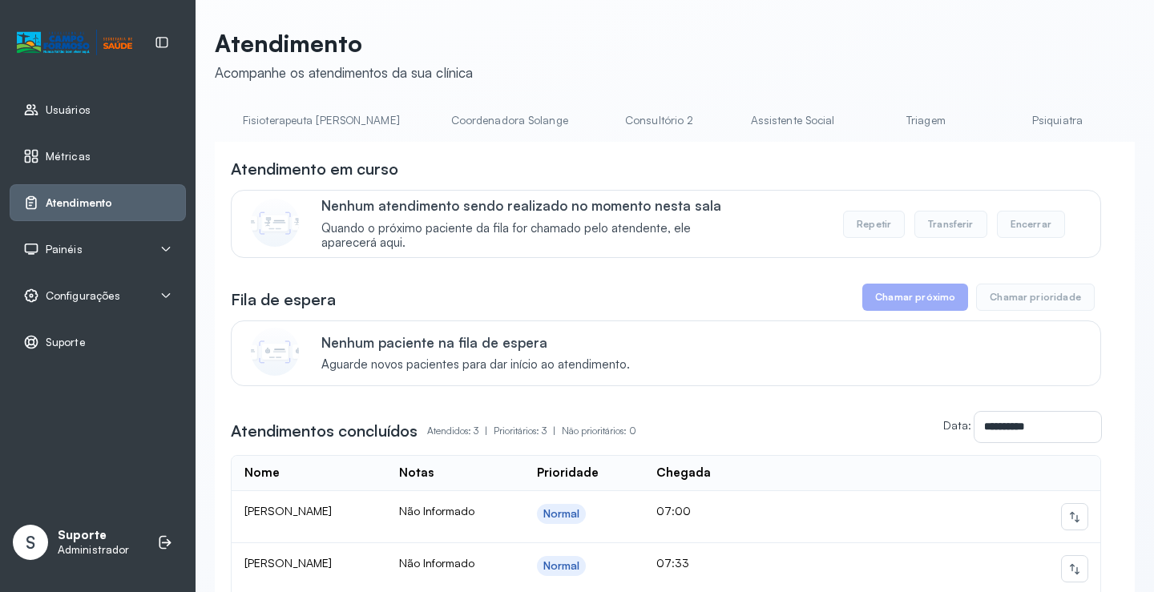
scroll to position [0, 955]
click at [888, 125] on link "Triagem" at bounding box center [944, 120] width 112 height 26
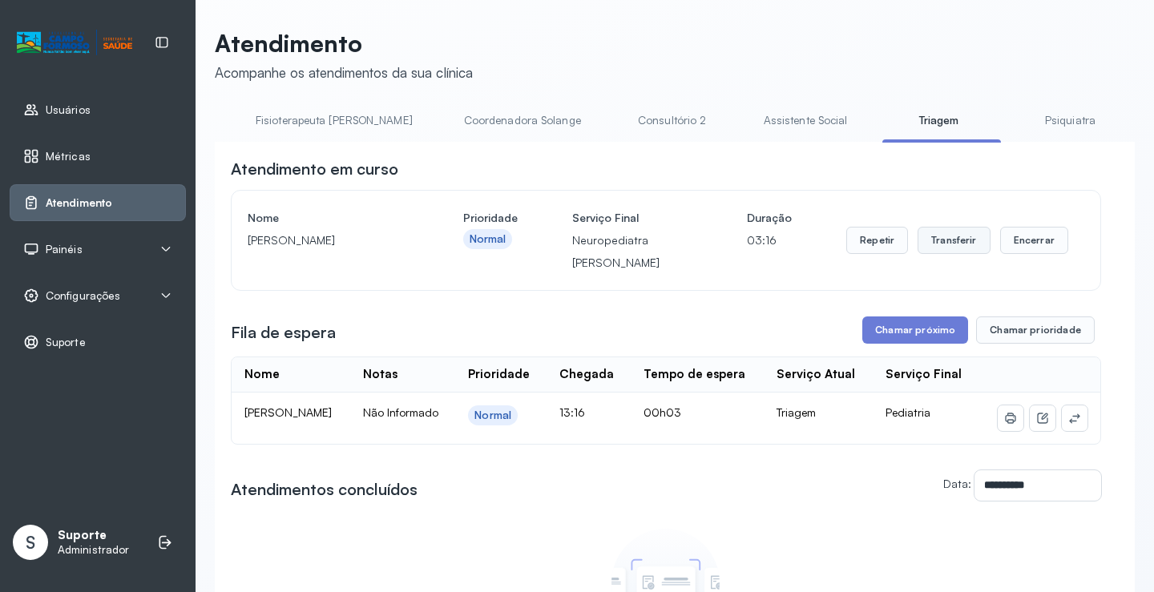
click at [955, 247] on button "Transferir" at bounding box center [953, 240] width 73 height 27
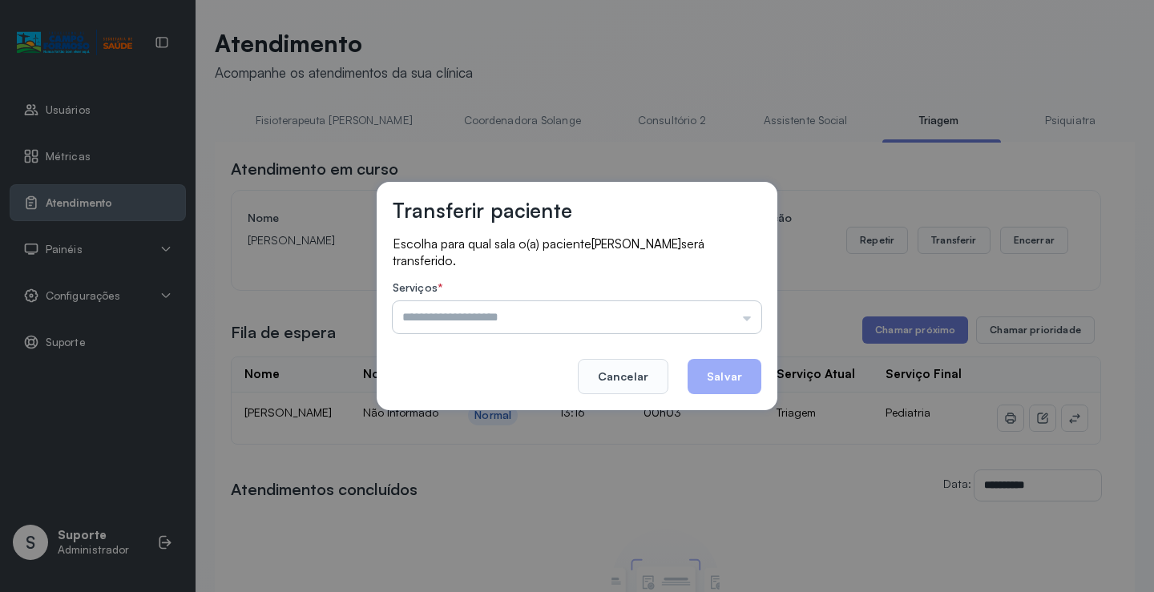
click at [748, 320] on input "text" at bounding box center [577, 317] width 368 height 32
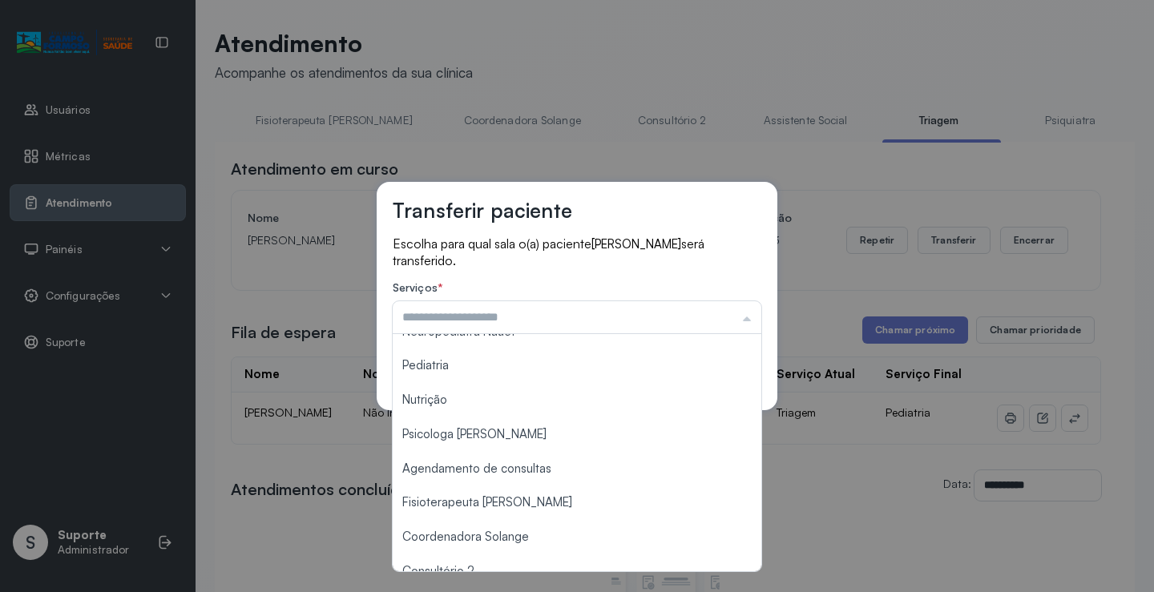
scroll to position [243, 0]
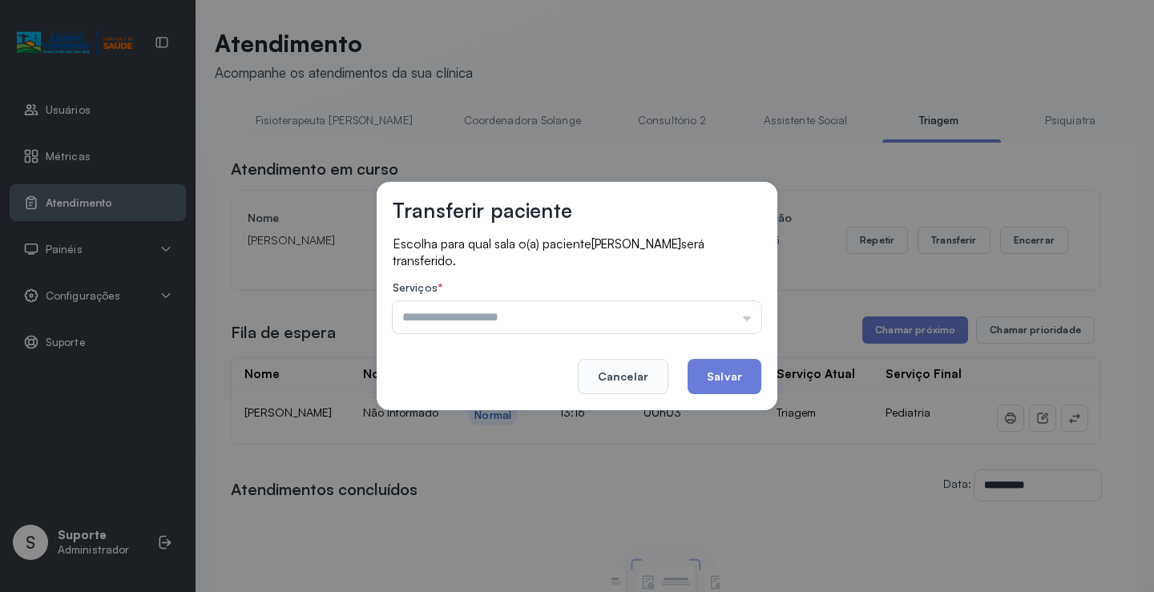
type input "**********"
click at [519, 558] on div "**********" at bounding box center [577, 296] width 1154 height 592
click at [738, 380] on button "Salvar" at bounding box center [724, 376] width 74 height 35
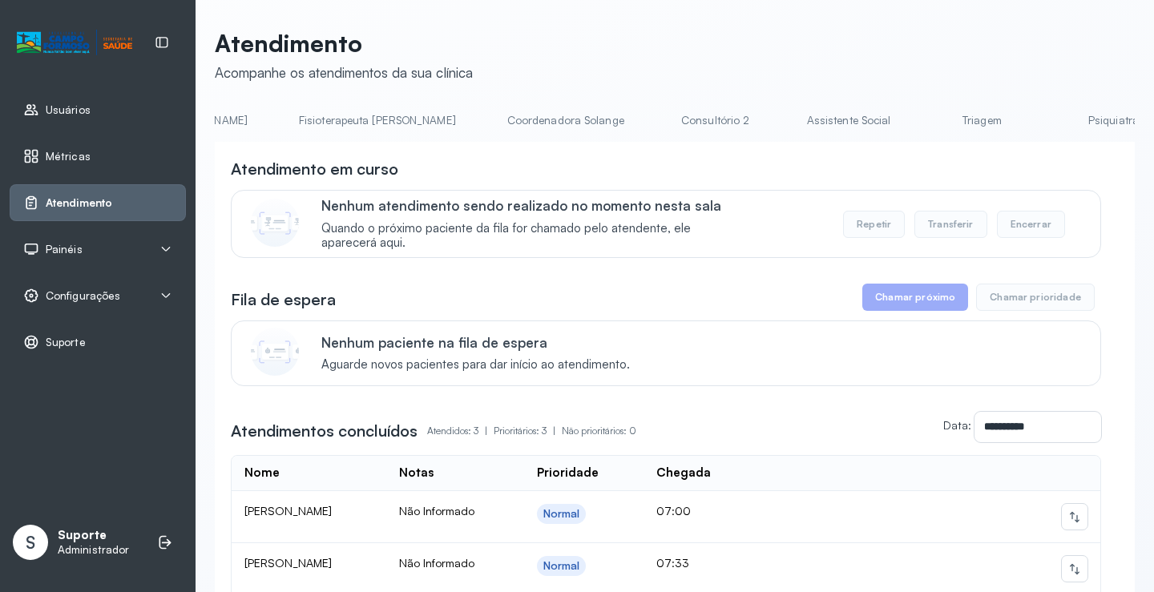
scroll to position [0, 947]
click at [896, 117] on link "Triagem" at bounding box center [952, 120] width 112 height 26
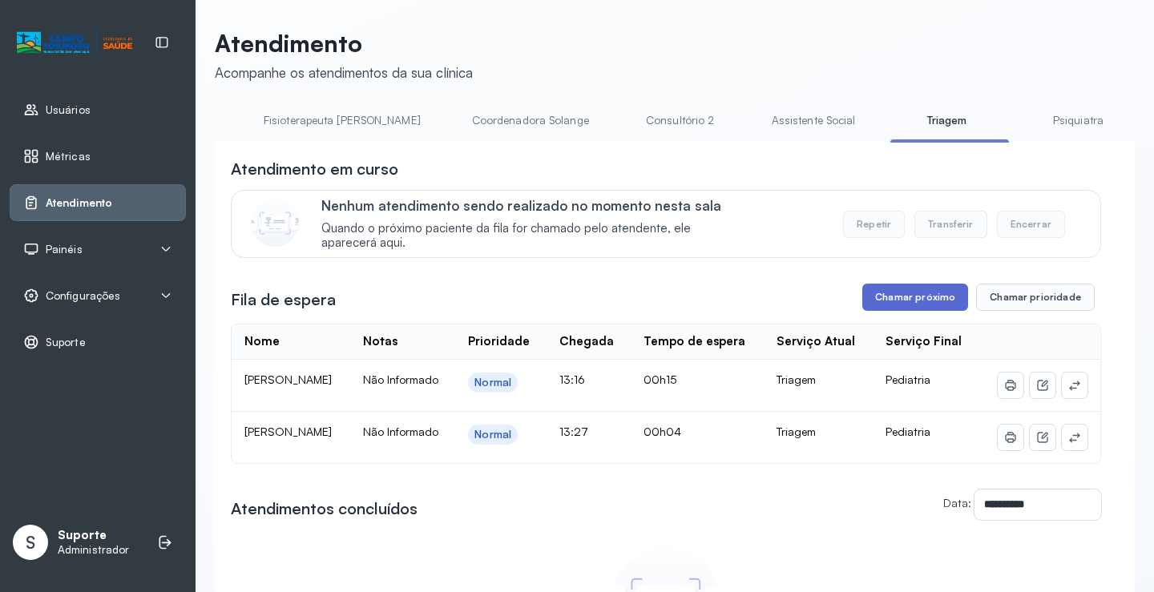
click at [920, 295] on button "Chamar próximo" at bounding box center [915, 297] width 106 height 27
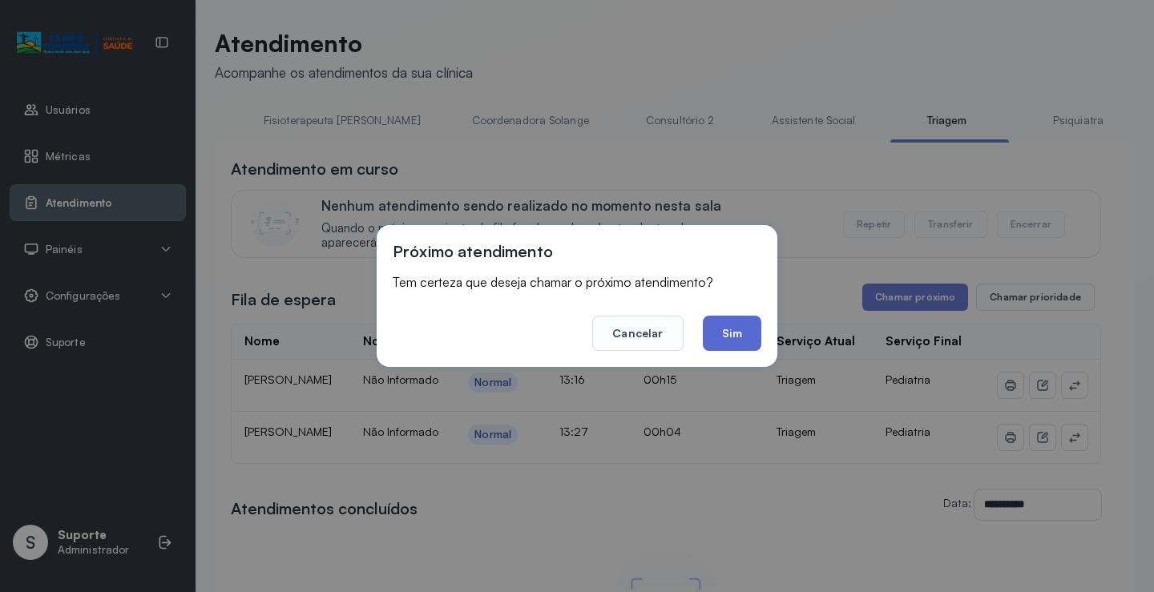
click at [745, 336] on button "Sim" at bounding box center [732, 333] width 58 height 35
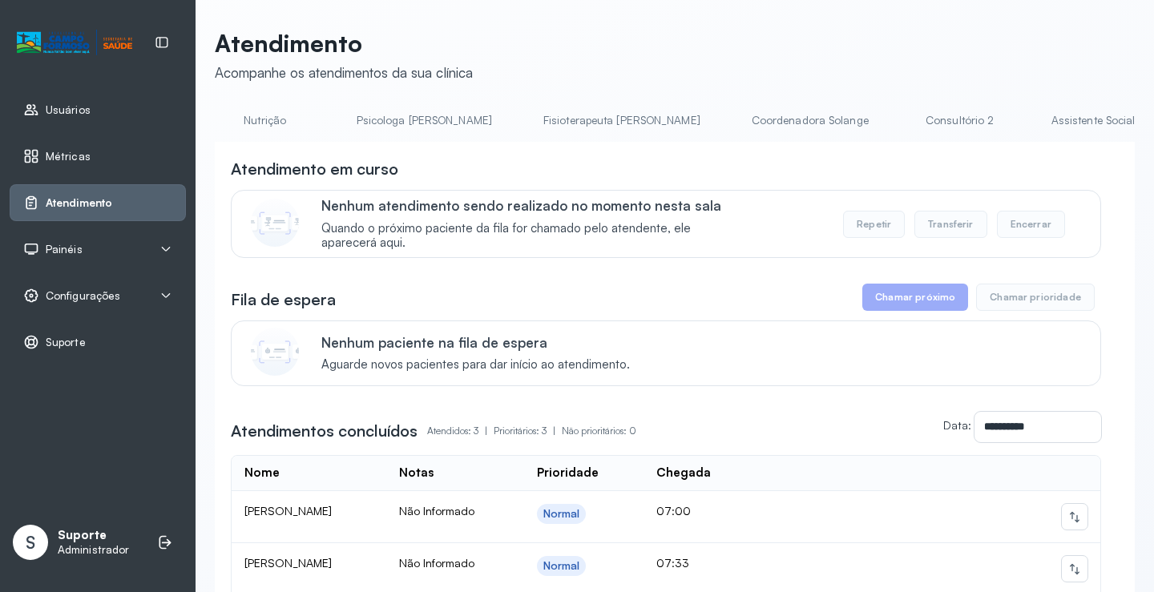
scroll to position [0, 900]
click at [944, 124] on link "Triagem" at bounding box center [1000, 120] width 112 height 26
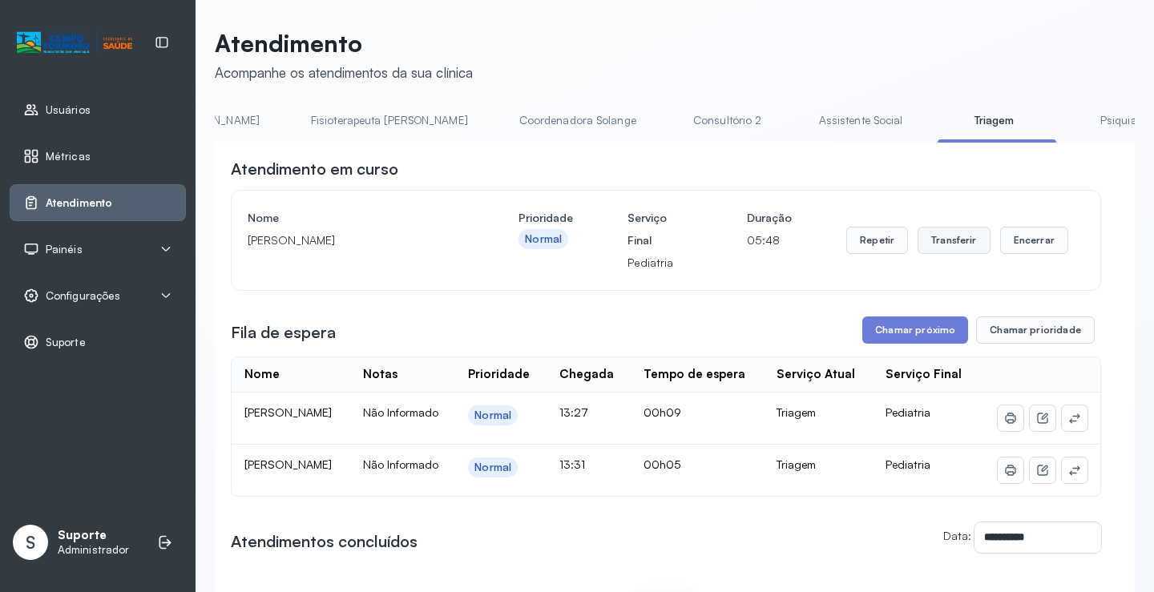
click at [956, 248] on button "Transferir" at bounding box center [953, 240] width 73 height 27
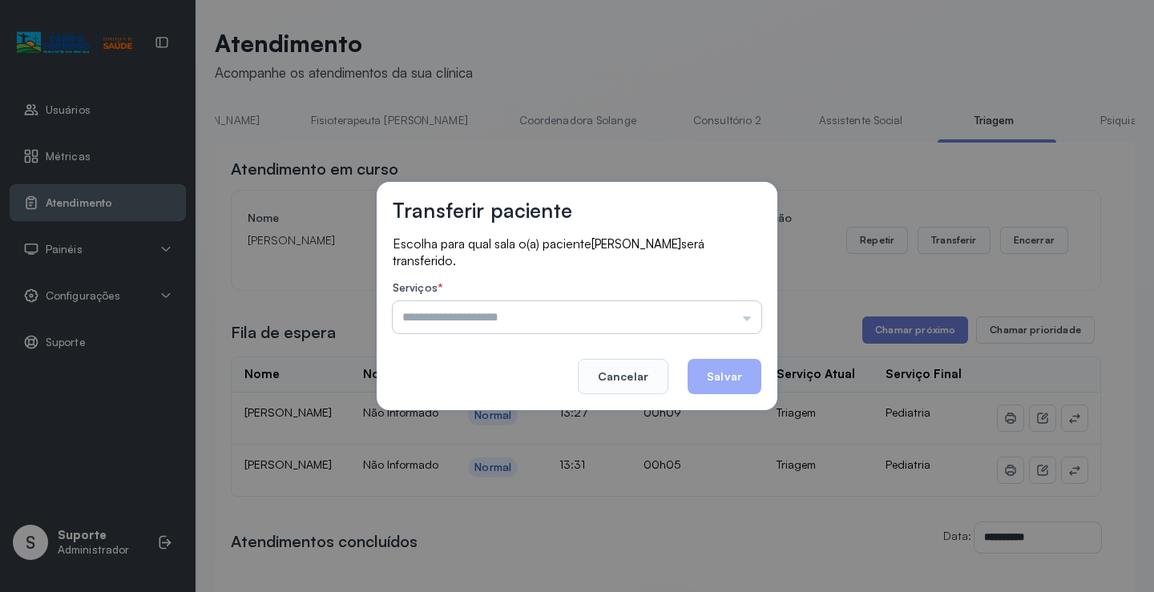
click at [746, 315] on input "text" at bounding box center [577, 317] width 368 height 32
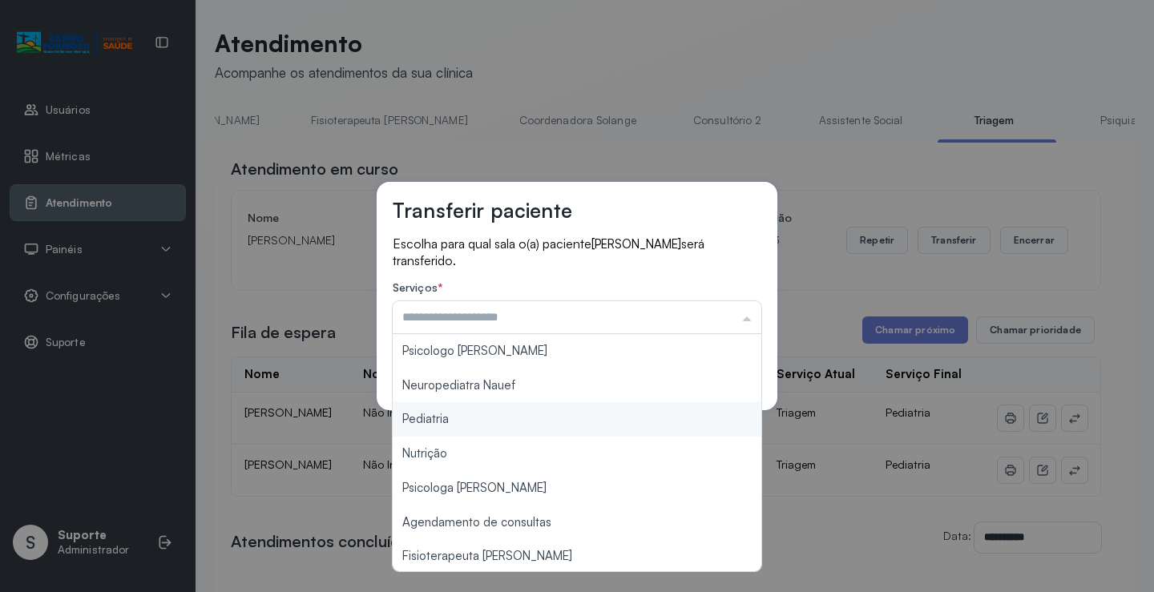
type input "*********"
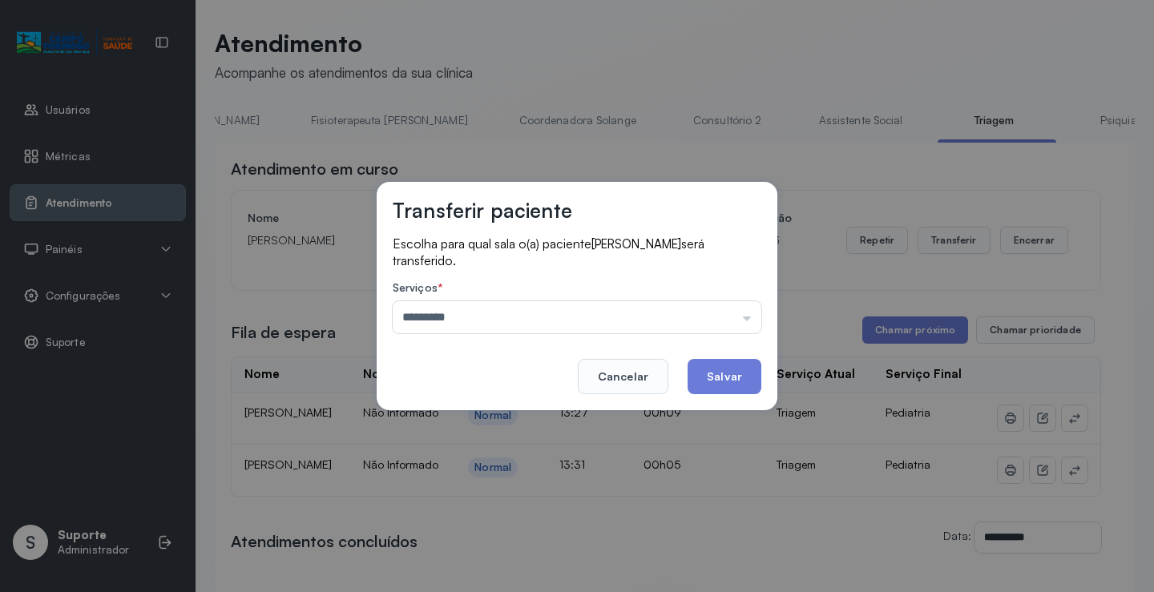
click at [473, 424] on div "Transferir paciente Escolha para qual sala o(a) paciente [PERSON_NAME] será tra…" at bounding box center [577, 296] width 1154 height 592
click at [719, 374] on button "Salvar" at bounding box center [724, 376] width 74 height 35
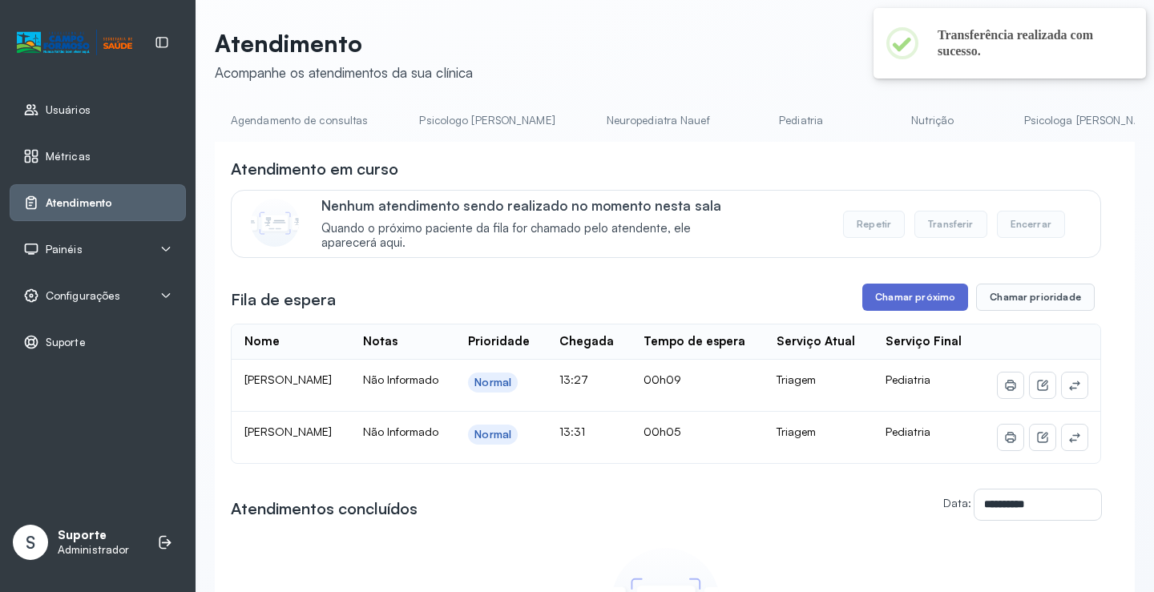
click at [913, 300] on button "Chamar próximo" at bounding box center [915, 297] width 106 height 27
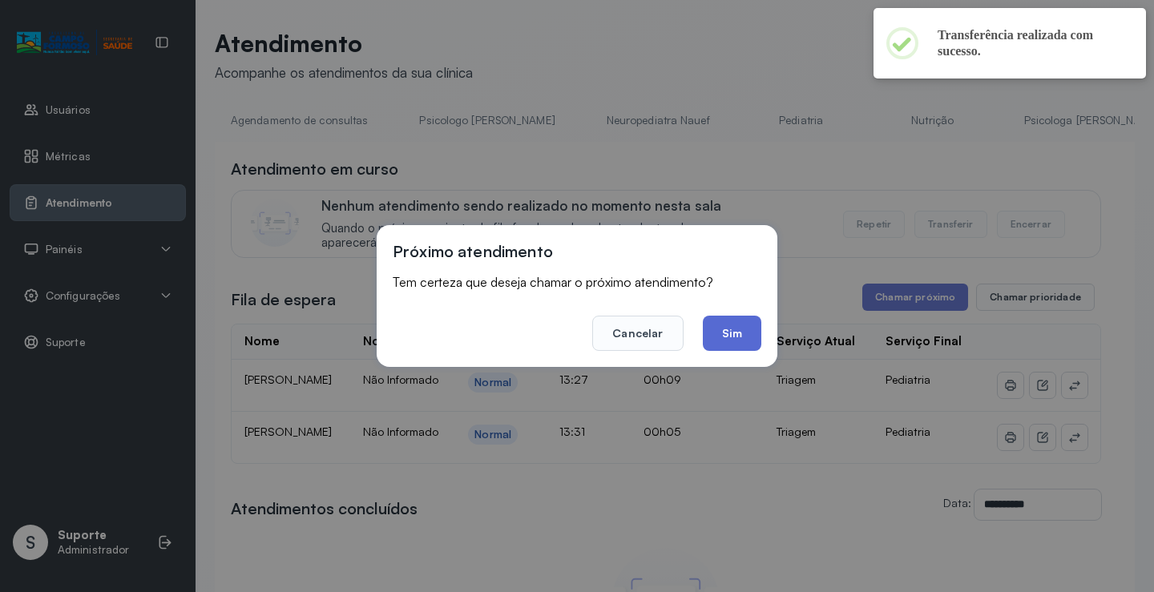
click at [728, 341] on button "Sim" at bounding box center [732, 333] width 58 height 35
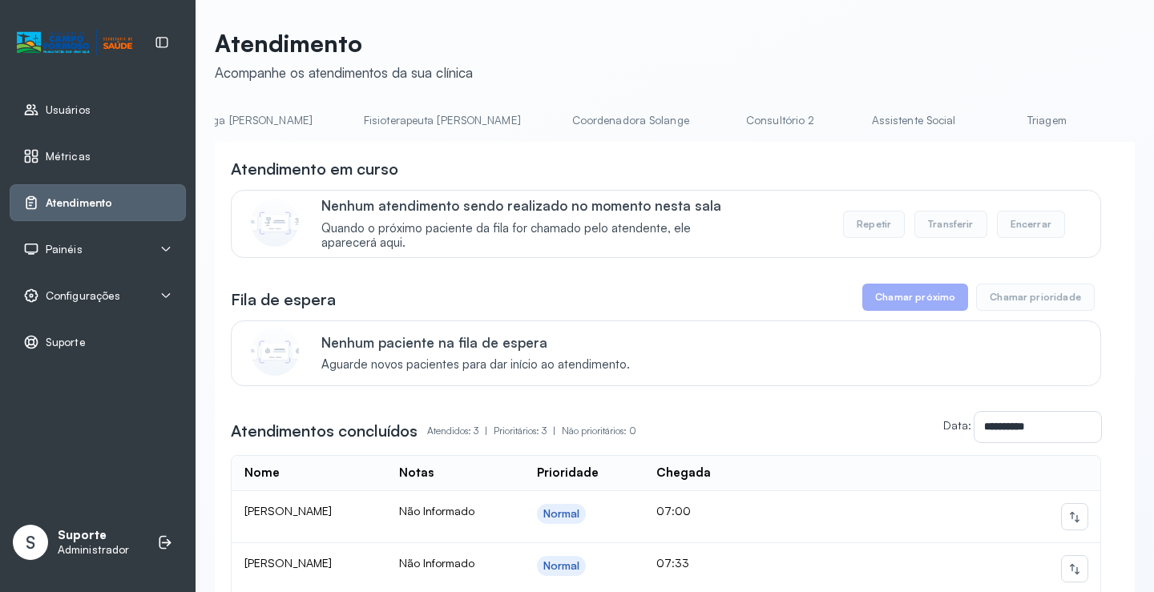
scroll to position [0, 923]
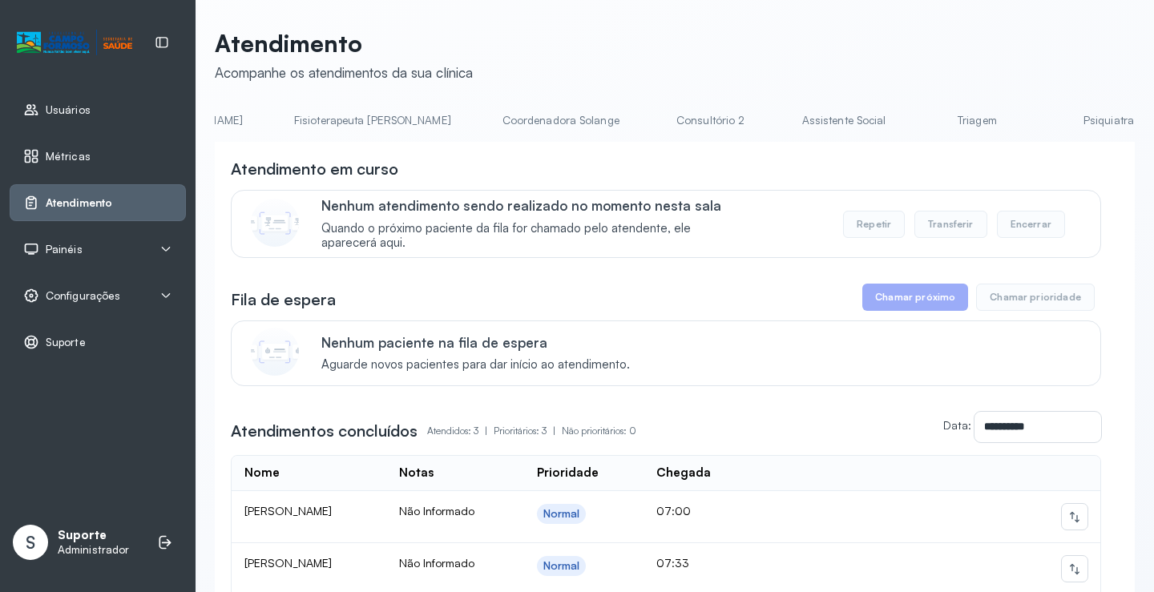
click at [920, 120] on link "Triagem" at bounding box center [976, 120] width 112 height 26
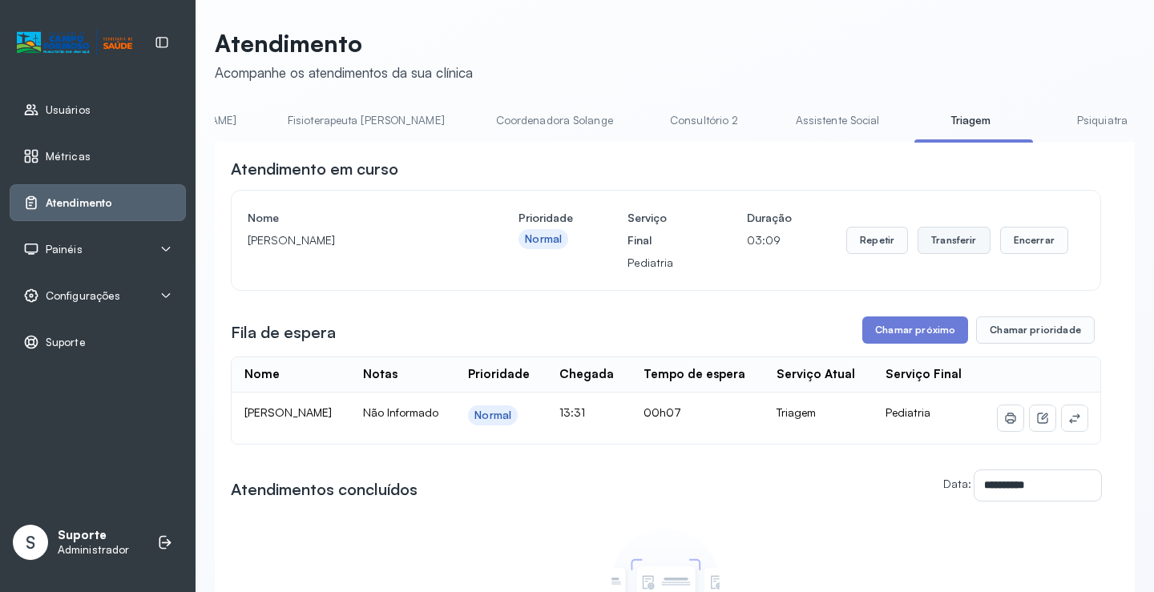
click at [948, 244] on button "Transferir" at bounding box center [953, 240] width 73 height 27
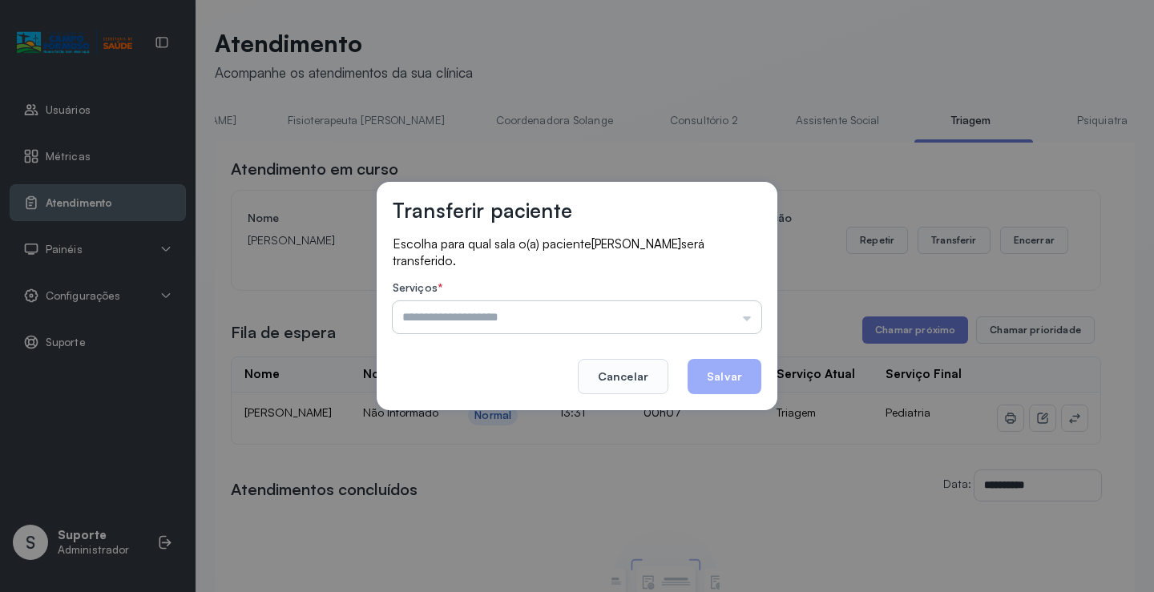
click at [749, 316] on input "text" at bounding box center [577, 317] width 368 height 32
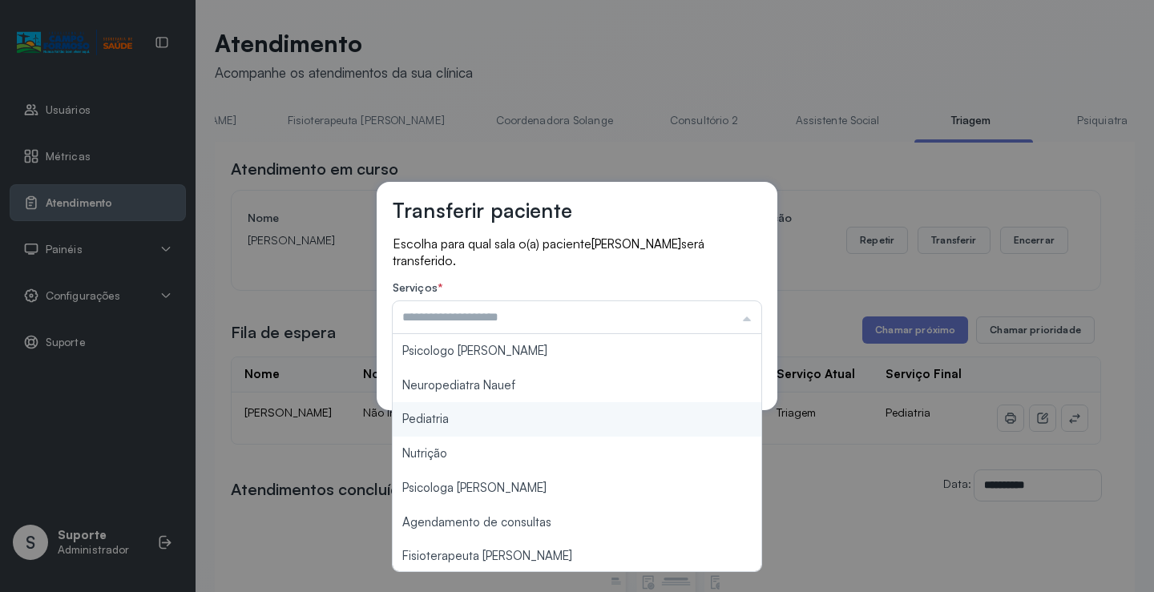
type input "*********"
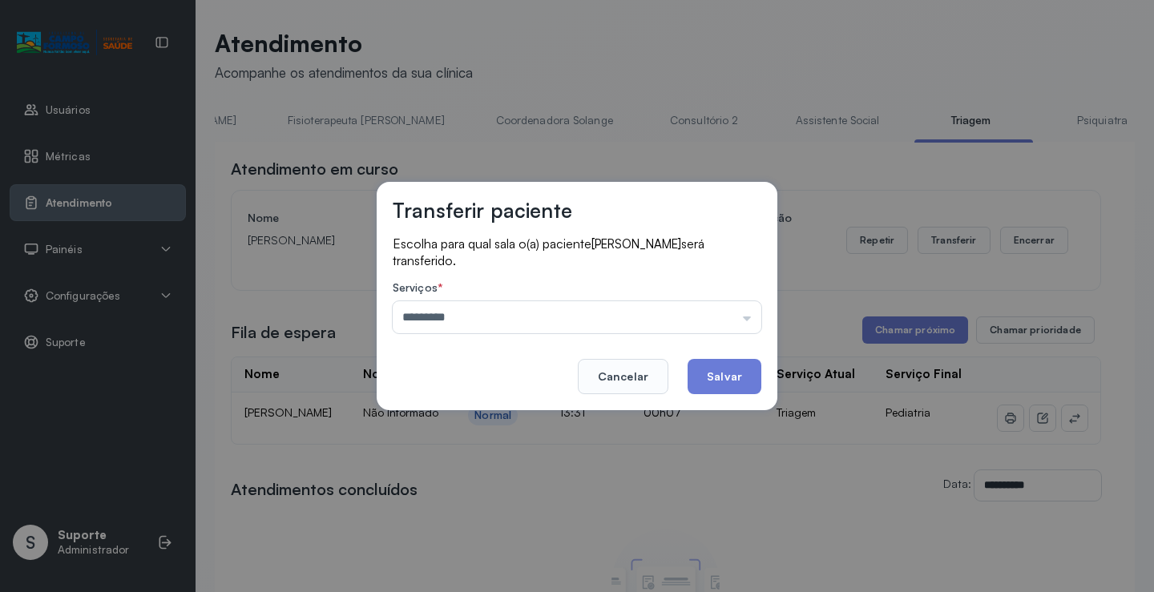
drag, startPoint x: 481, startPoint y: 422, endPoint x: 511, endPoint y: 428, distance: 31.0
click at [487, 421] on div "Transferir paciente Escolha para qual sala o(a) paciente ISIS EMANUELLY PEREIRA…" at bounding box center [577, 296] width 1154 height 592
click at [719, 372] on button "Salvar" at bounding box center [724, 376] width 74 height 35
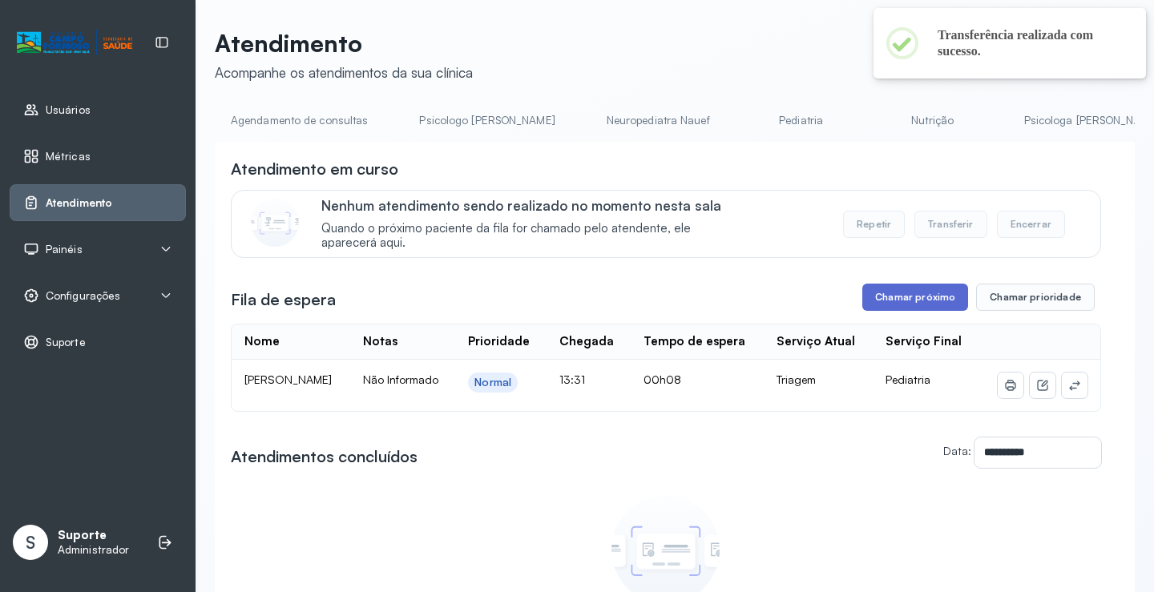
click at [916, 307] on button "Chamar próximo" at bounding box center [915, 297] width 106 height 27
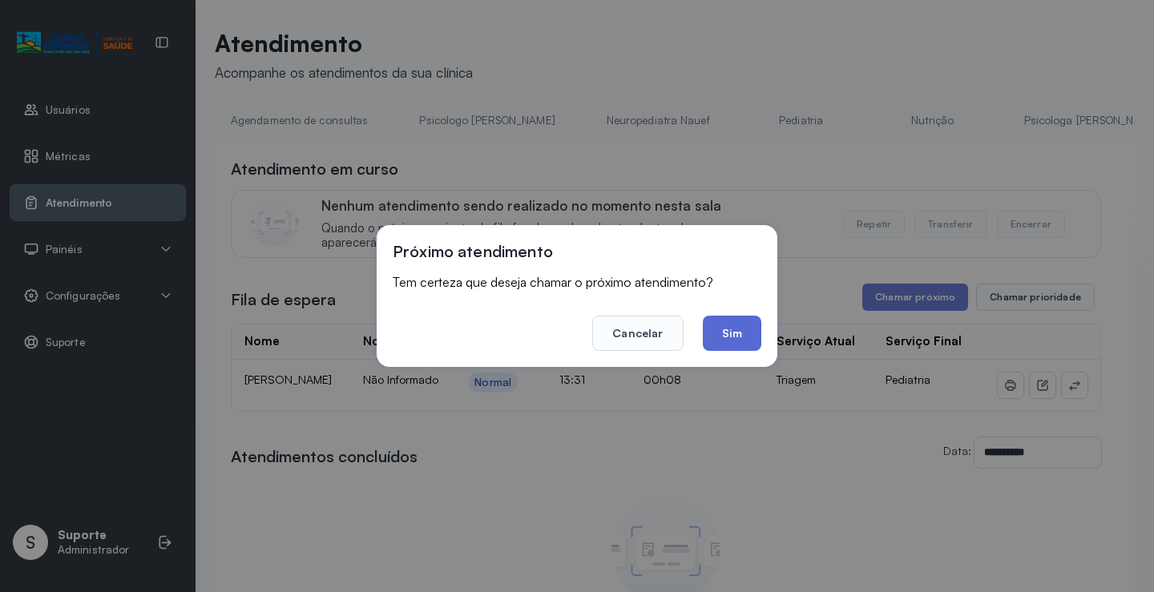
click at [730, 336] on button "Sim" at bounding box center [732, 333] width 58 height 35
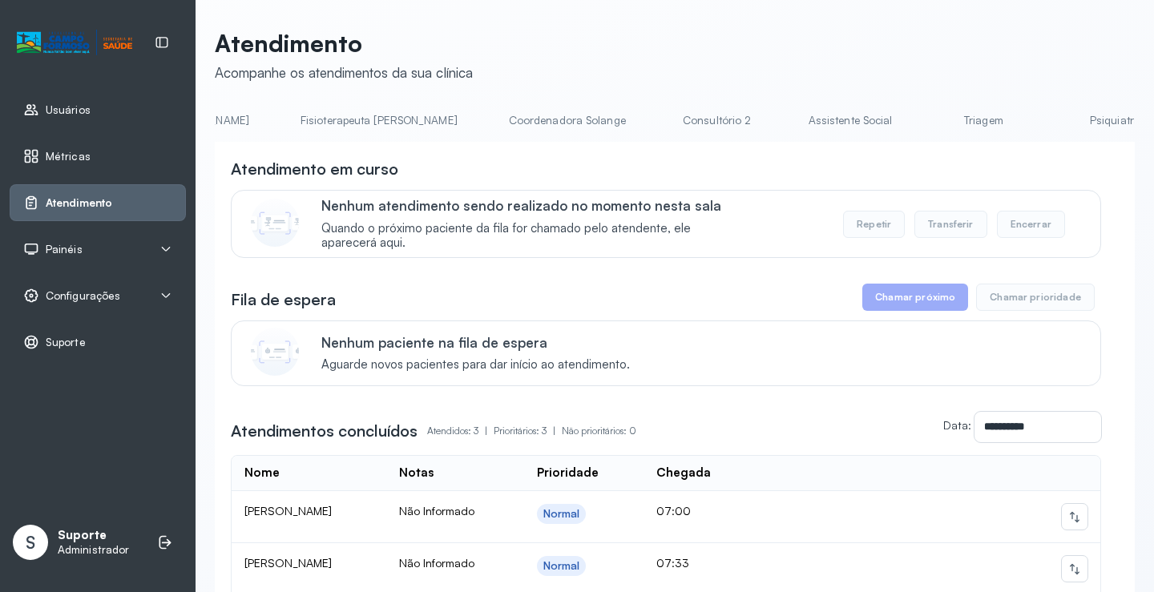
scroll to position [0, 981]
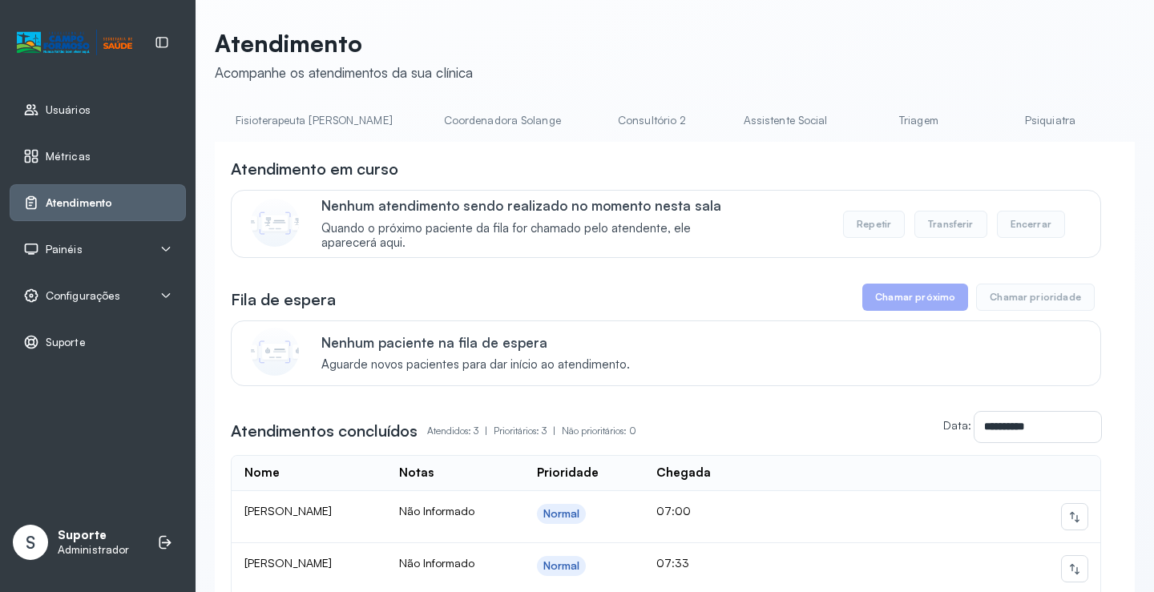
click at [862, 127] on link "Triagem" at bounding box center [918, 120] width 112 height 26
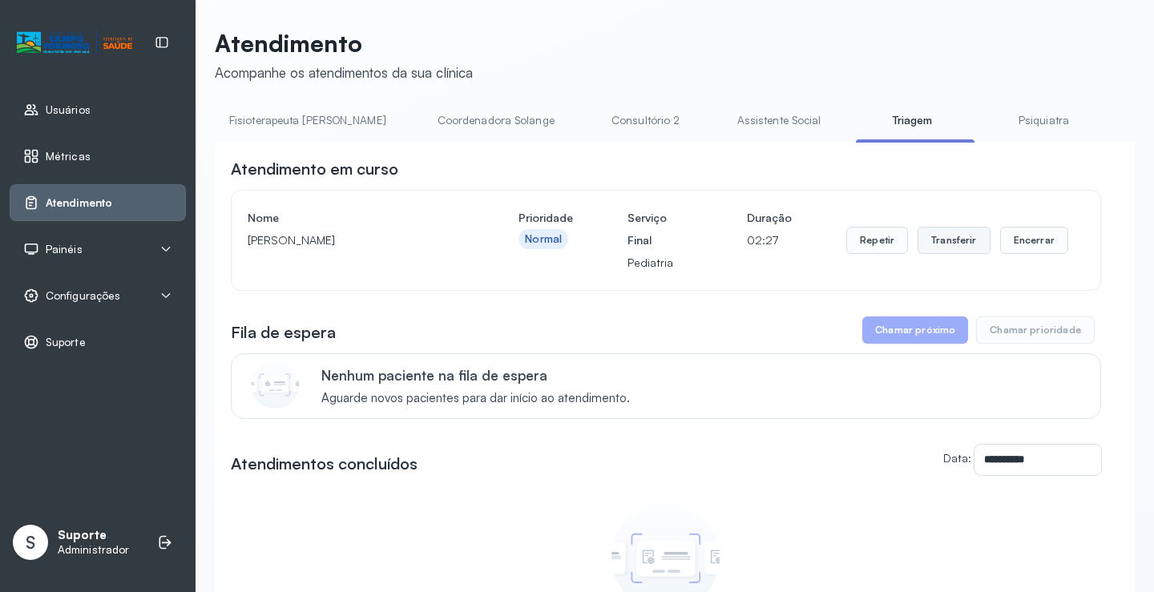
click at [947, 251] on button "Transferir" at bounding box center [953, 240] width 73 height 27
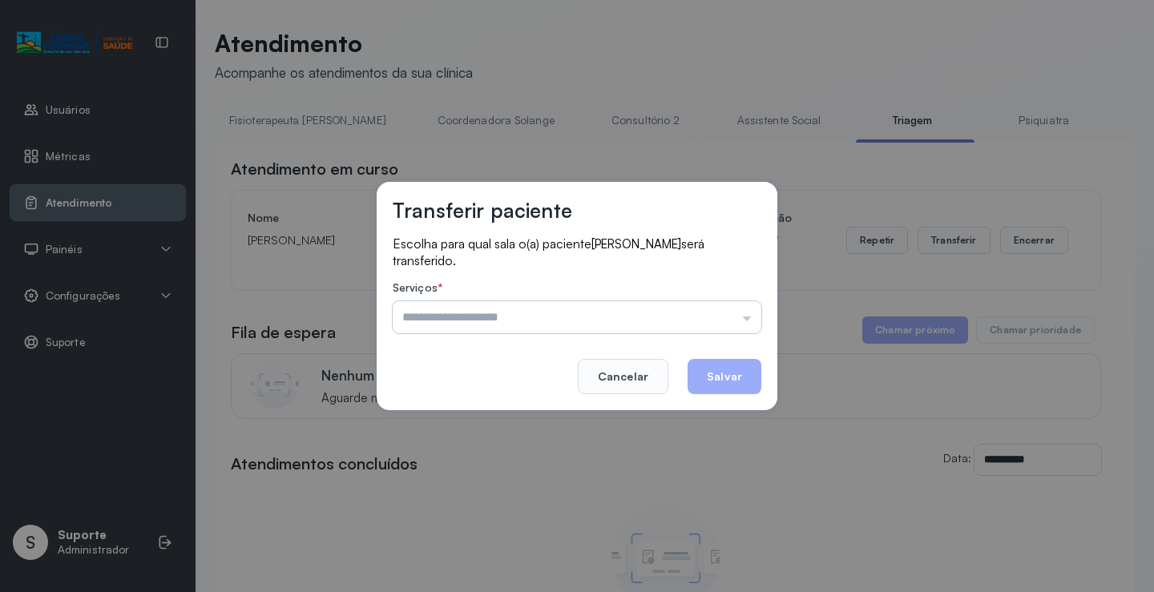
click at [747, 320] on input "text" at bounding box center [577, 317] width 368 height 32
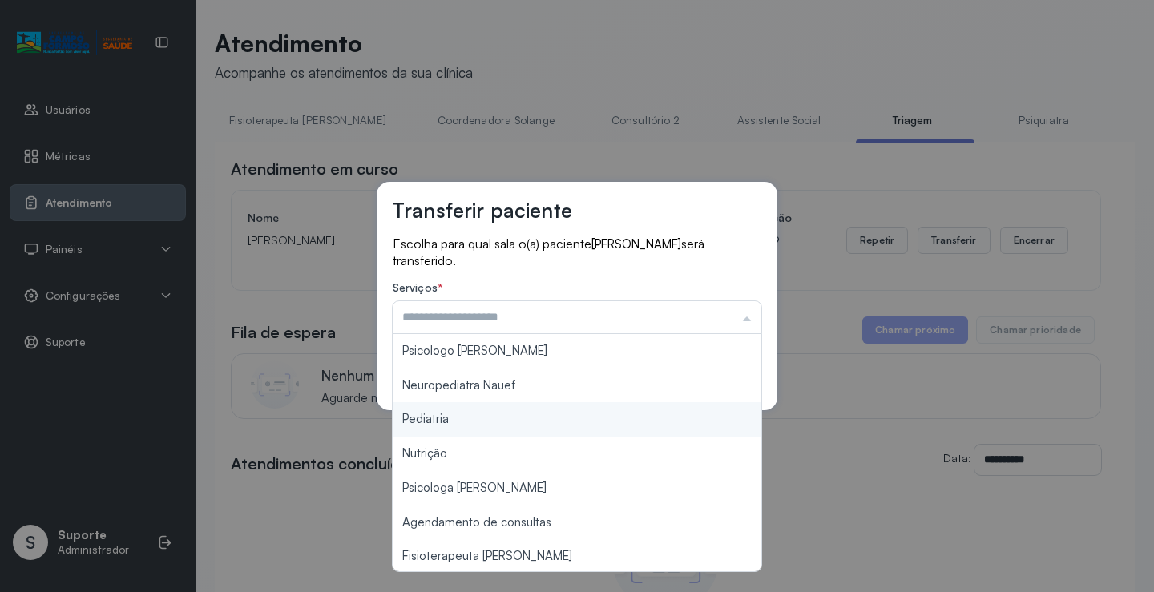
type input "*********"
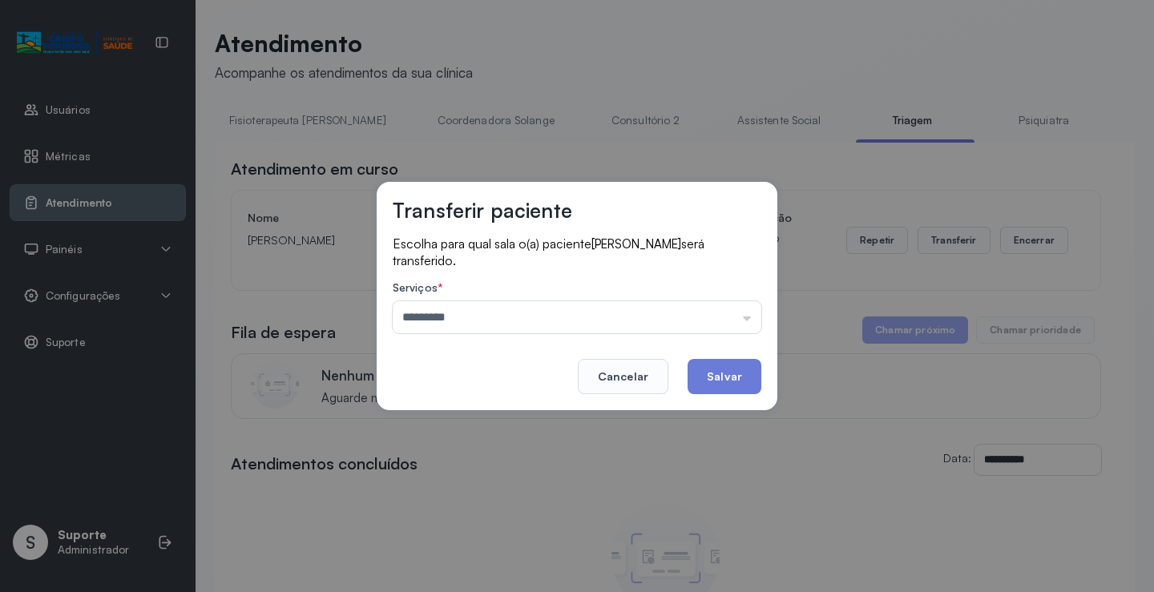
click at [474, 420] on div "Transferir paciente Escolha para qual sala o(a) paciente [PERSON_NAME] será tra…" at bounding box center [577, 296] width 1154 height 592
click at [727, 377] on button "Salvar" at bounding box center [724, 376] width 74 height 35
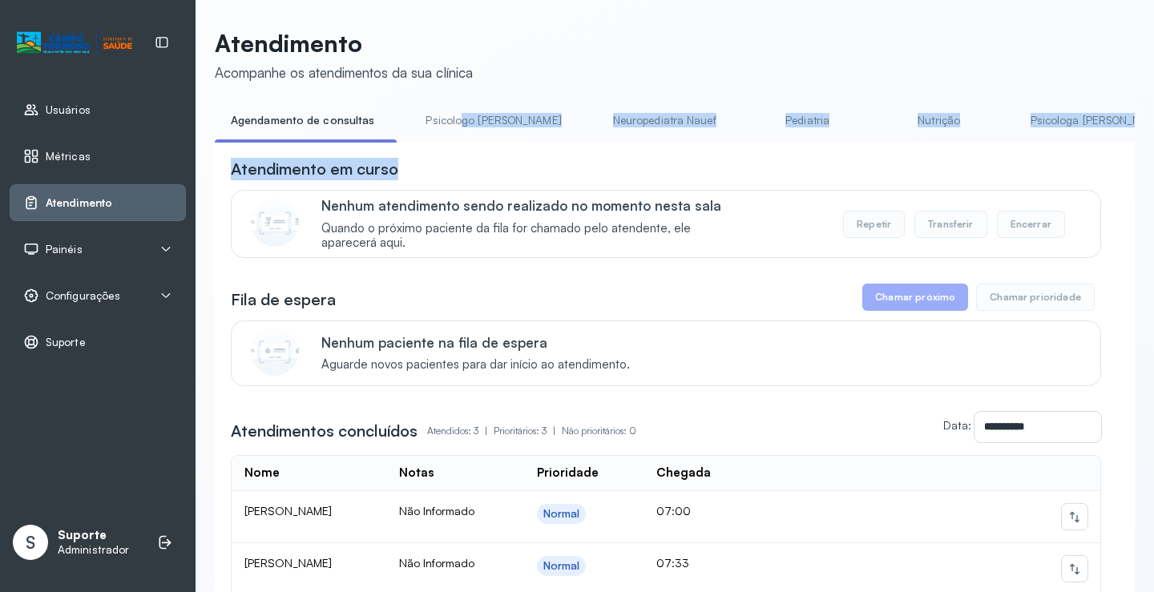
drag, startPoint x: 456, startPoint y: 141, endPoint x: 433, endPoint y: 135, distance: 24.1
click at [671, 154] on div "**********" at bounding box center [675, 428] width 920 height 642
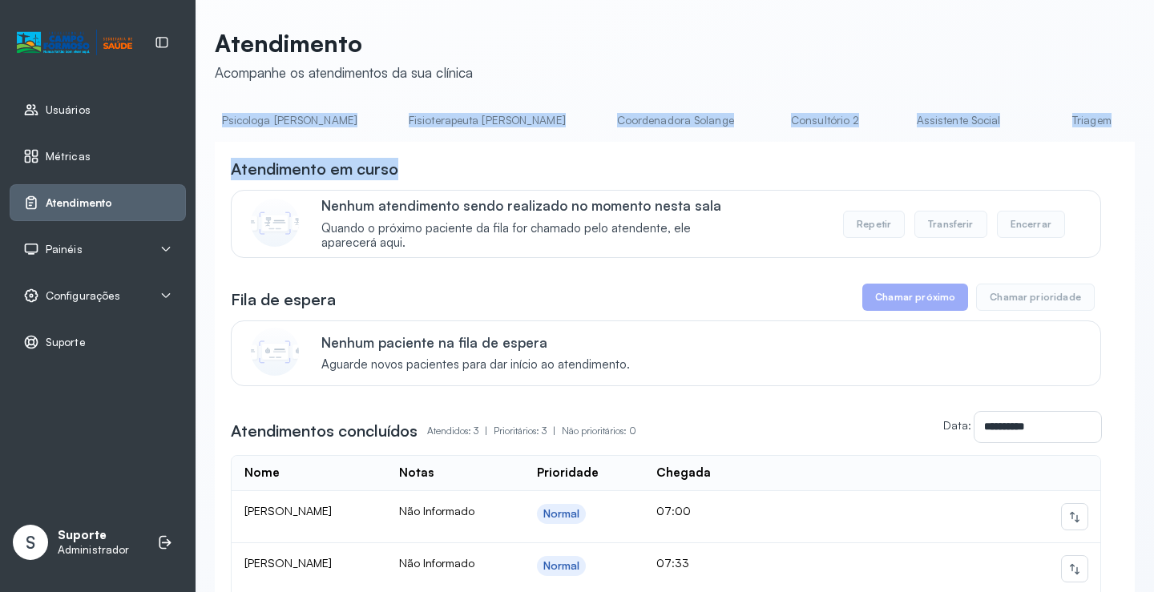
scroll to position [0, 1249]
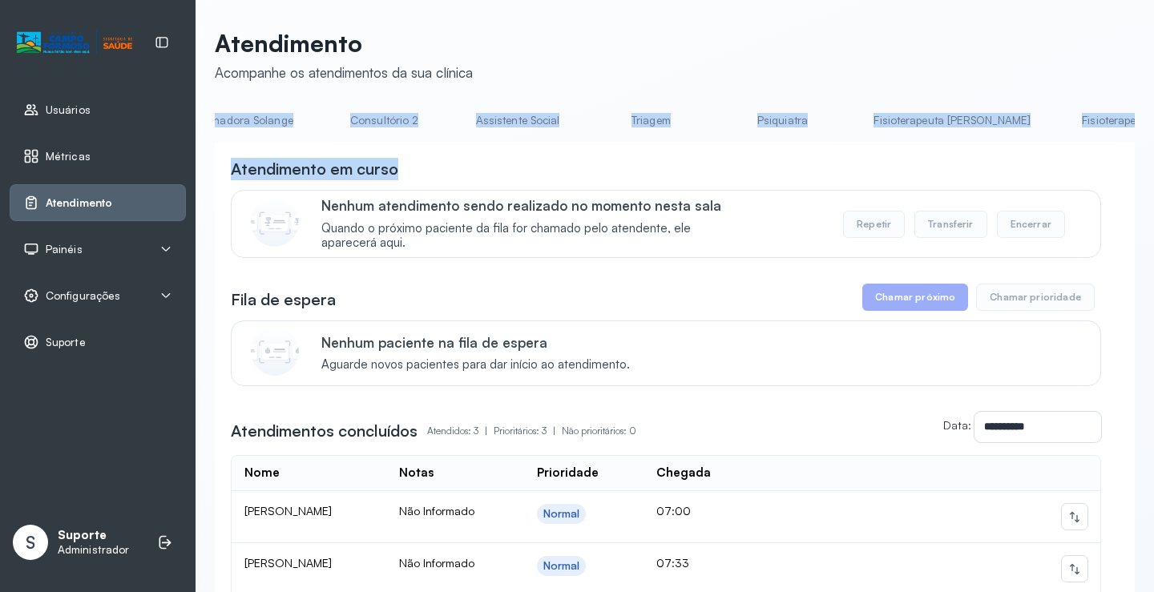
click at [594, 123] on link "Triagem" at bounding box center [650, 120] width 112 height 26
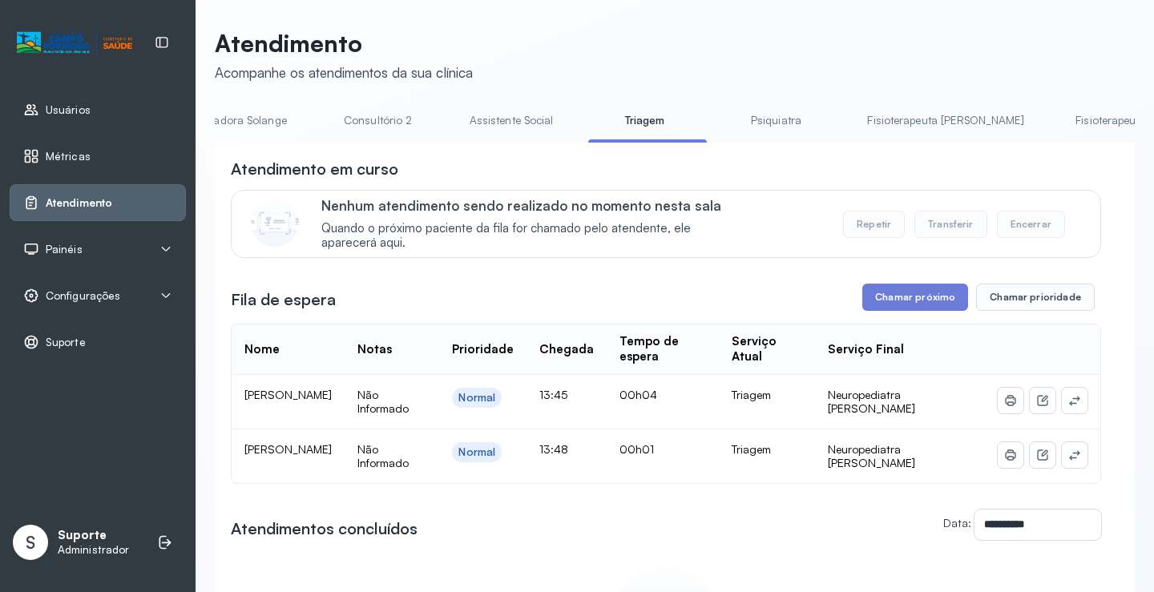
click at [932, 321] on div "**********" at bounding box center [666, 443] width 870 height 571
click at [927, 308] on button "Chamar próximo" at bounding box center [915, 297] width 106 height 27
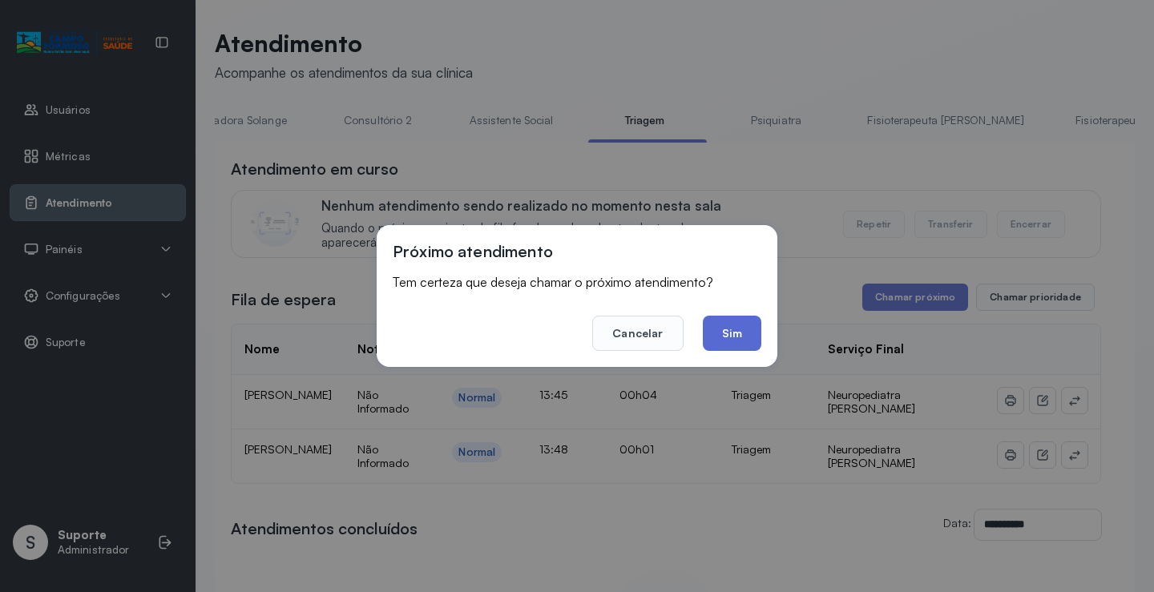
click at [733, 335] on button "Sim" at bounding box center [732, 333] width 58 height 35
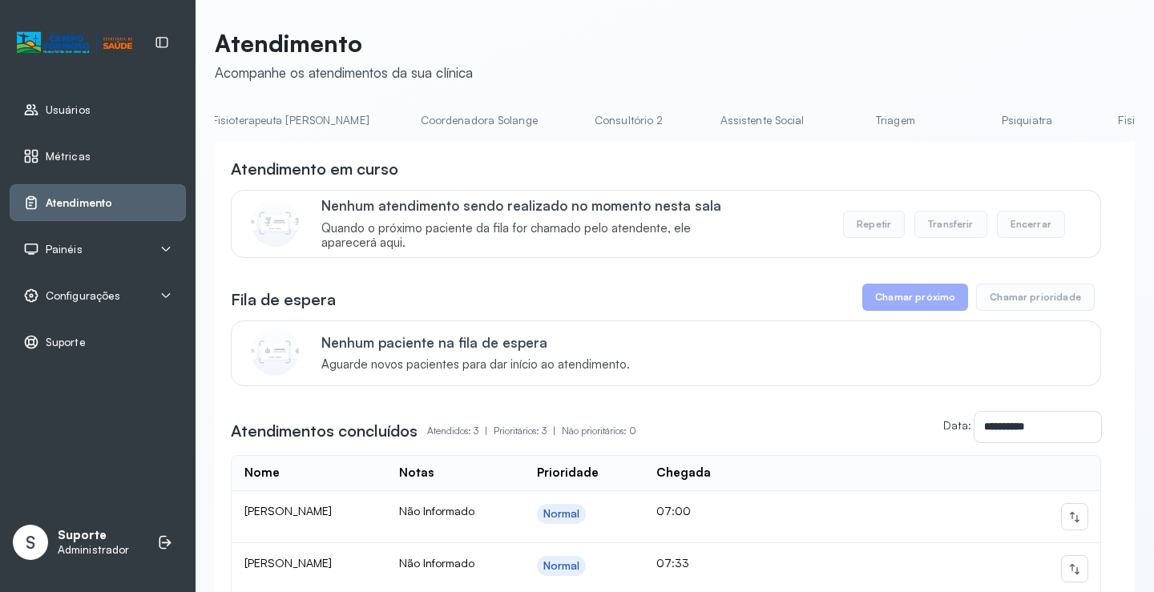
scroll to position [0, 1021]
click at [823, 131] on link "Triagem" at bounding box center [879, 120] width 112 height 26
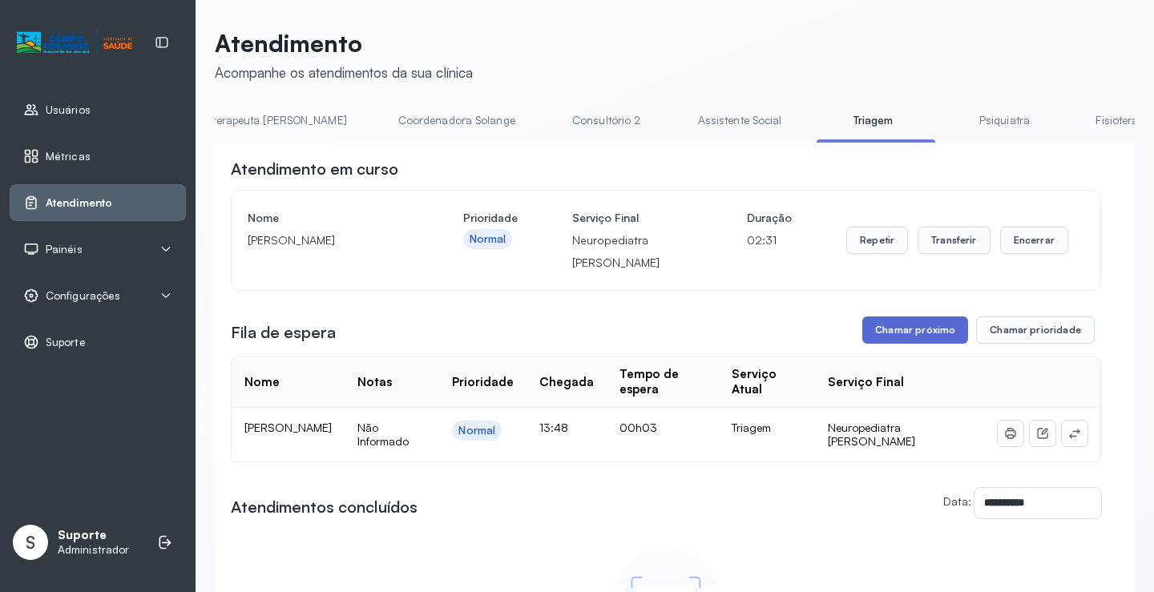
click at [931, 334] on button "Chamar próximo" at bounding box center [915, 329] width 106 height 27
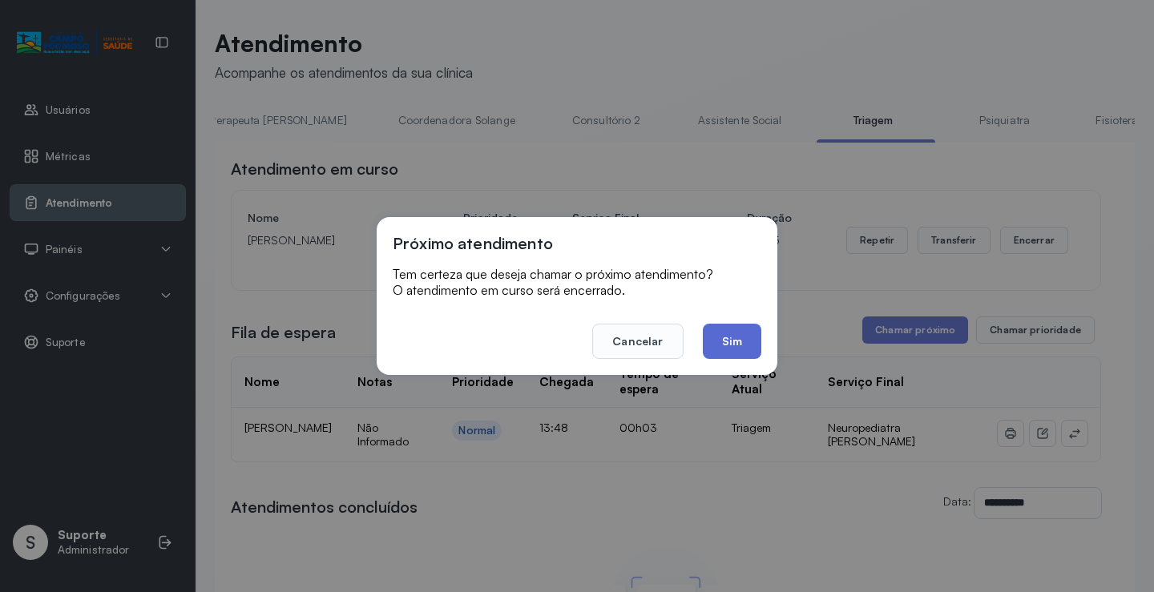
click at [739, 339] on button "Sim" at bounding box center [732, 341] width 58 height 35
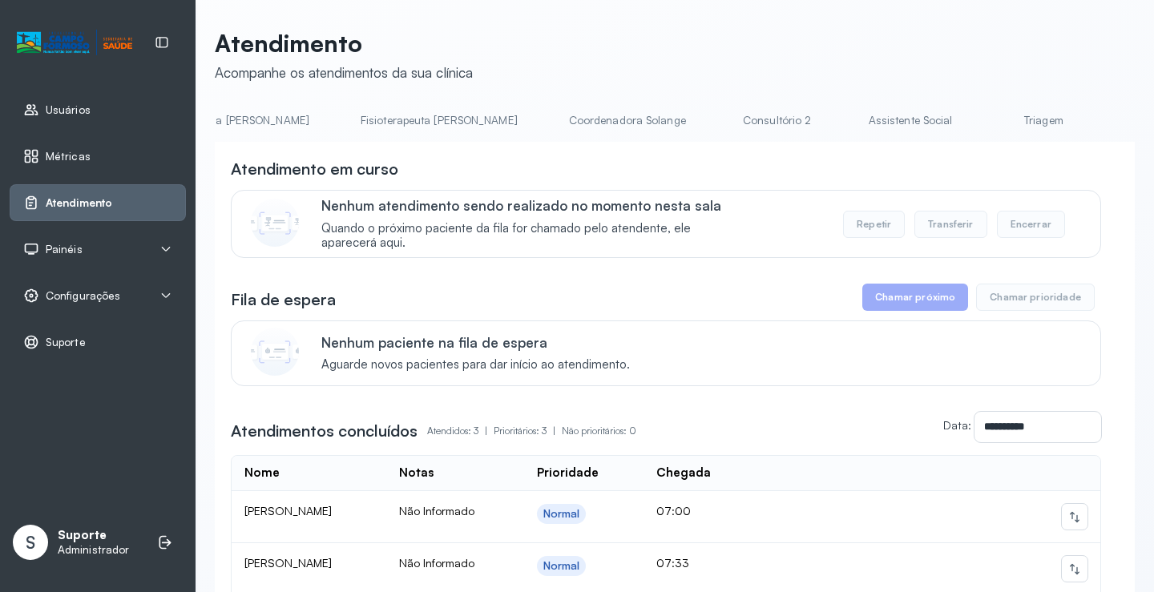
scroll to position [0, 955]
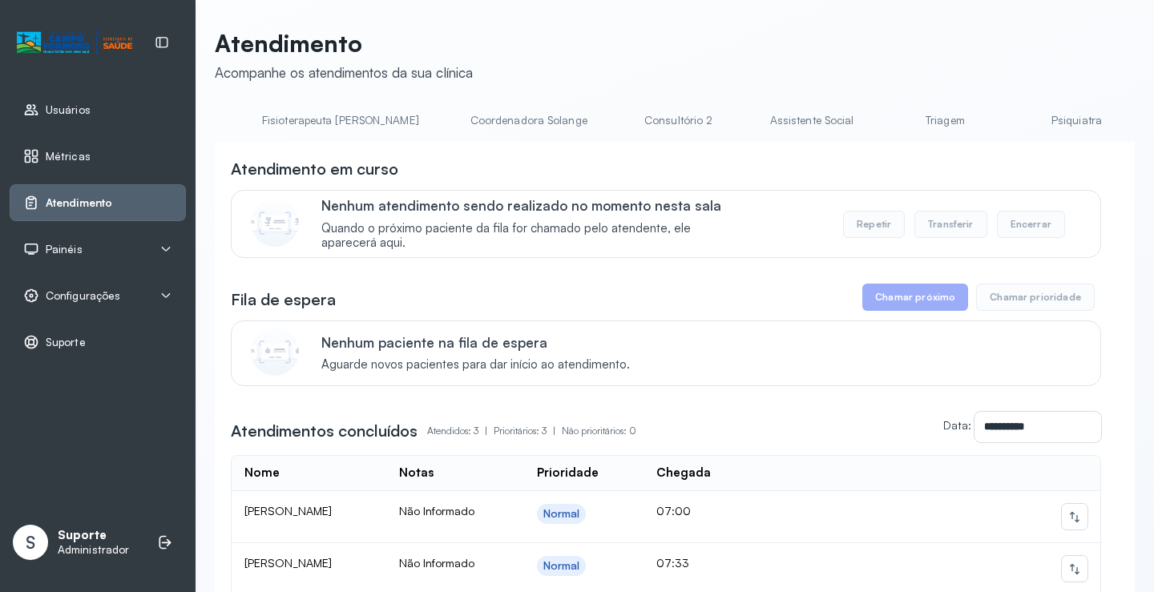
click at [888, 119] on link "Triagem" at bounding box center [944, 120] width 112 height 26
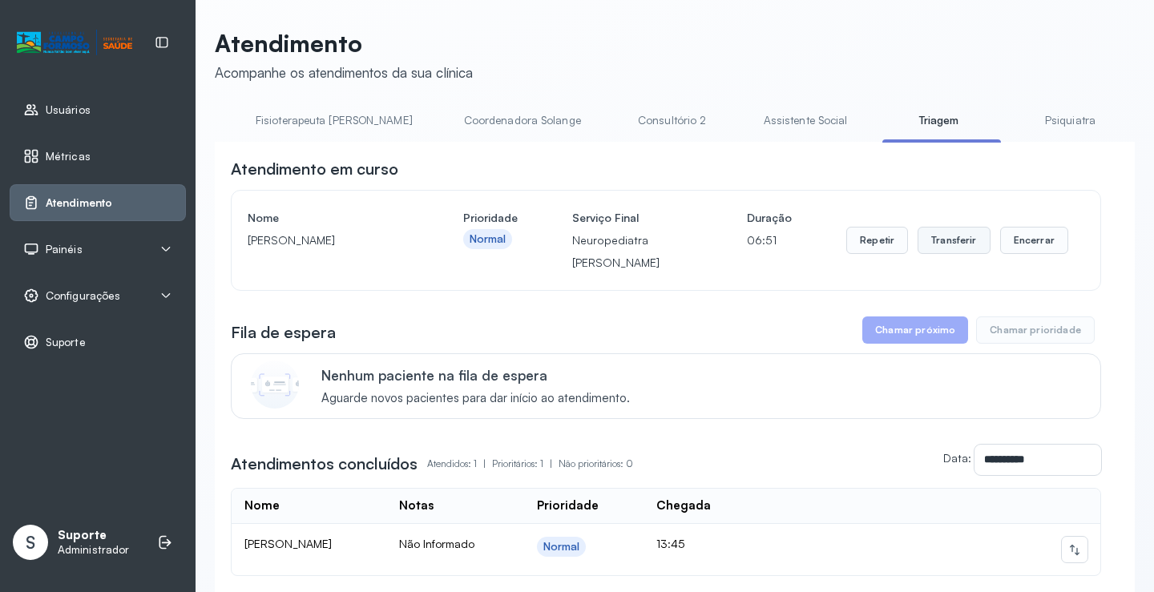
click at [949, 244] on button "Transferir" at bounding box center [953, 240] width 73 height 27
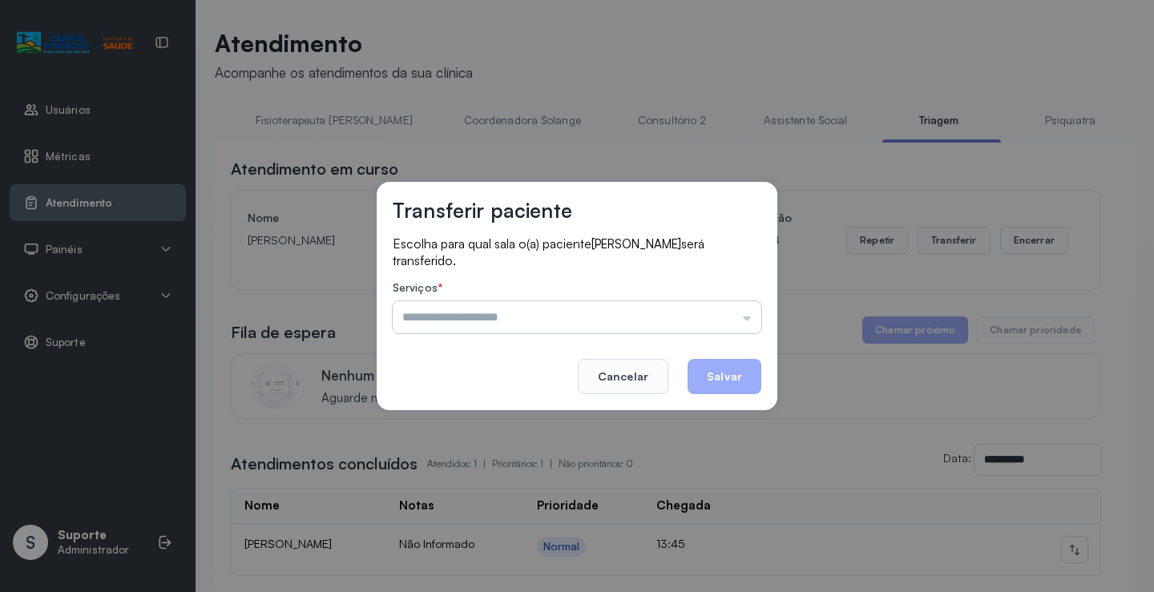
click at [746, 320] on input "text" at bounding box center [577, 317] width 368 height 32
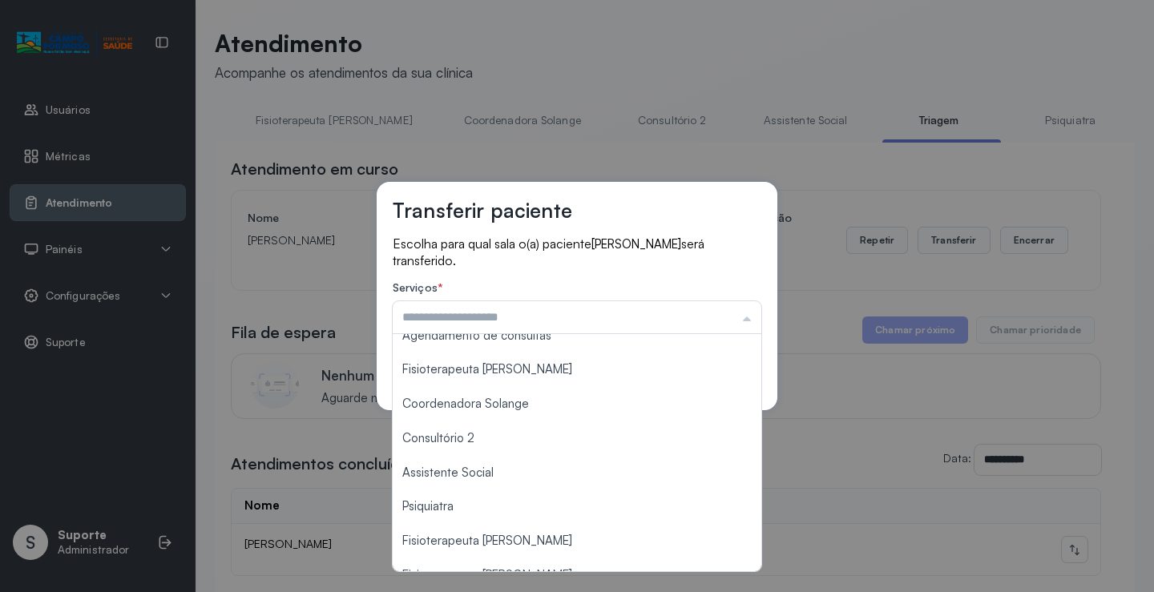
scroll to position [242, 0]
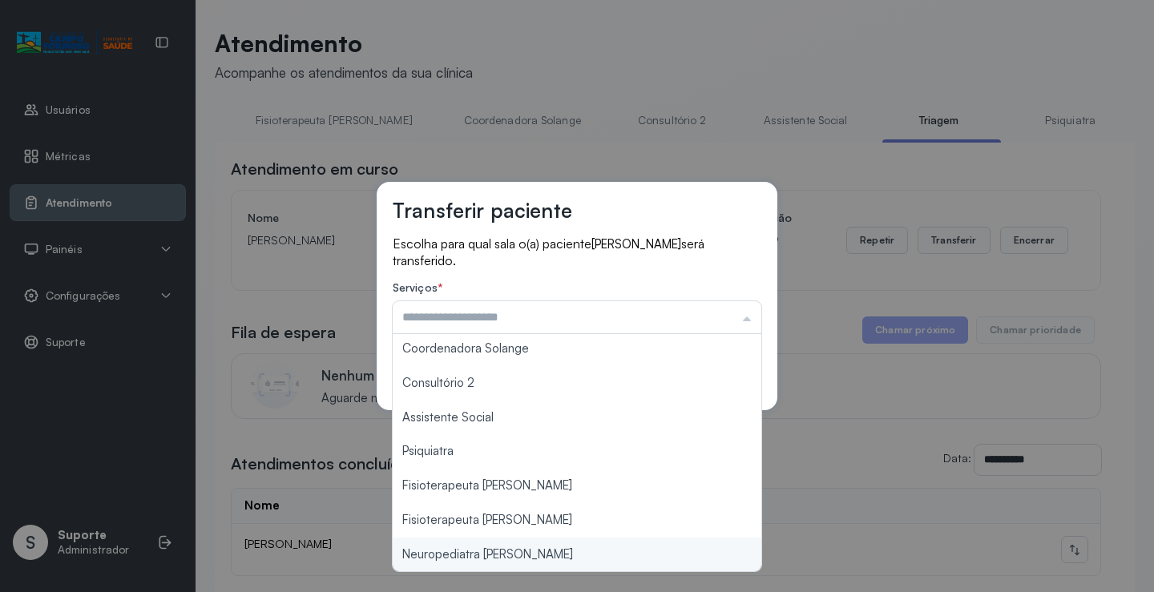
type input "**********"
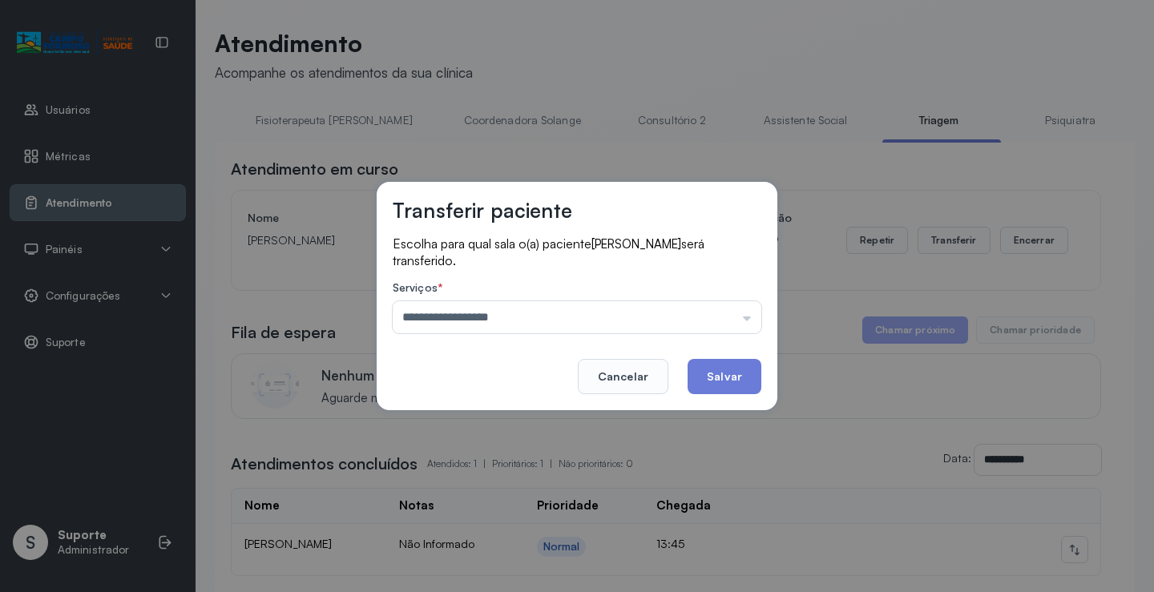
click at [501, 554] on div "**********" at bounding box center [577, 296] width 1154 height 592
click at [719, 382] on button "Salvar" at bounding box center [724, 376] width 74 height 35
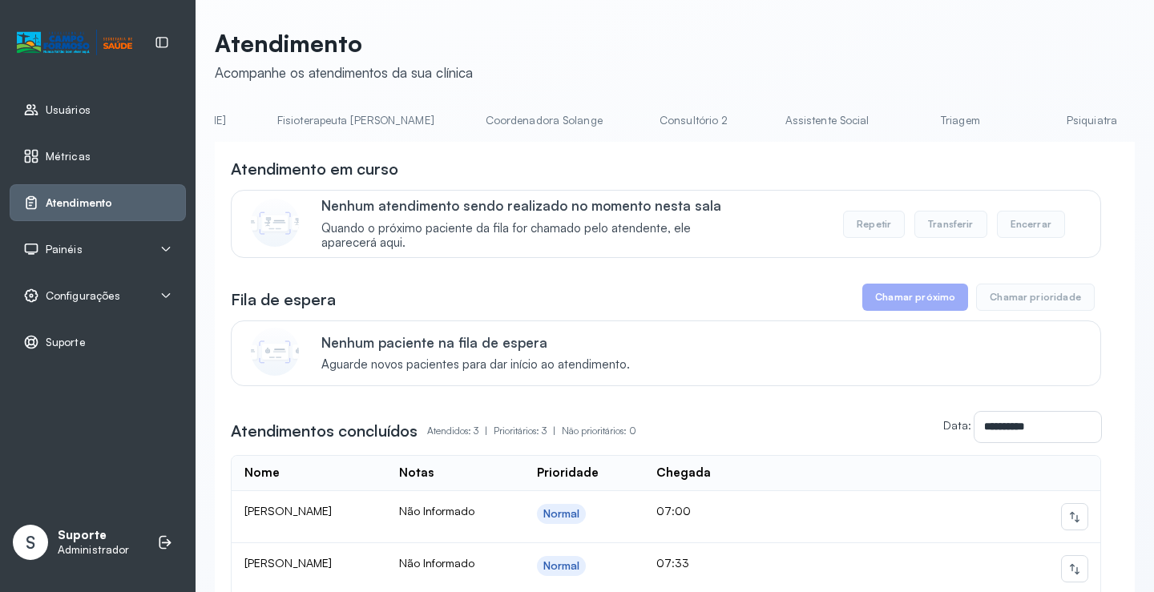
scroll to position [0, 944]
click at [900, 121] on link "Triagem" at bounding box center [956, 120] width 112 height 26
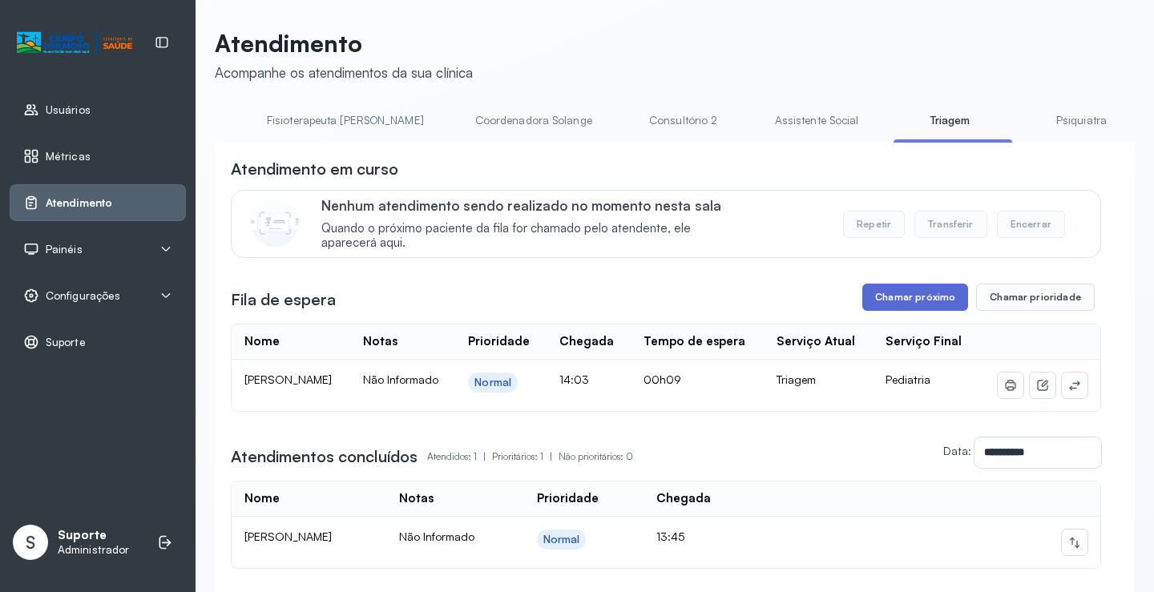
click at [916, 300] on button "Chamar próximo" at bounding box center [915, 297] width 106 height 27
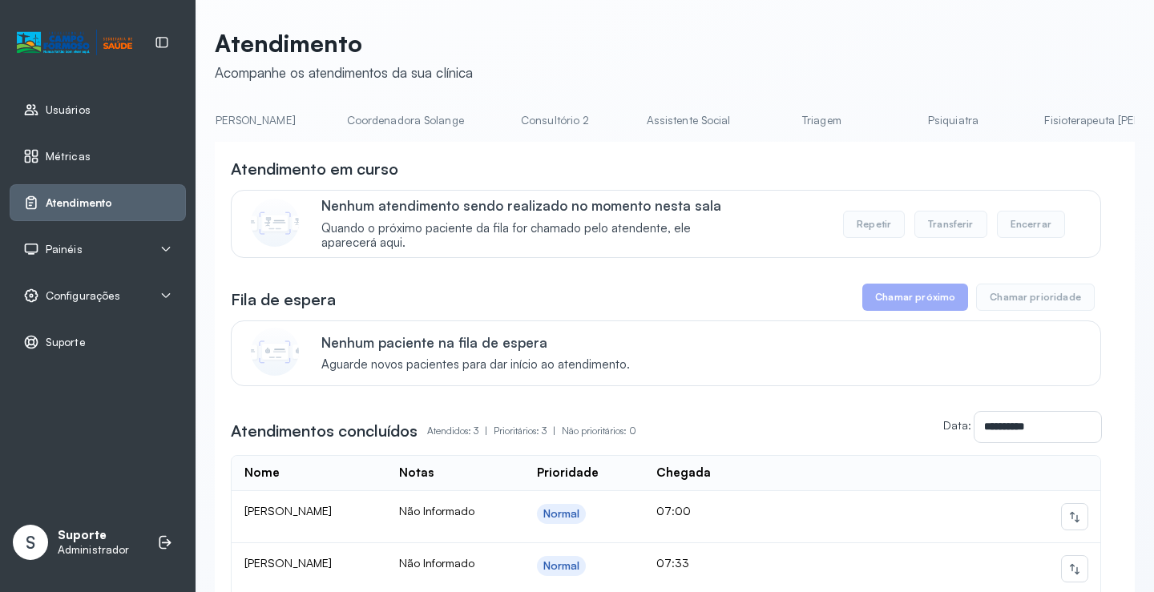
scroll to position [0, 1085]
click at [758, 119] on link "Triagem" at bounding box center [814, 120] width 112 height 26
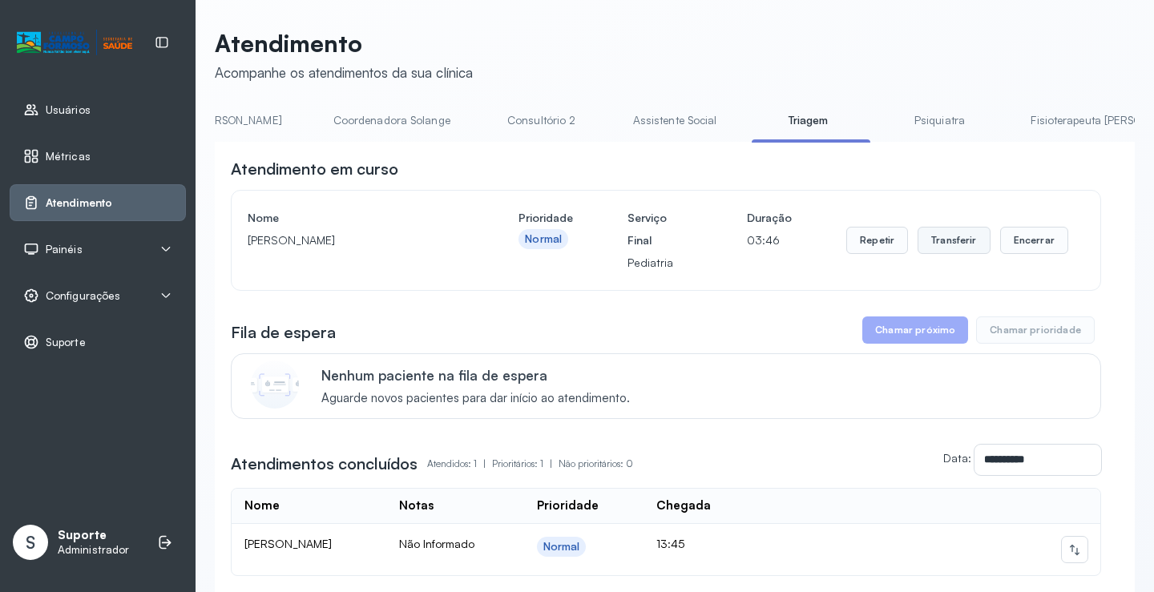
click at [948, 242] on button "Transferir" at bounding box center [953, 240] width 73 height 27
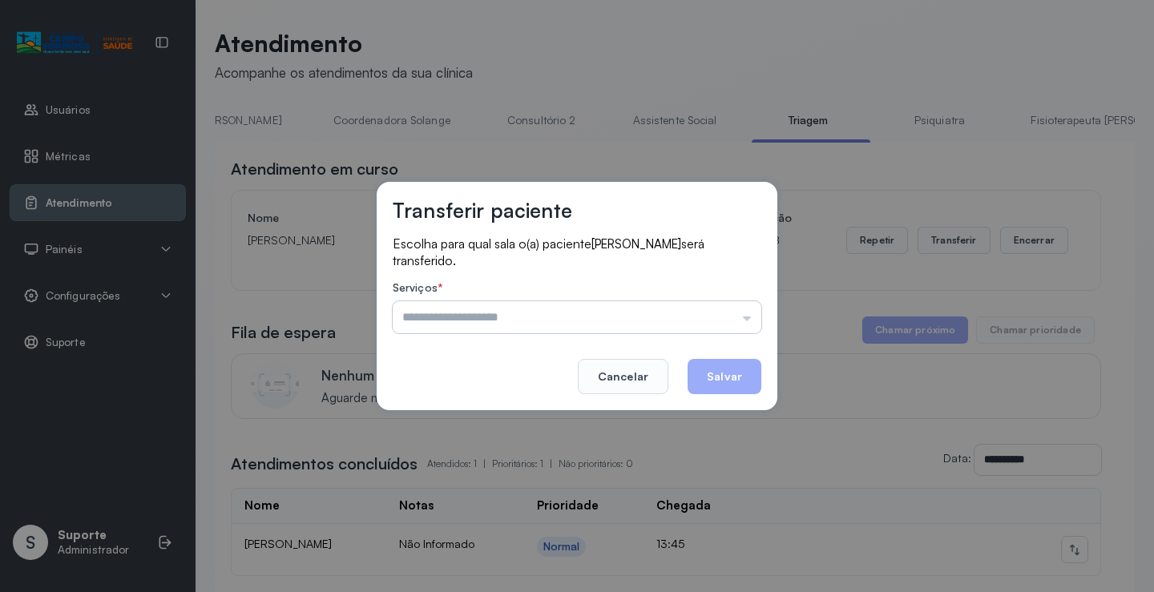
click at [745, 318] on input "text" at bounding box center [577, 317] width 368 height 32
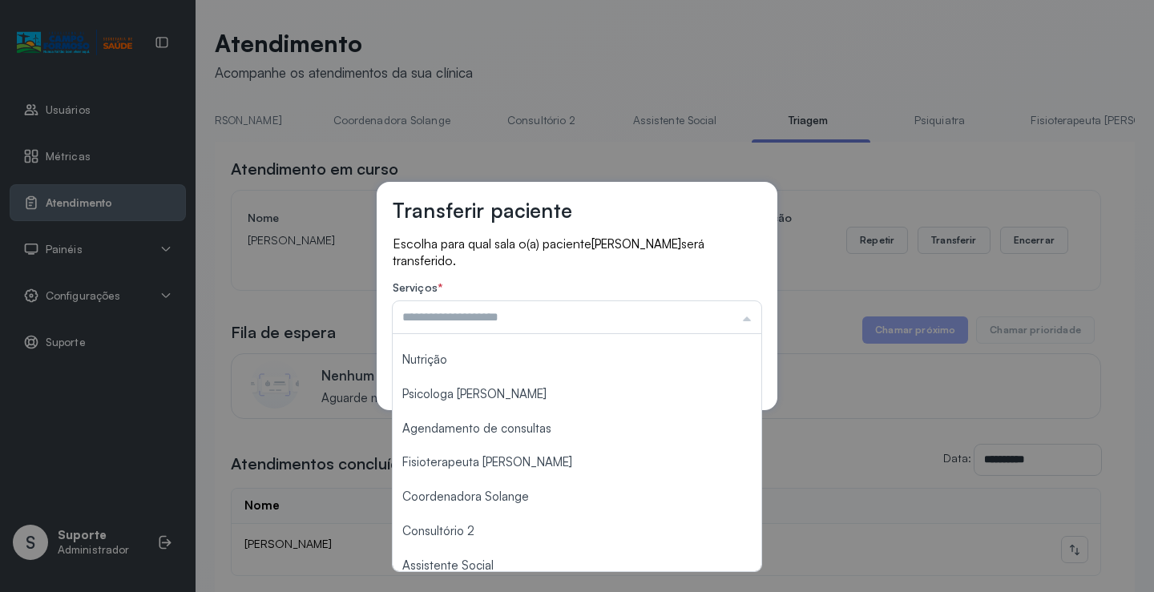
scroll to position [242, 0]
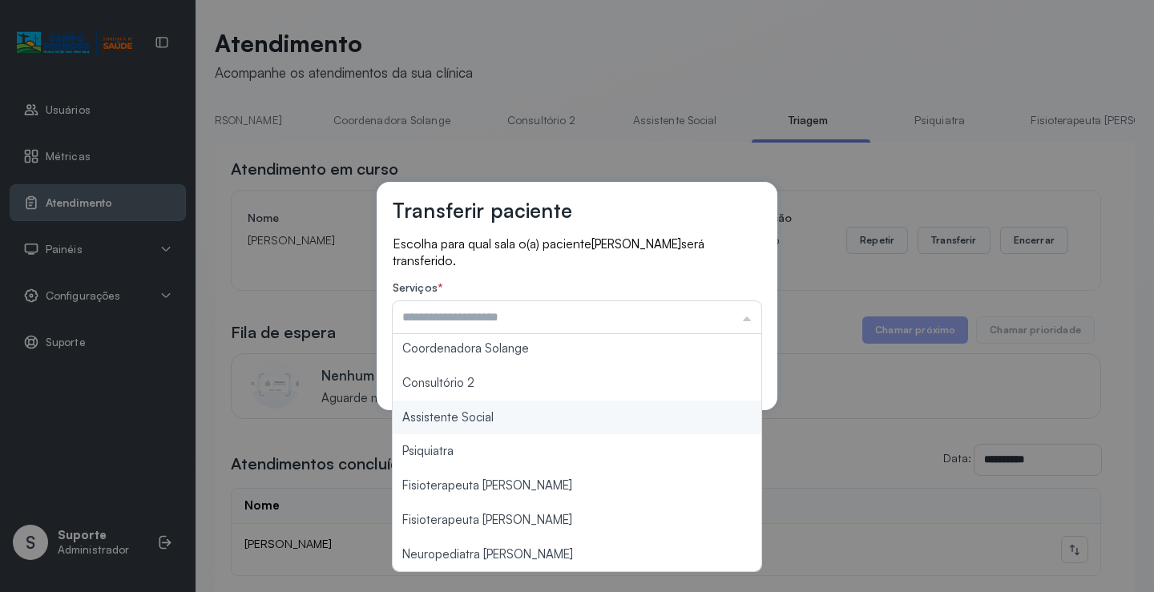
type input "**********"
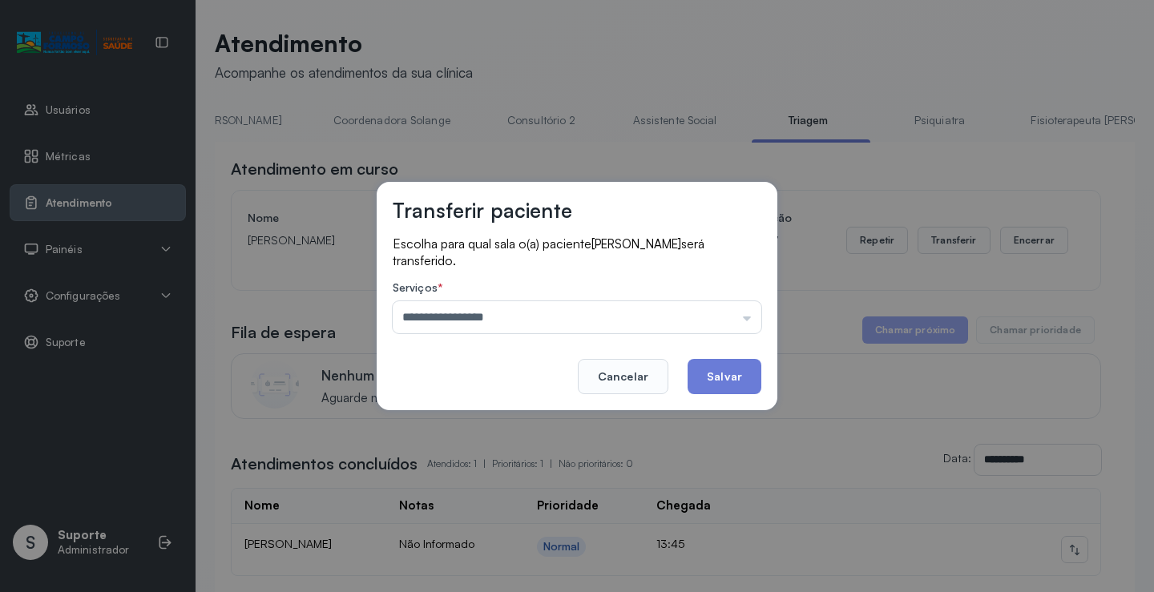
drag, startPoint x: 478, startPoint y: 402, endPoint x: 431, endPoint y: 362, distance: 62.0
click at [327, 318] on div "**********" at bounding box center [577, 296] width 1154 height 592
click at [273, 296] on div "**********" at bounding box center [577, 296] width 1154 height 592
click at [479, 35] on div "**********" at bounding box center [577, 296] width 1154 height 592
click at [132, 116] on div "**********" at bounding box center [577, 296] width 1154 height 592
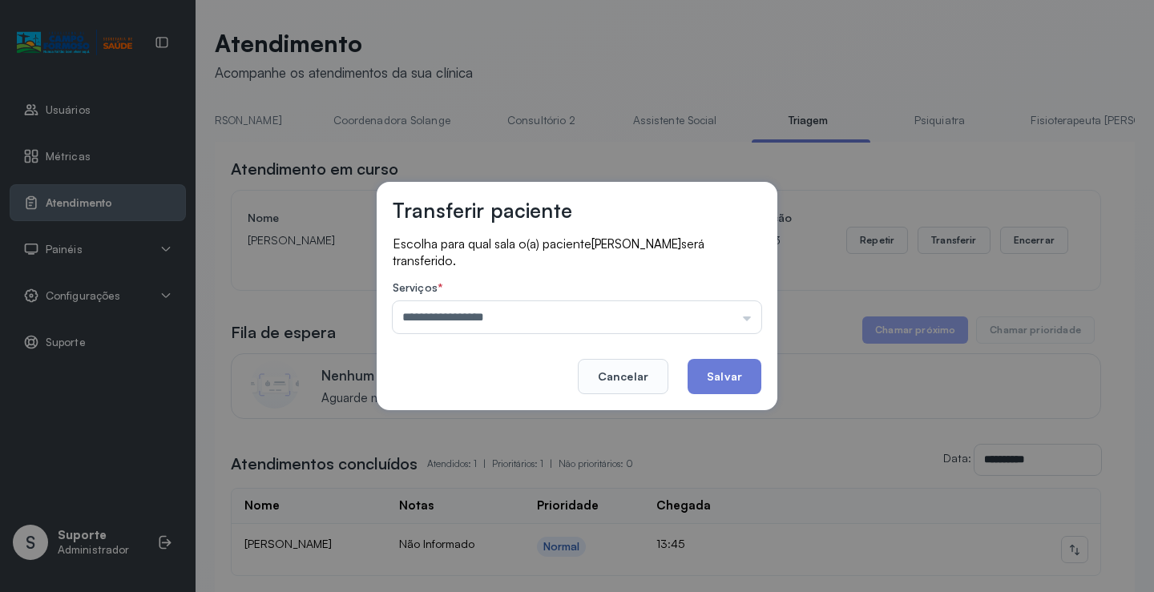
click at [967, 207] on div "**********" at bounding box center [577, 296] width 1154 height 592
click at [411, 379] on footer "Cancelar Salvar" at bounding box center [577, 365] width 368 height 58
click at [409, 371] on footer "Cancelar Salvar" at bounding box center [577, 365] width 368 height 58
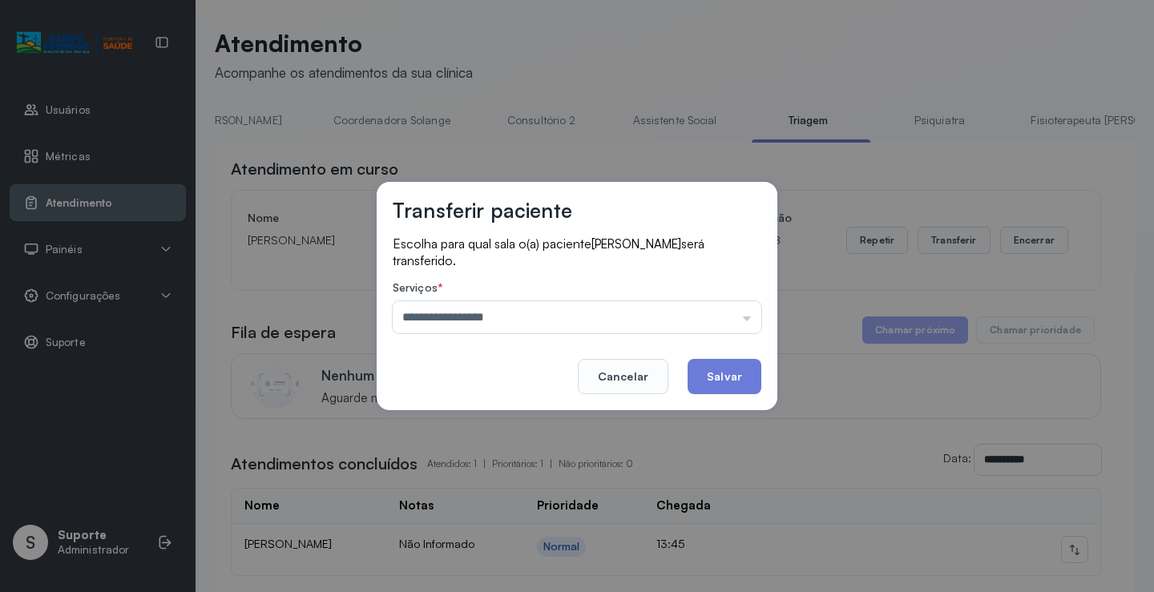
drag, startPoint x: 364, startPoint y: 344, endPoint x: 346, endPoint y: 336, distance: 19.0
click at [360, 343] on div "**********" at bounding box center [577, 296] width 1154 height 592
drag, startPoint x: 256, startPoint y: 306, endPoint x: 193, endPoint y: 289, distance: 65.5
click at [193, 289] on div "**********" at bounding box center [577, 296] width 1154 height 592
drag, startPoint x: 119, startPoint y: 434, endPoint x: 151, endPoint y: 232, distance: 205.3
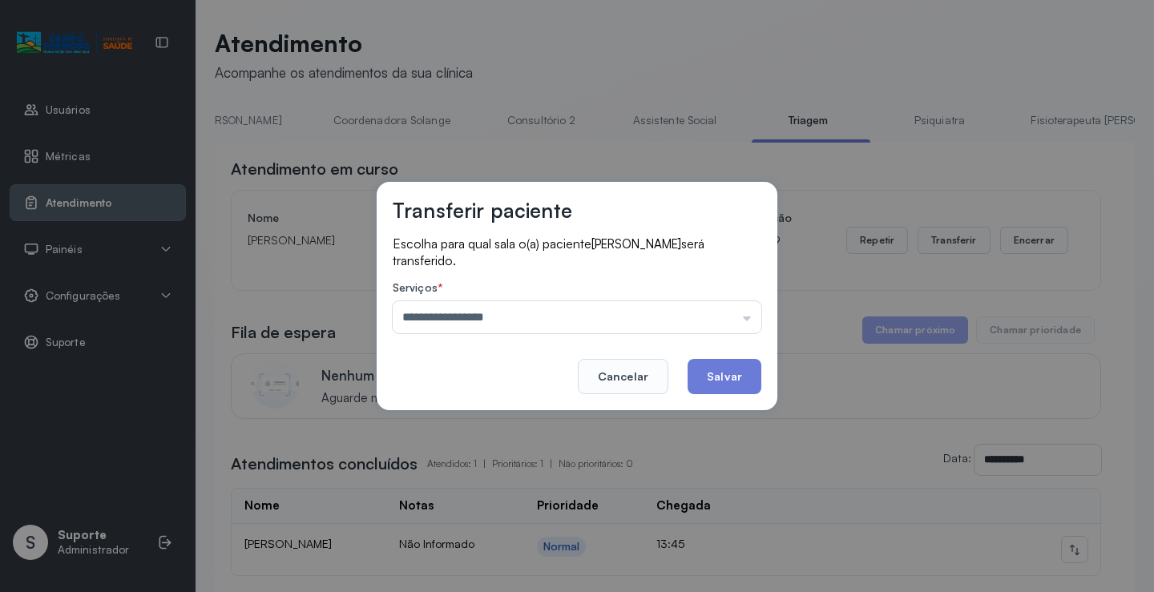
click at [167, 361] on div "**********" at bounding box center [577, 296] width 1154 height 592
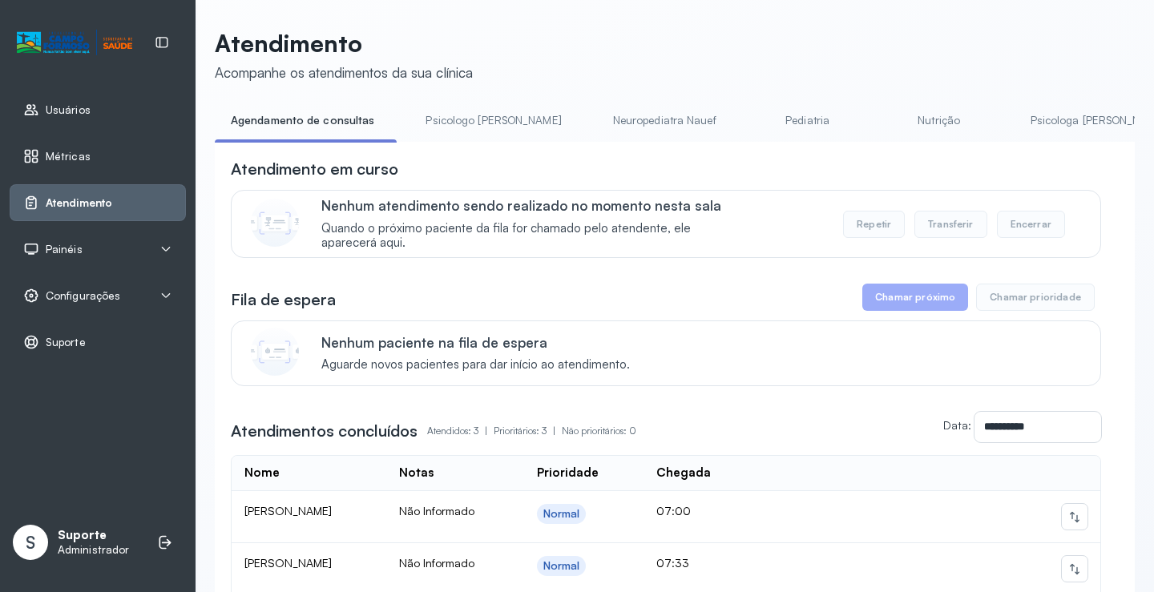
drag, startPoint x: 421, startPoint y: 147, endPoint x: 546, endPoint y: 172, distance: 127.4
click at [589, 173] on div "**********" at bounding box center [675, 446] width 920 height 608
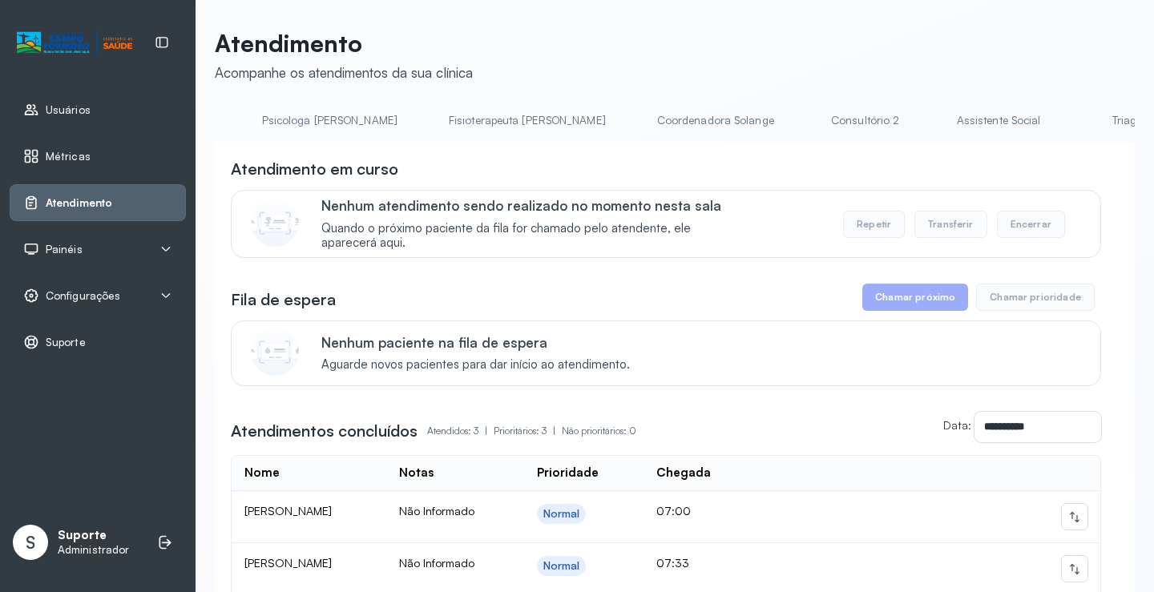
scroll to position [0, 783]
click at [1060, 127] on link "Triagem" at bounding box center [1116, 120] width 112 height 26
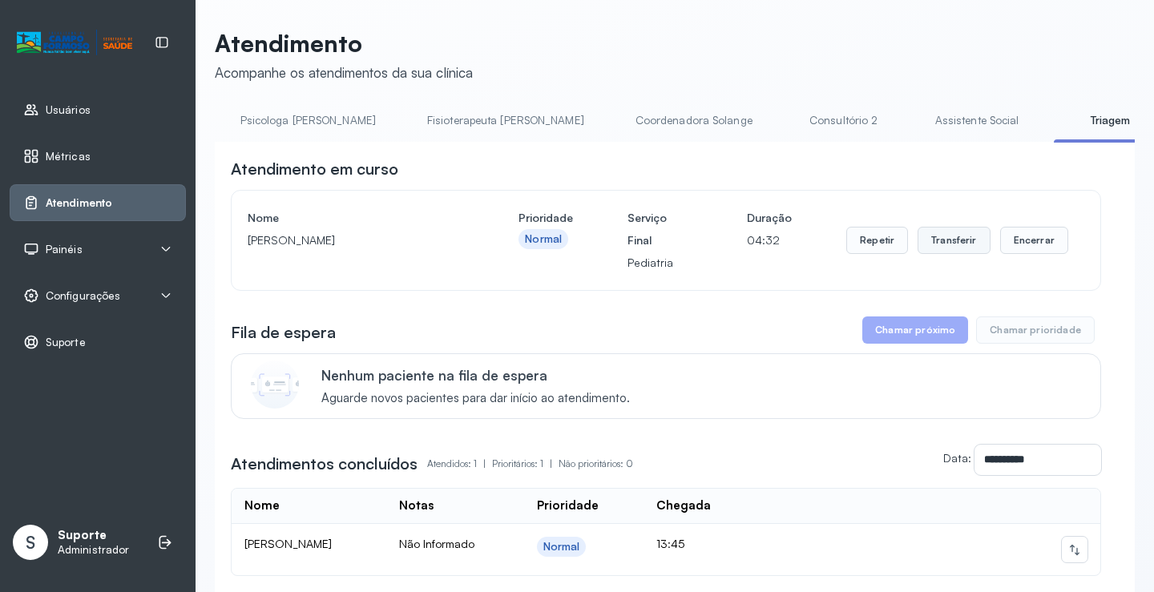
click at [949, 246] on button "Transferir" at bounding box center [953, 240] width 73 height 27
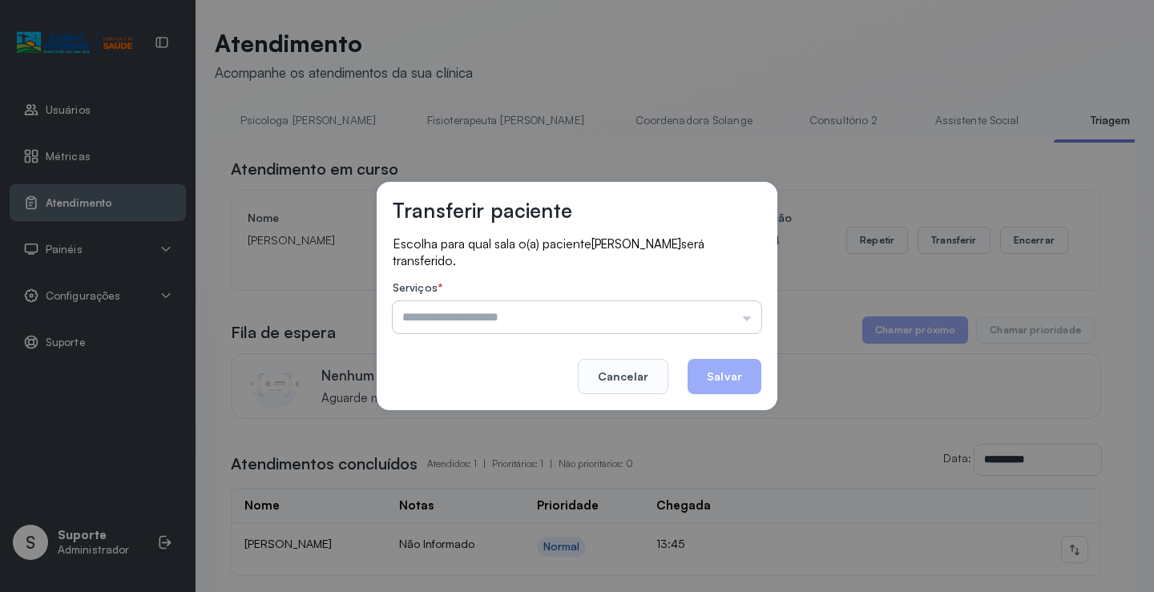
click at [749, 320] on input "text" at bounding box center [577, 317] width 368 height 32
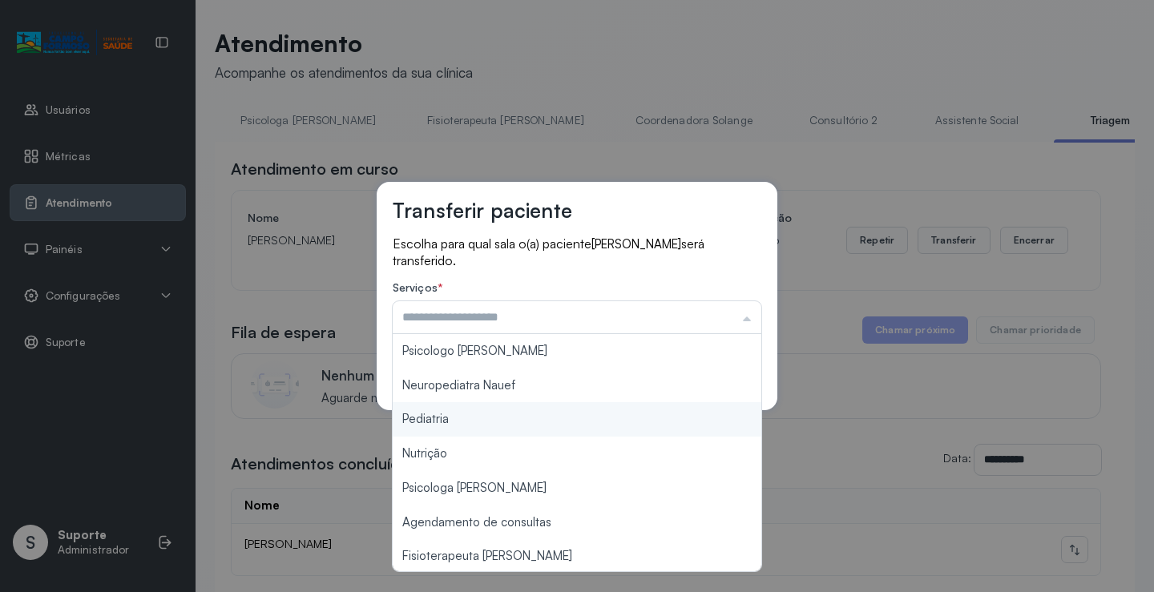
type input "*********"
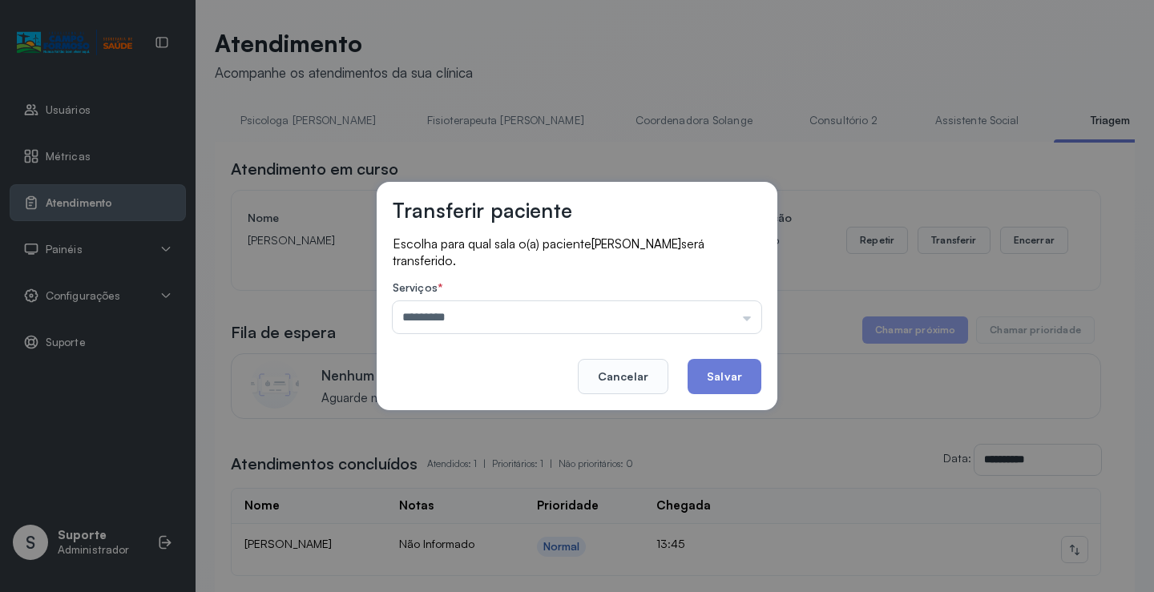
drag, startPoint x: 503, startPoint y: 417, endPoint x: 658, endPoint y: 399, distance: 156.5
click at [504, 417] on div "Transferir paciente Escolha para qual sala o(a) paciente [PERSON_NAME] será tra…" at bounding box center [577, 296] width 1154 height 592
drag, startPoint x: 731, startPoint y: 362, endPoint x: 730, endPoint y: 370, distance: 8.1
click at [730, 368] on button "Salvar" at bounding box center [724, 376] width 74 height 35
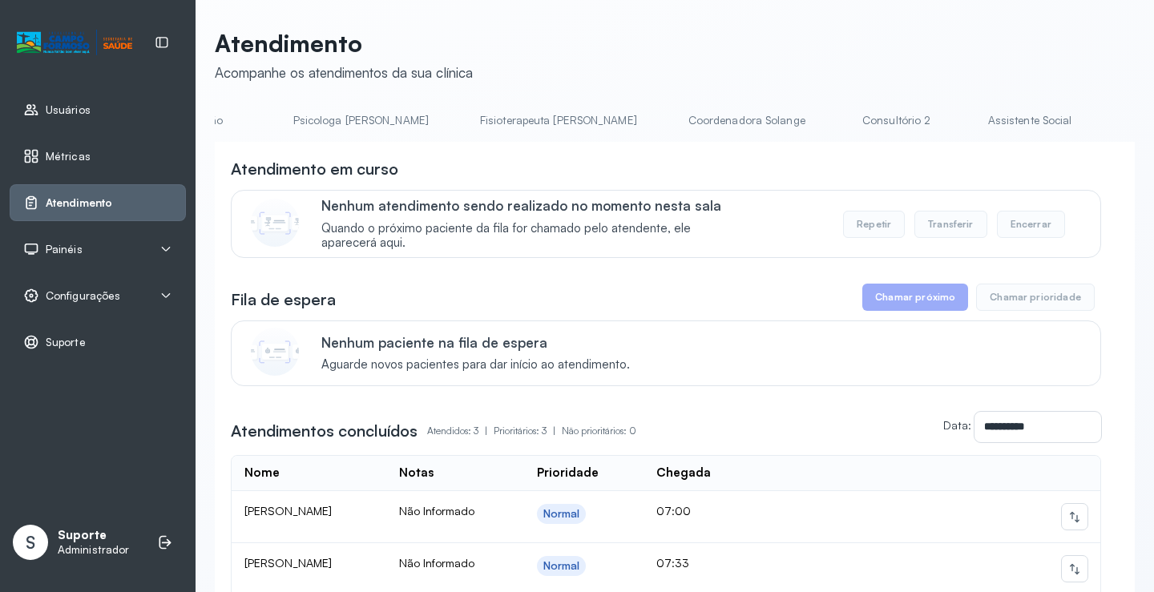
scroll to position [0, 778]
click at [1065, 121] on link "Triagem" at bounding box center [1121, 120] width 112 height 26
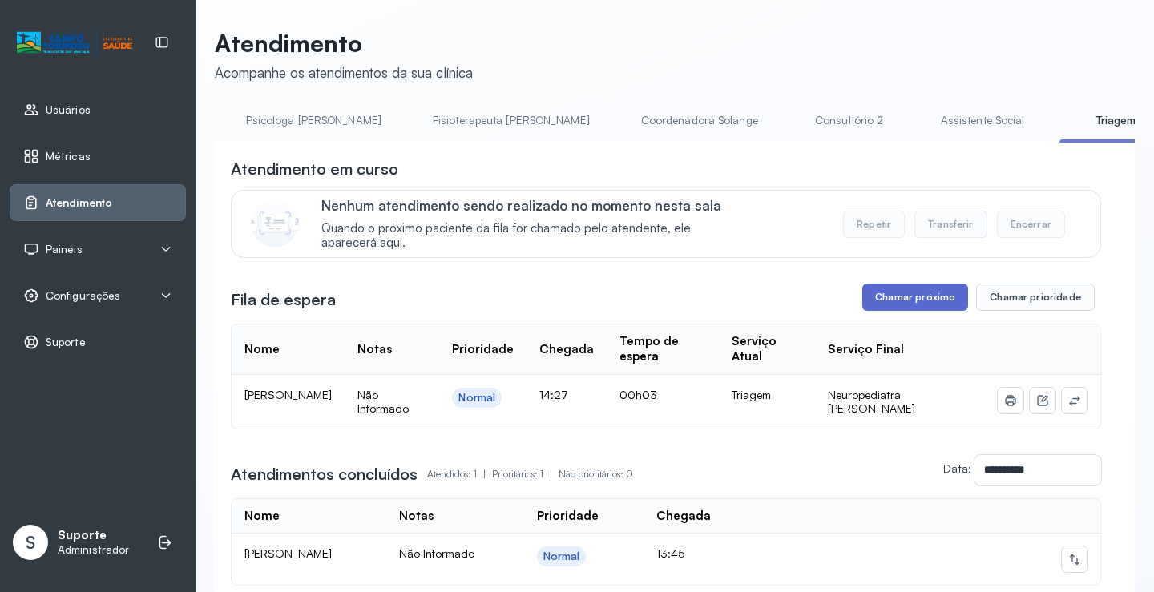
click at [919, 304] on button "Chamar próximo" at bounding box center [915, 297] width 106 height 27
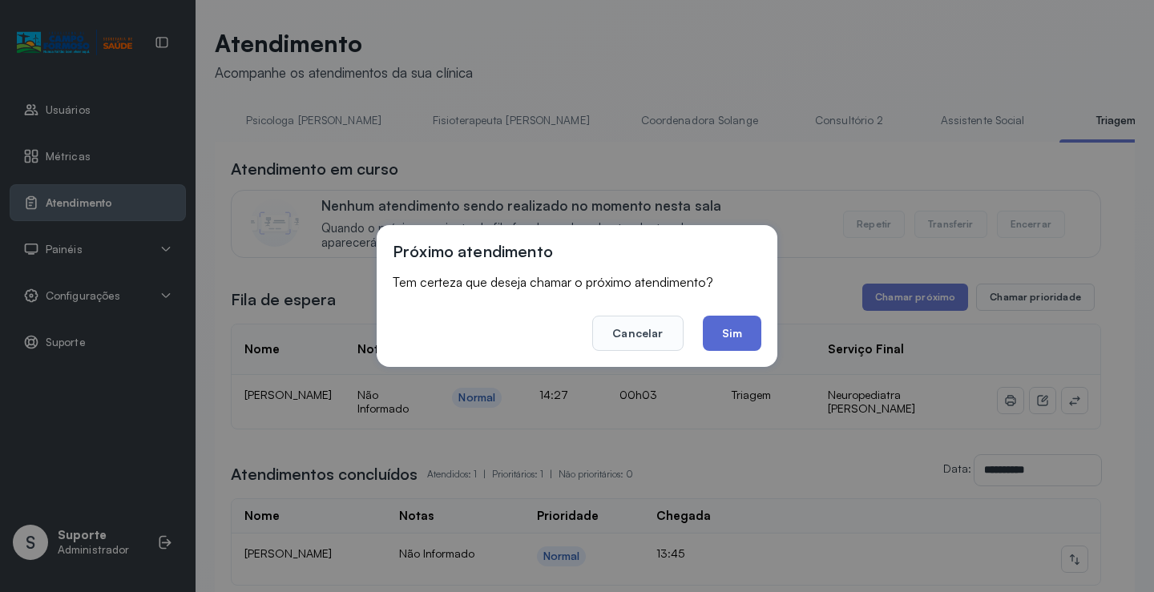
click at [735, 329] on button "Sim" at bounding box center [732, 333] width 58 height 35
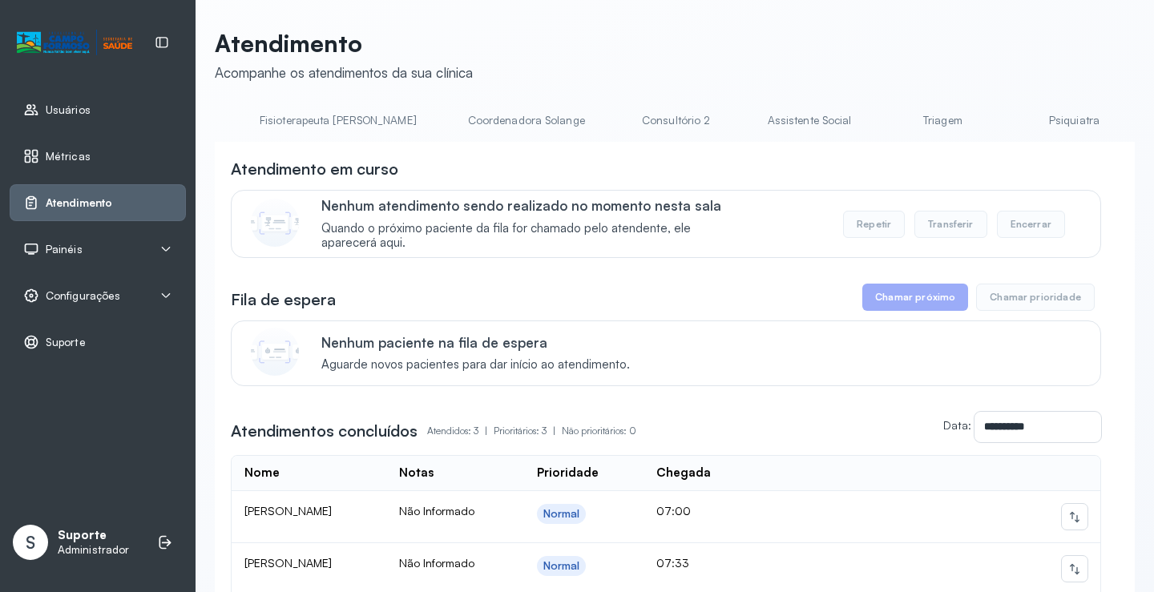
scroll to position [0, 1010]
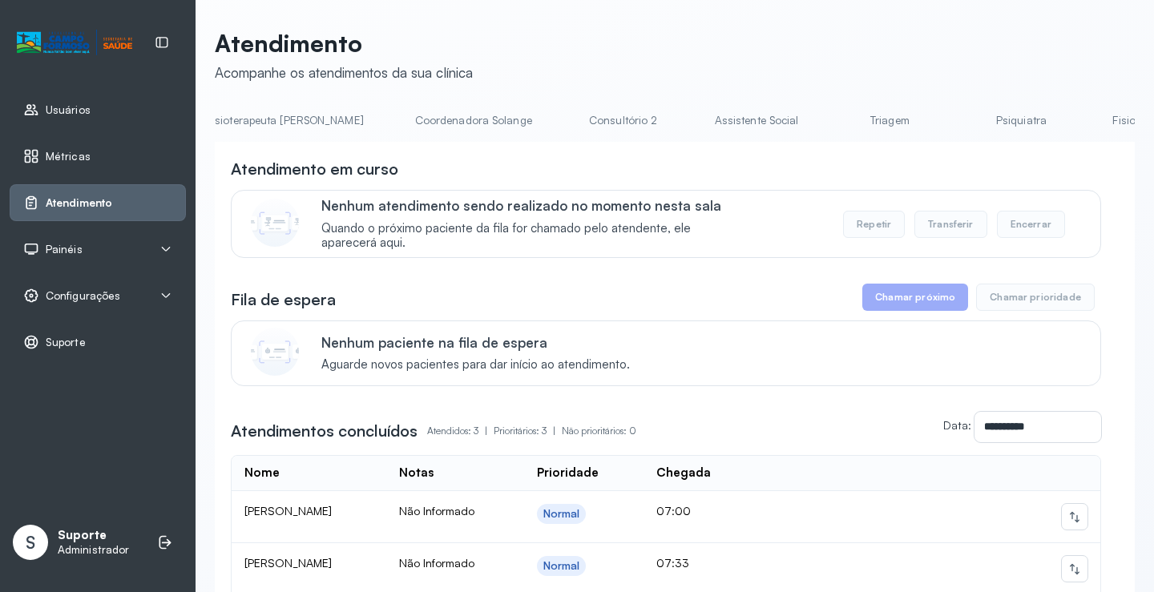
click at [833, 119] on link "Triagem" at bounding box center [889, 120] width 112 height 26
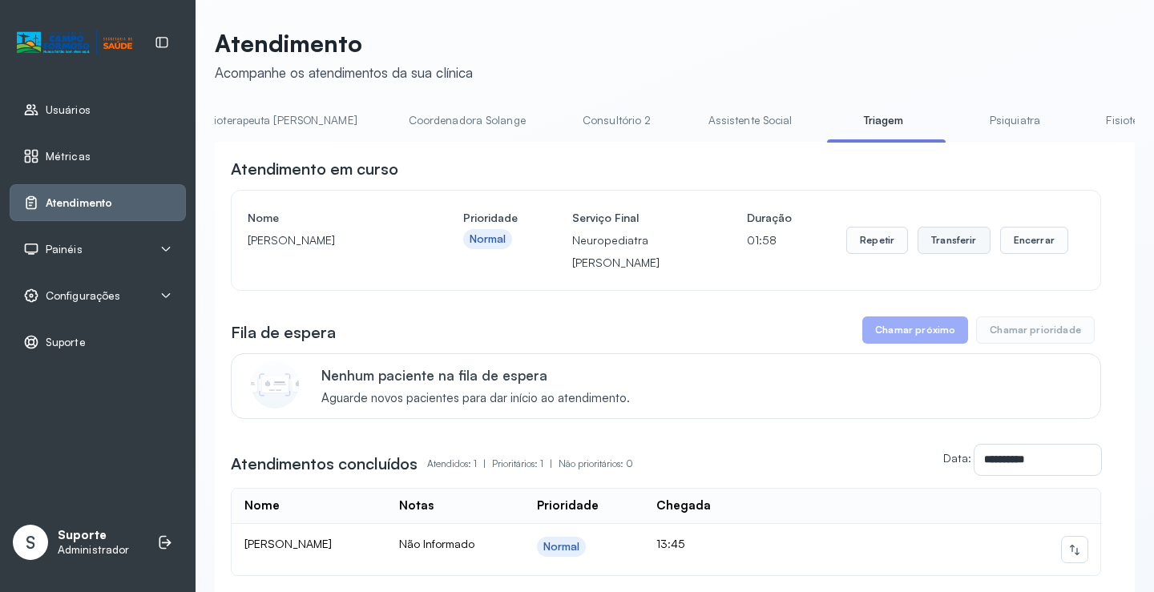
click at [944, 239] on button "Transferir" at bounding box center [953, 240] width 73 height 27
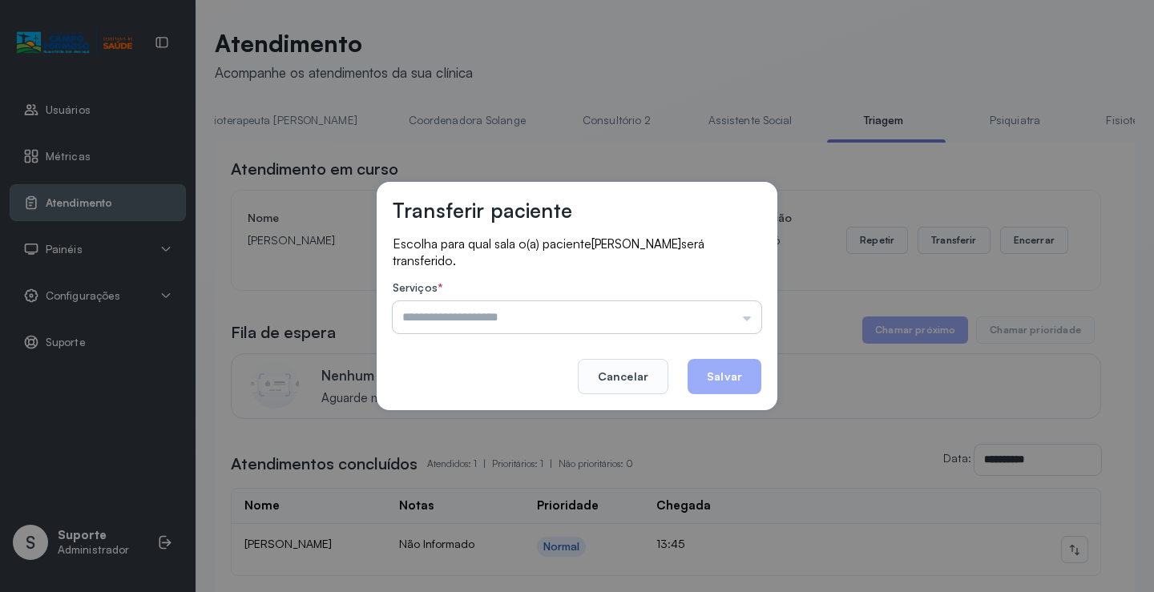
click at [749, 316] on input "text" at bounding box center [577, 317] width 368 height 32
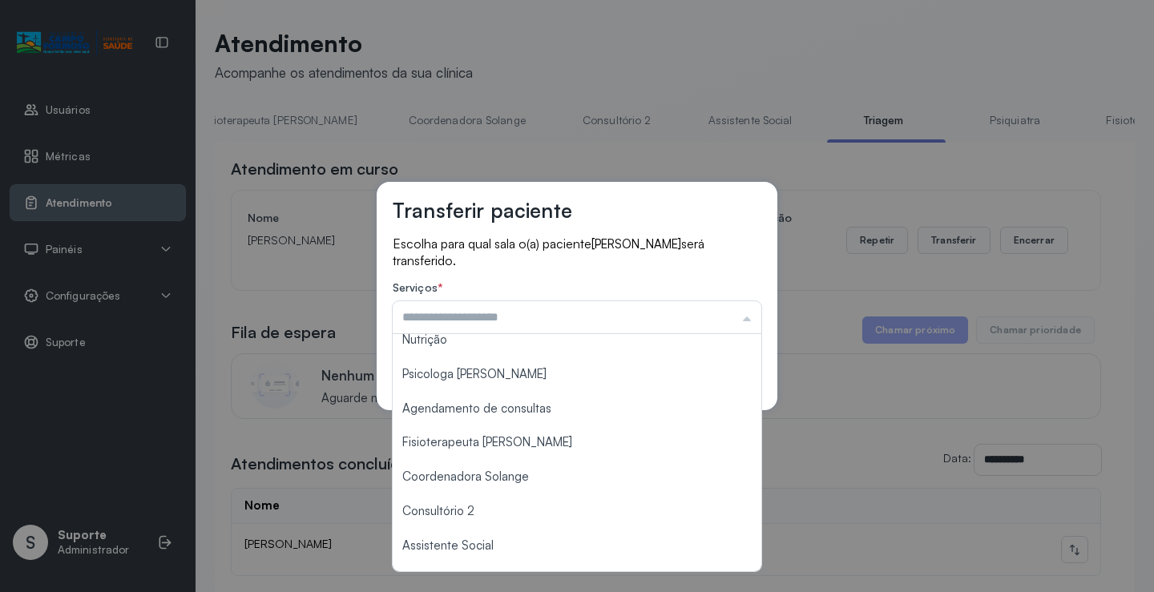
scroll to position [242, 0]
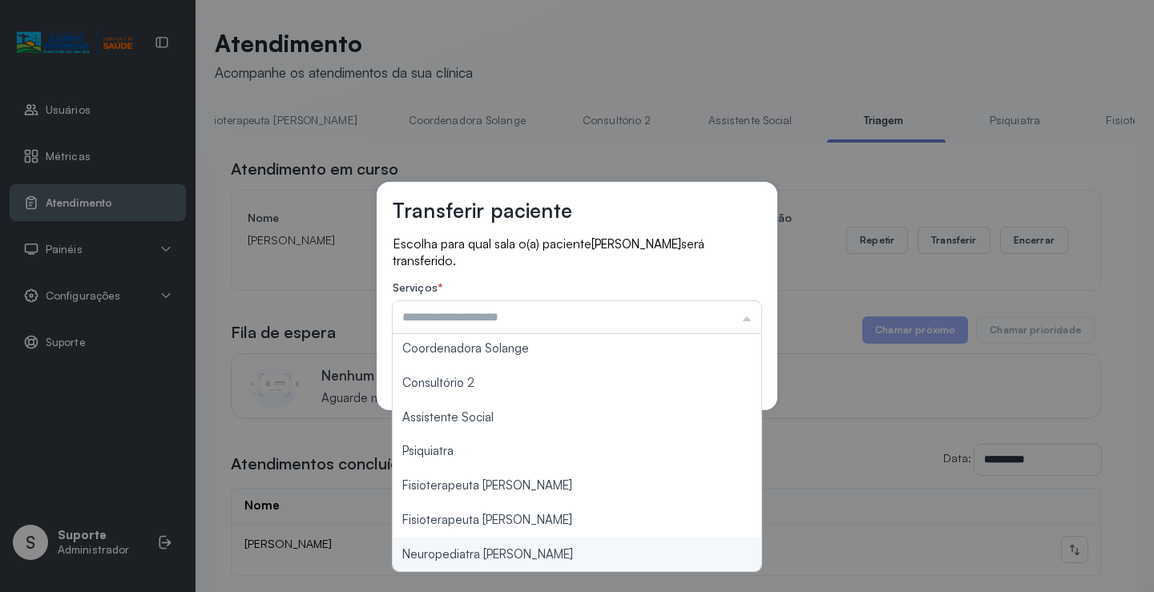
type input "**********"
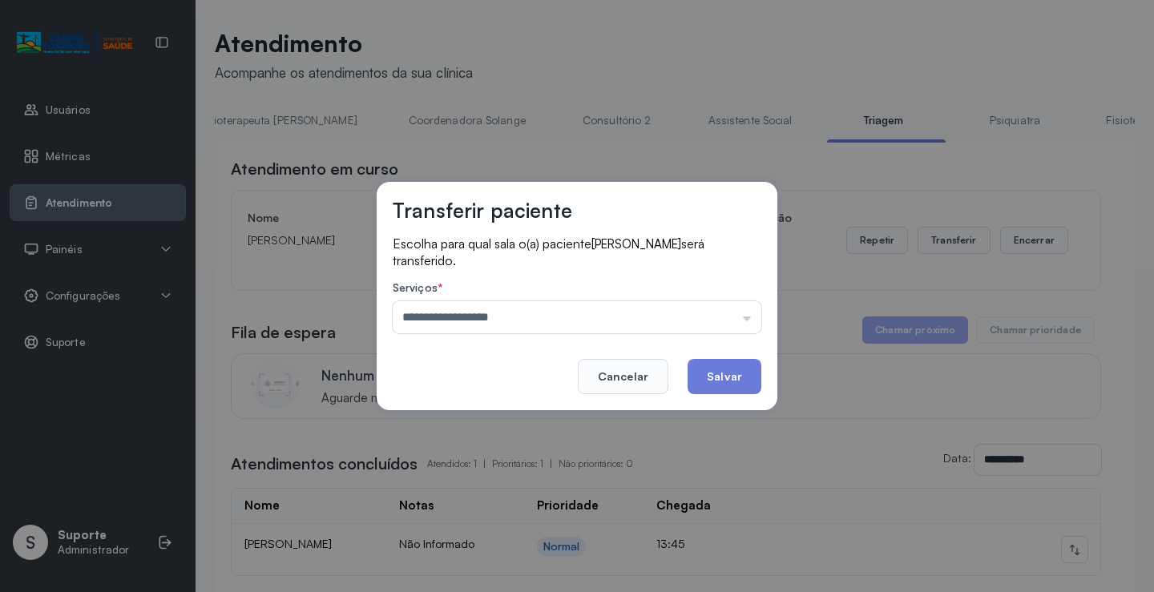
drag, startPoint x: 534, startPoint y: 558, endPoint x: 703, endPoint y: 495, distance: 181.2
click at [573, 569] on div "**********" at bounding box center [577, 296] width 1154 height 592
click at [712, 365] on button "Salvar" at bounding box center [724, 376] width 74 height 35
